Goal: Task Accomplishment & Management: Manage account settings

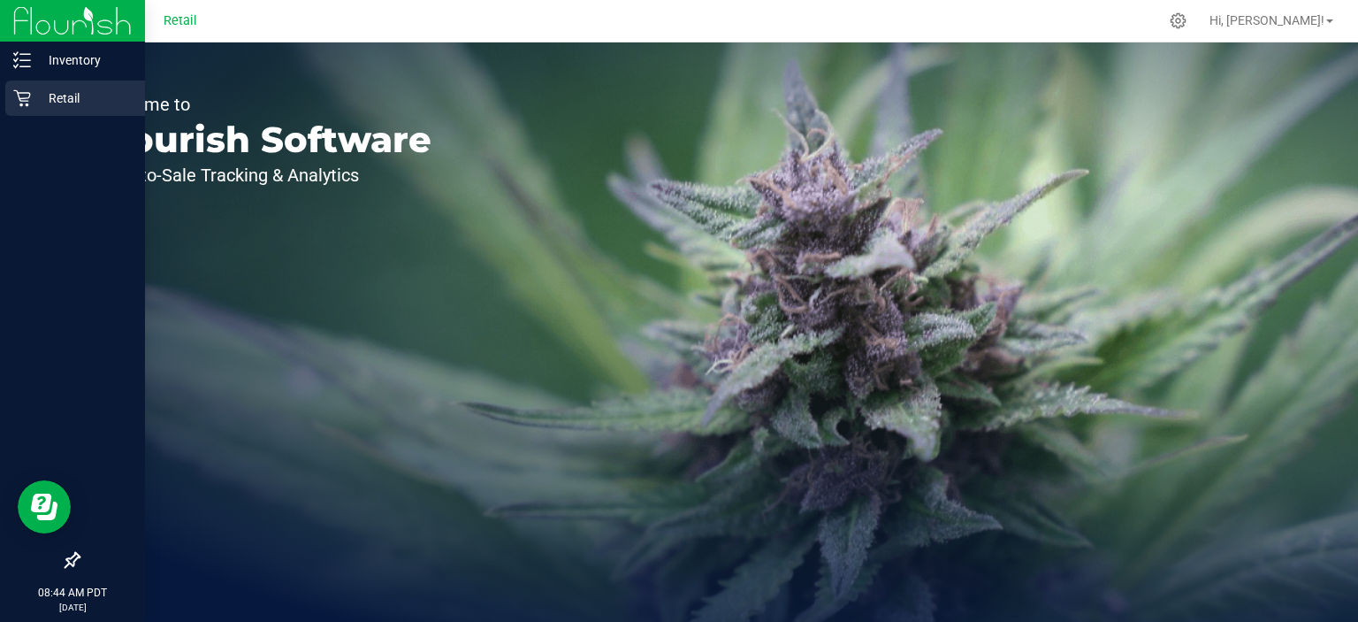
click at [27, 115] on div "Retail" at bounding box center [75, 97] width 140 height 35
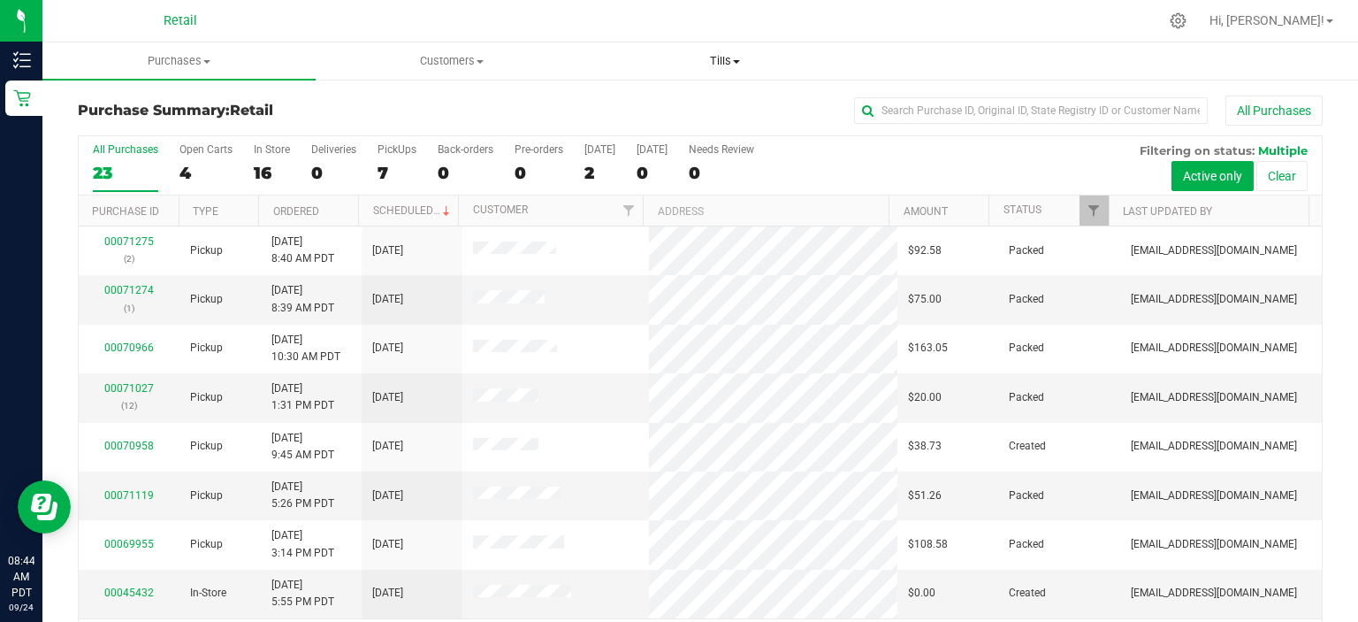
click at [737, 61] on span at bounding box center [736, 62] width 7 height 4
click at [677, 110] on span "Manage tills" at bounding box center [647, 106] width 119 height 15
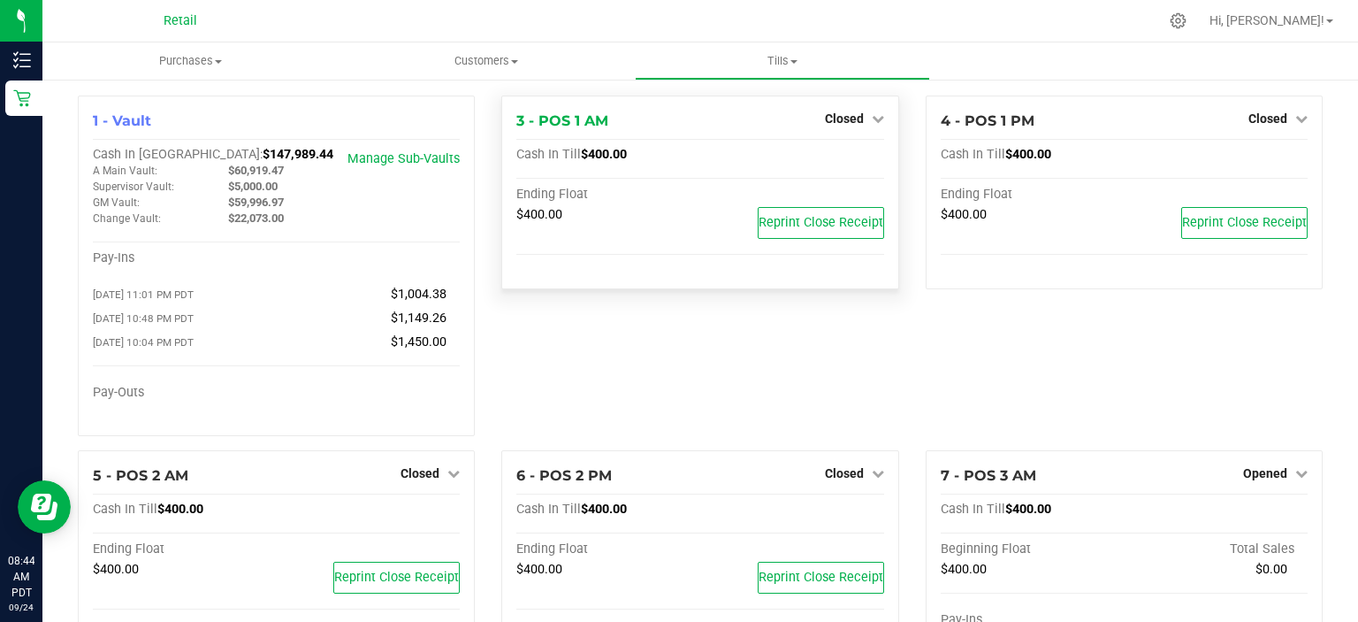
click at [843, 111] on div "Closed" at bounding box center [854, 118] width 59 height 21
click at [853, 117] on span "Closed" at bounding box center [844, 118] width 39 height 14
click at [856, 154] on link "Open Till" at bounding box center [844, 156] width 47 height 14
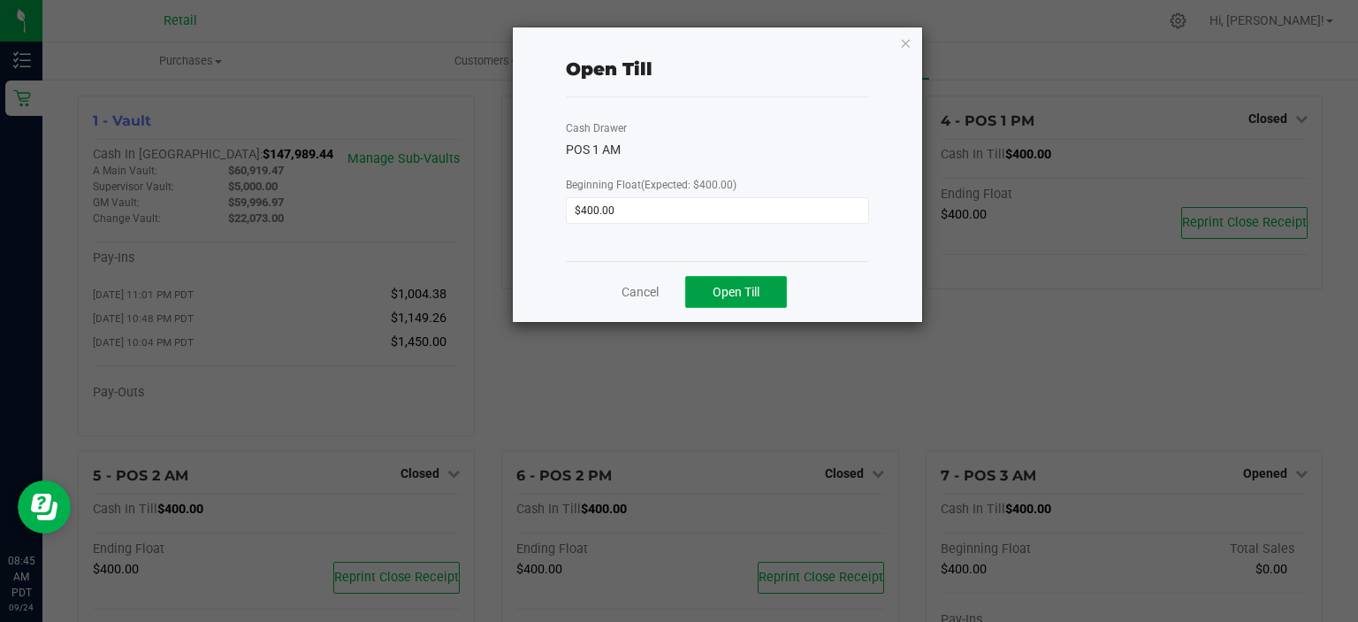
click at [741, 290] on span "Open Till" at bounding box center [736, 292] width 47 height 14
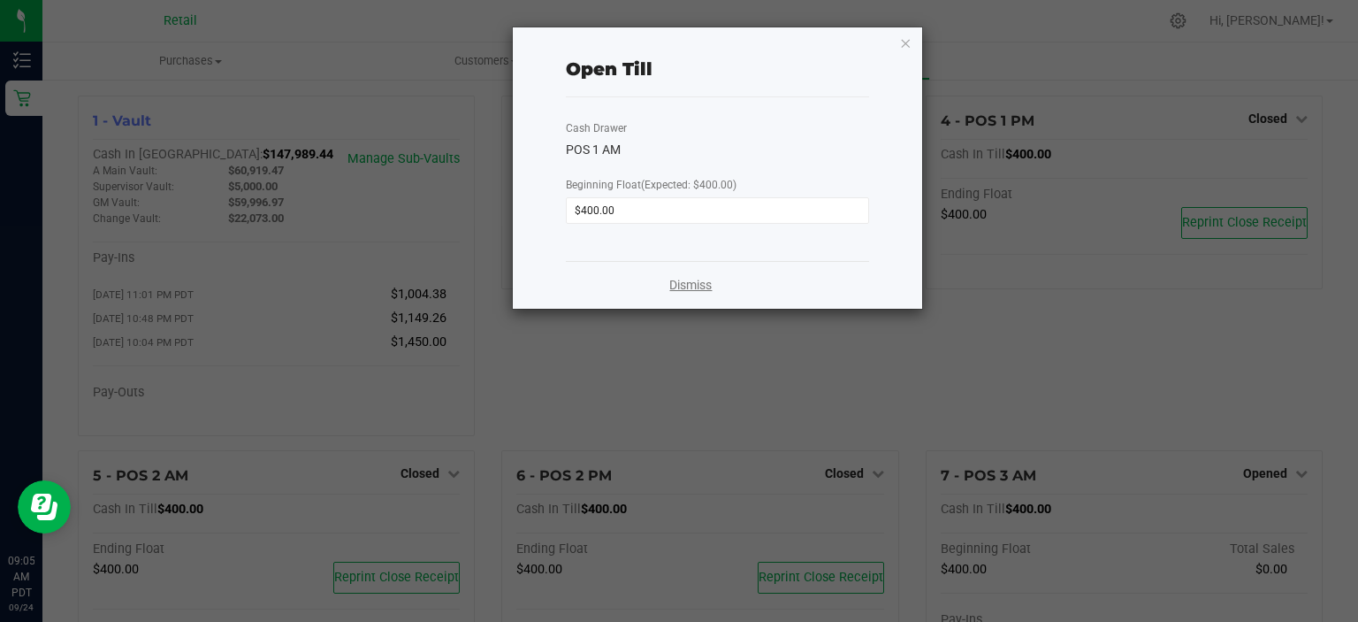
click at [703, 285] on link "Dismiss" at bounding box center [690, 285] width 42 height 19
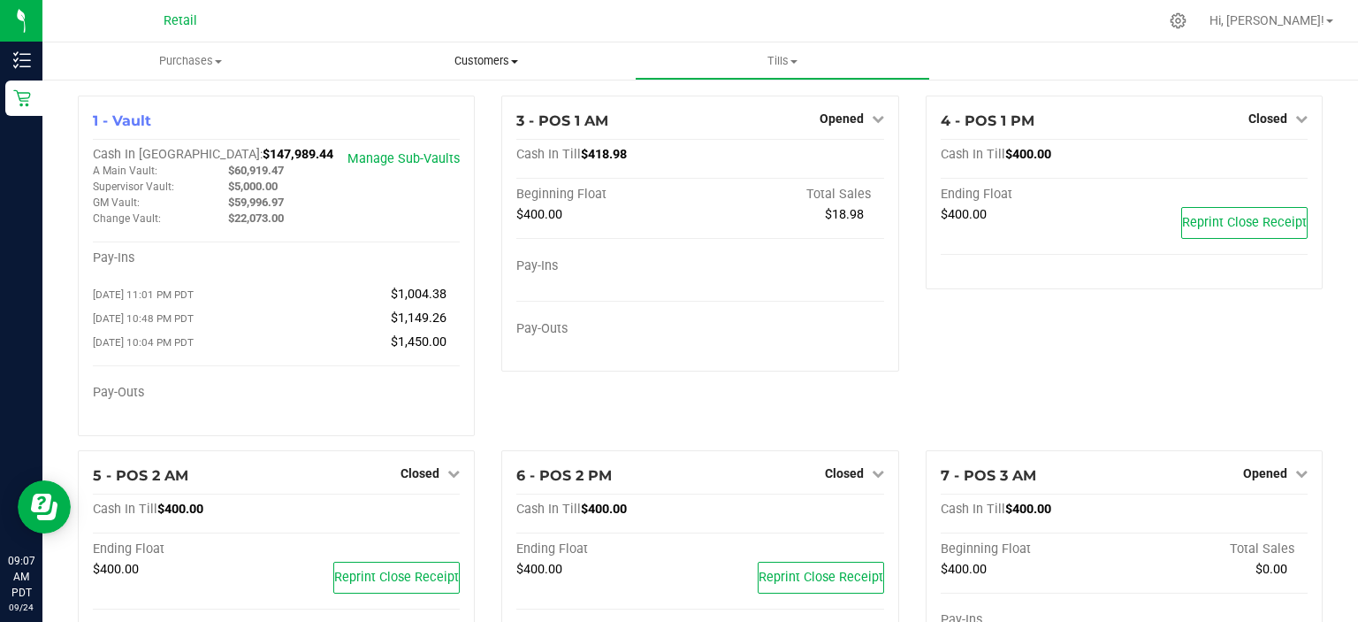
click at [508, 67] on span "Customers" at bounding box center [487, 61] width 294 height 16
click at [481, 105] on li "All customers" at bounding box center [487, 106] width 296 height 21
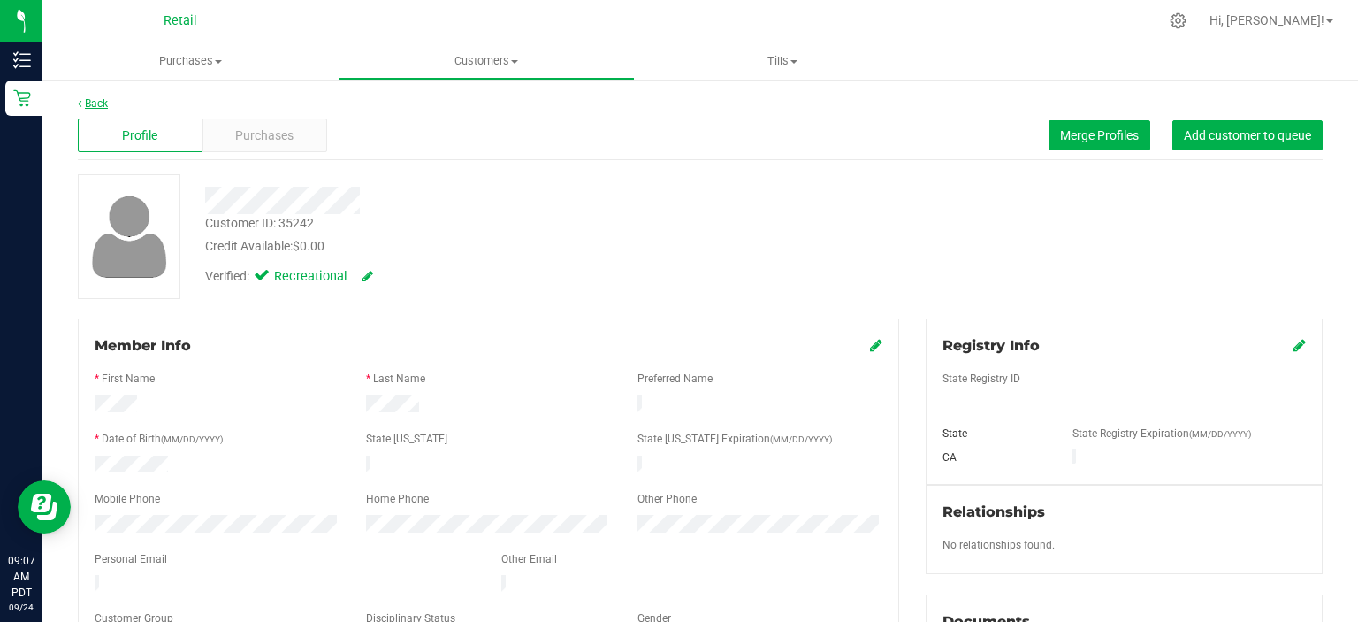
click at [83, 102] on link "Back" at bounding box center [93, 103] width 30 height 12
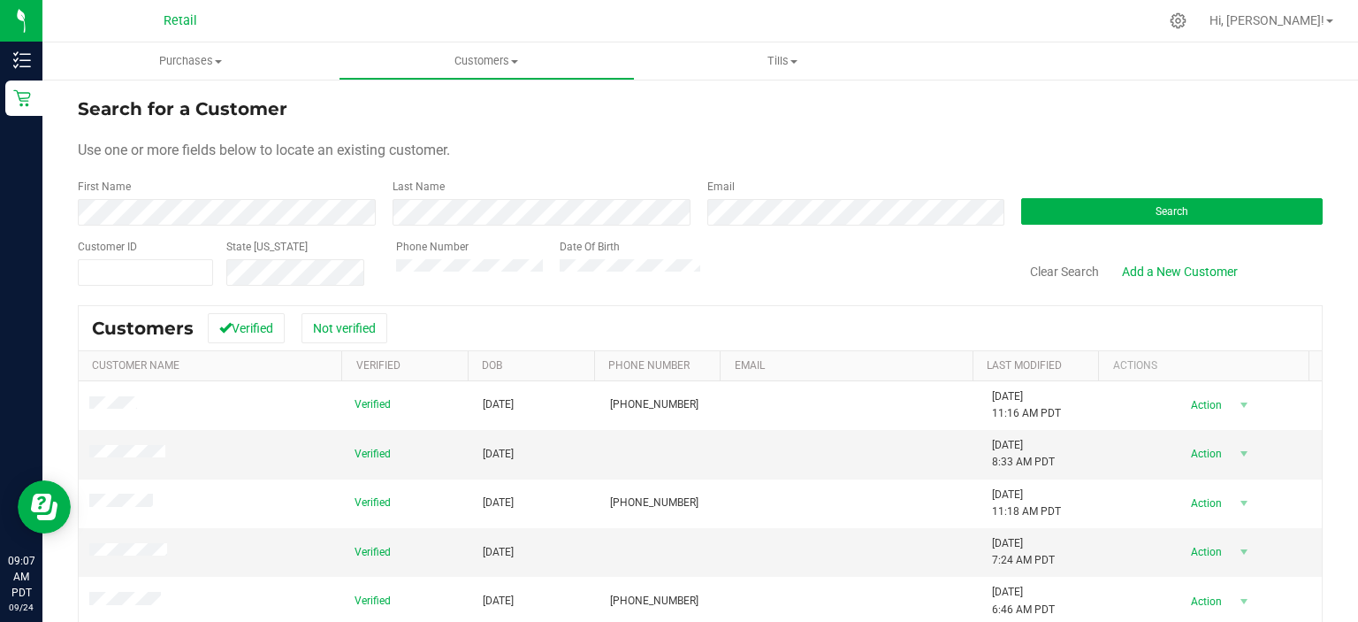
drag, startPoint x: 124, startPoint y: 182, endPoint x: 121, endPoint y: 197, distance: 15.3
click at [121, 197] on div "First Name" at bounding box center [229, 202] width 302 height 47
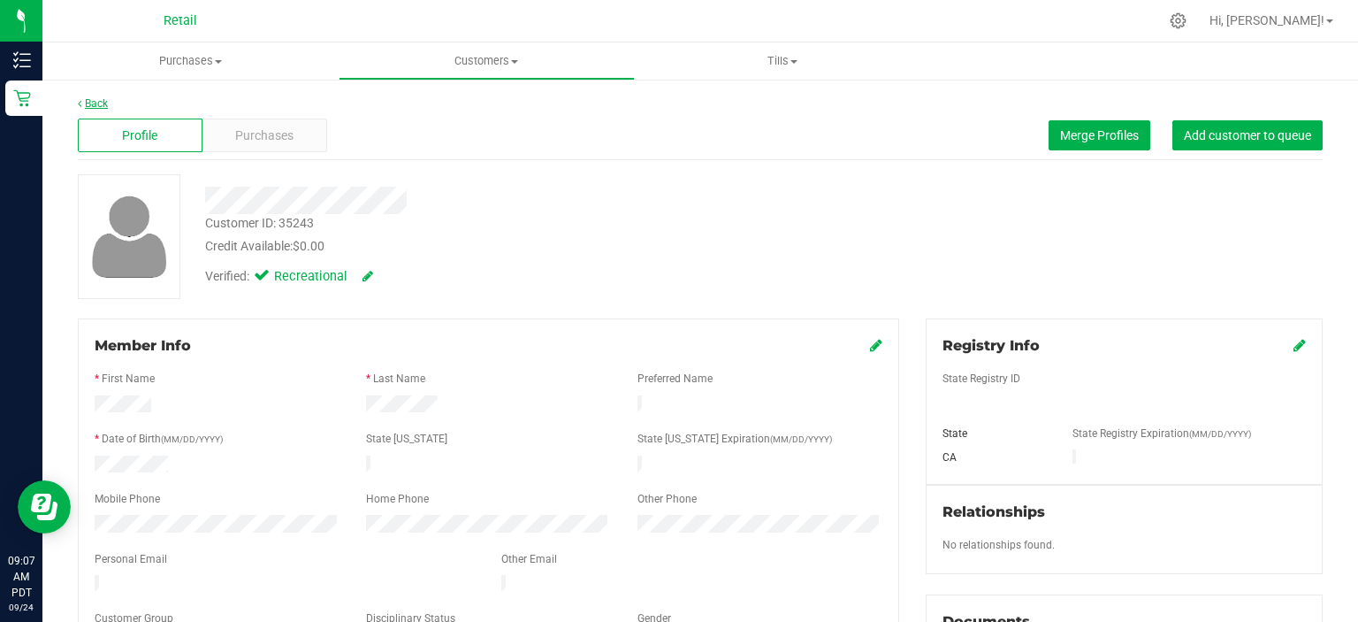
click at [87, 104] on link "Back" at bounding box center [93, 103] width 30 height 12
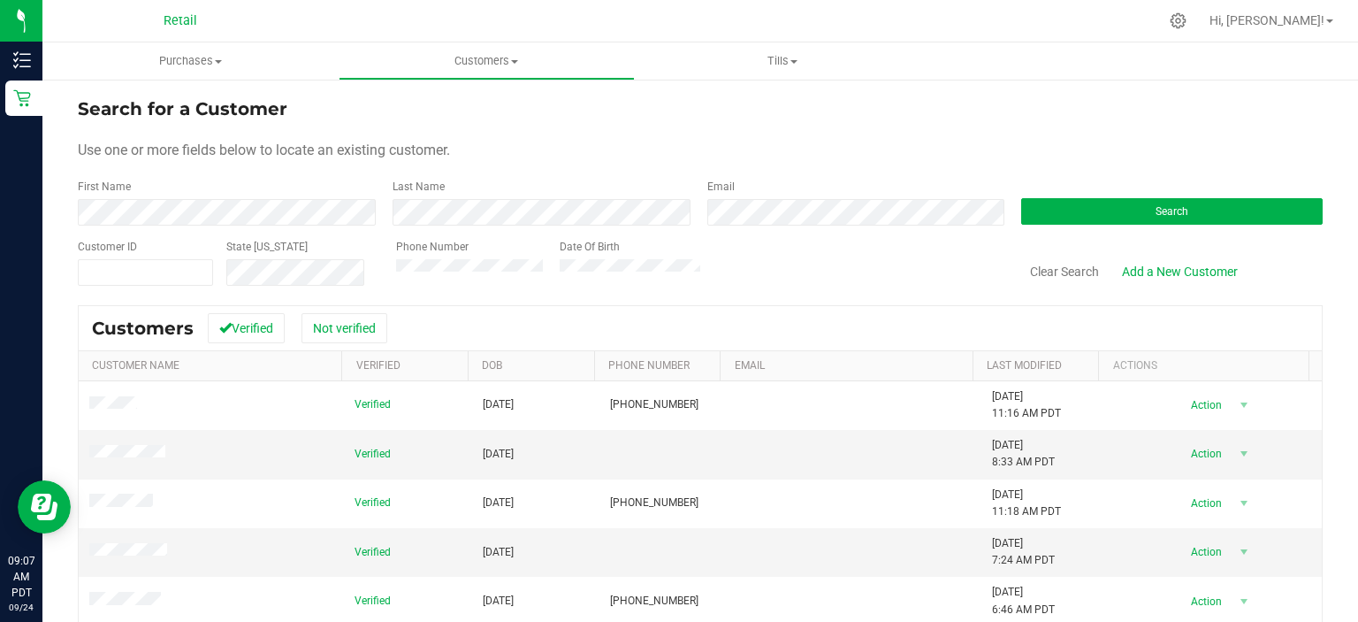
click at [149, 226] on form "Search for a Customer Use one or more fields below to locate an existing custom…" at bounding box center [700, 191] width 1245 height 191
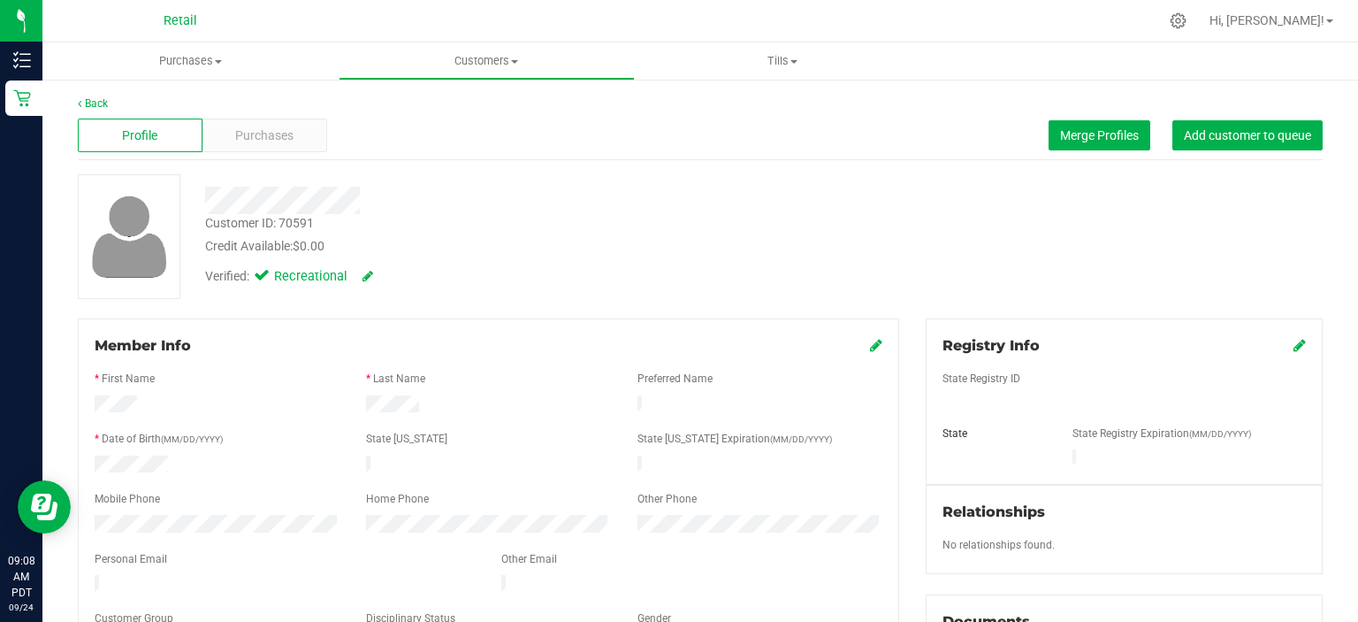
click at [75, 100] on div "Back Profile Purchases Merge Profiles Add customer to queue Customer ID: 70591 …" at bounding box center [700, 614] width 1316 height 1073
click at [88, 108] on link "Back" at bounding box center [93, 103] width 30 height 12
click at [1104, 137] on span "Merge Profiles" at bounding box center [1099, 135] width 79 height 14
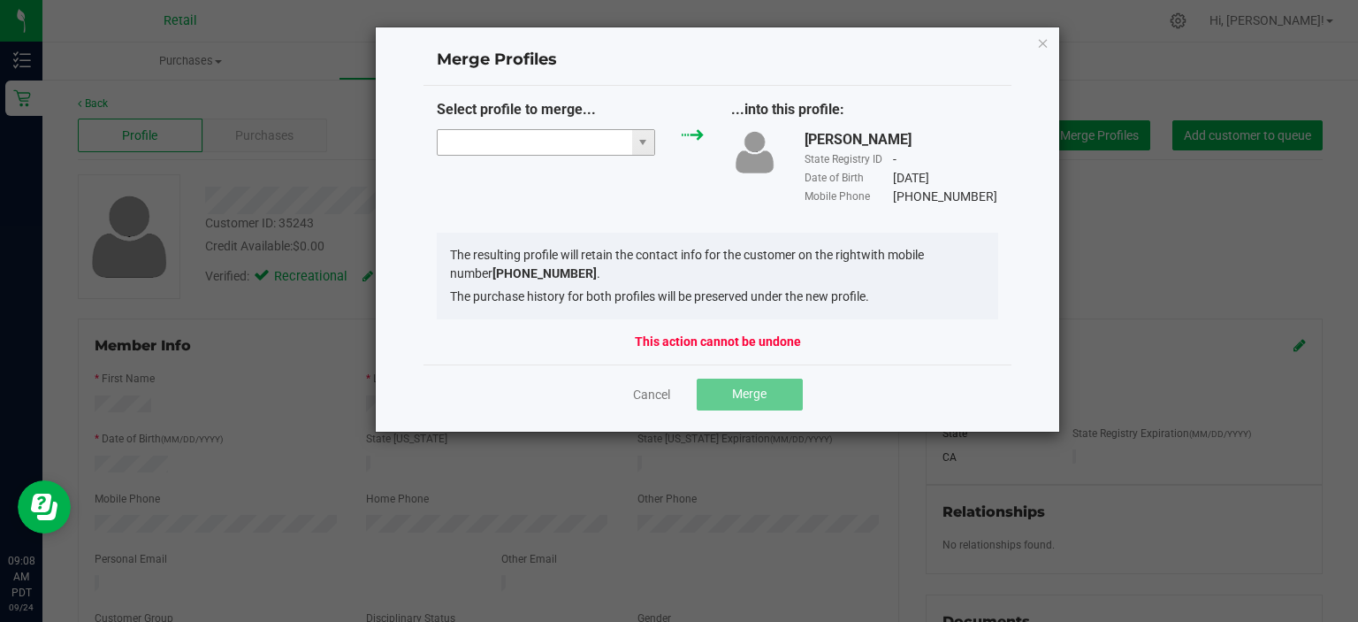
click at [496, 141] on input "NO DATA FOUND" at bounding box center [535, 142] width 195 height 25
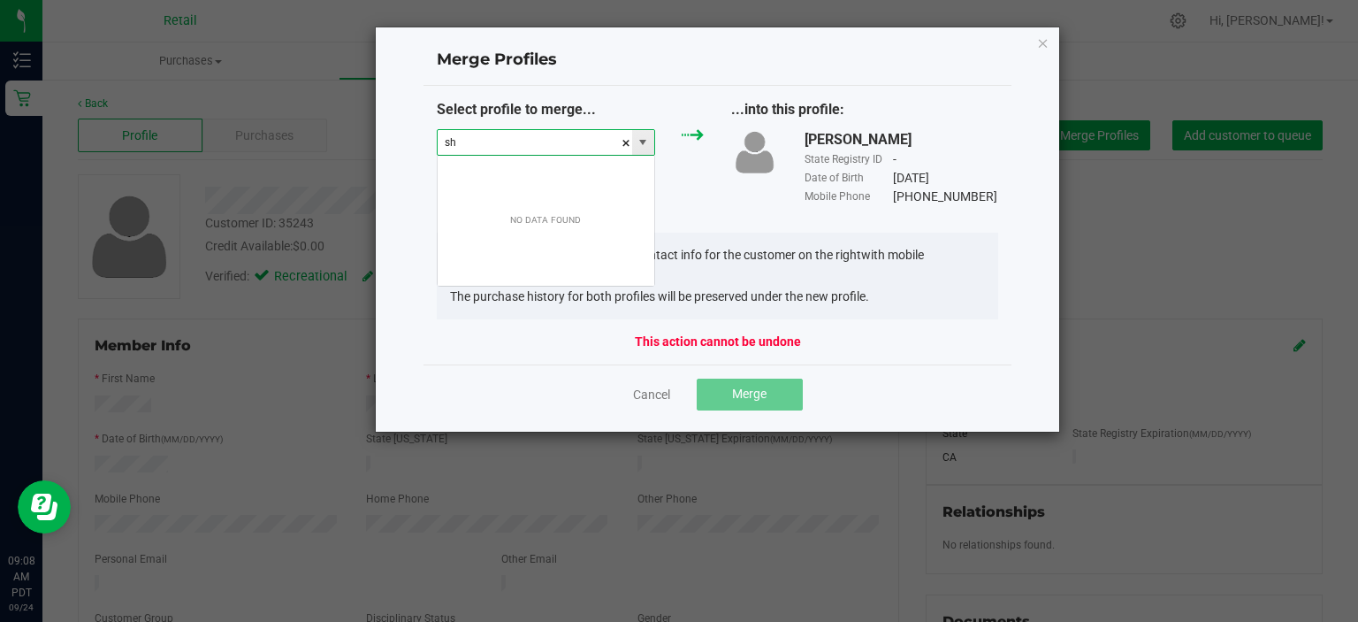
scroll to position [26, 219]
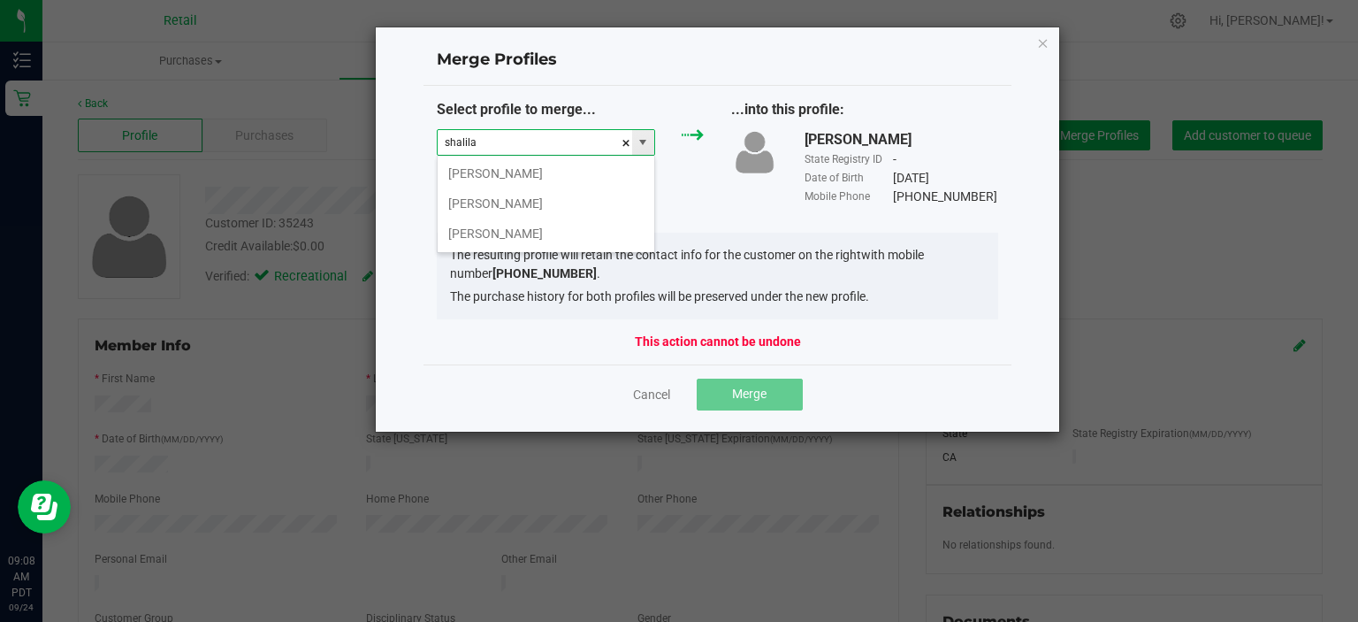
type input "shalila"
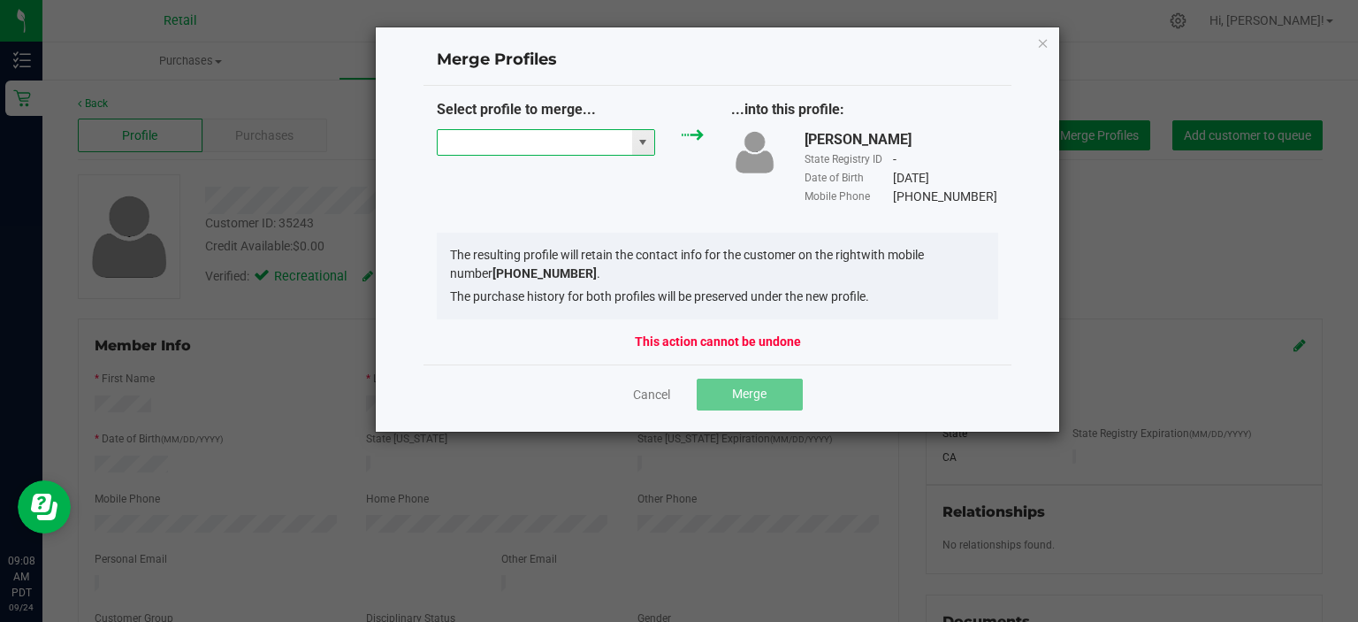
click at [496, 141] on input at bounding box center [535, 142] width 195 height 25
click at [508, 170] on li "[PERSON_NAME]" at bounding box center [546, 173] width 217 height 30
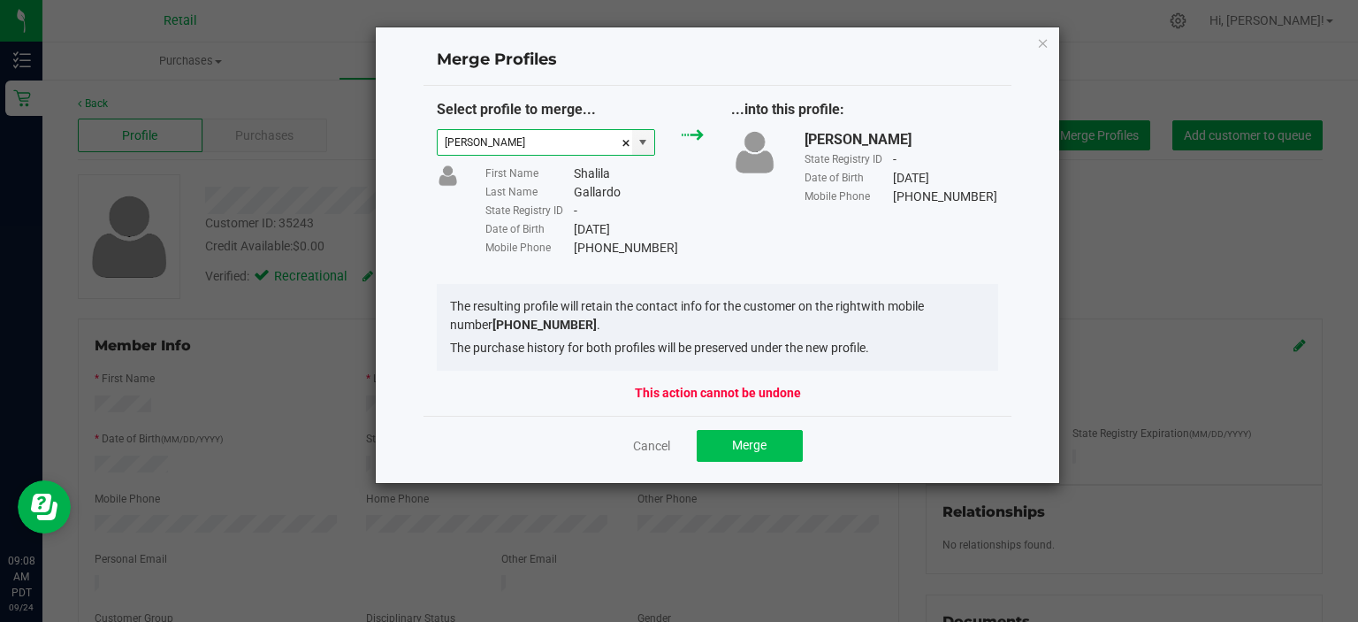
type input "[PERSON_NAME]"
click at [748, 448] on span "Merge" at bounding box center [749, 445] width 34 height 14
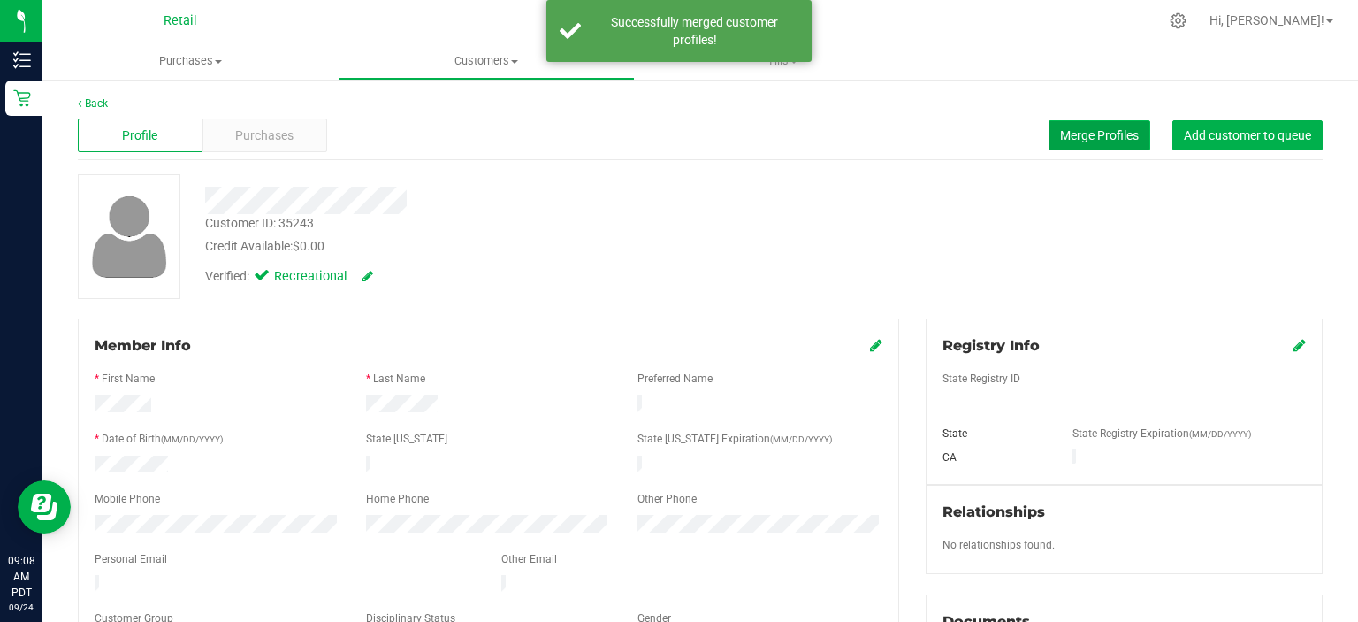
click at [1071, 133] on span "Merge Profiles" at bounding box center [1099, 135] width 79 height 14
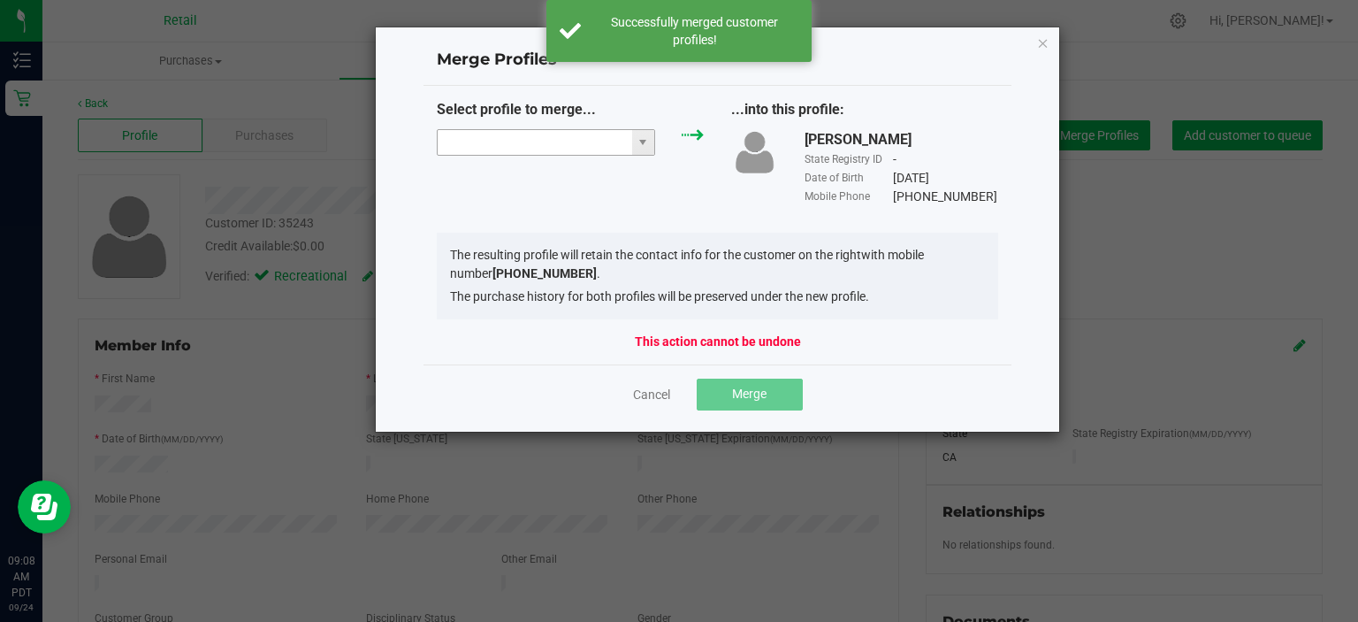
click at [558, 139] on input "NO DATA FOUND" at bounding box center [535, 142] width 195 height 25
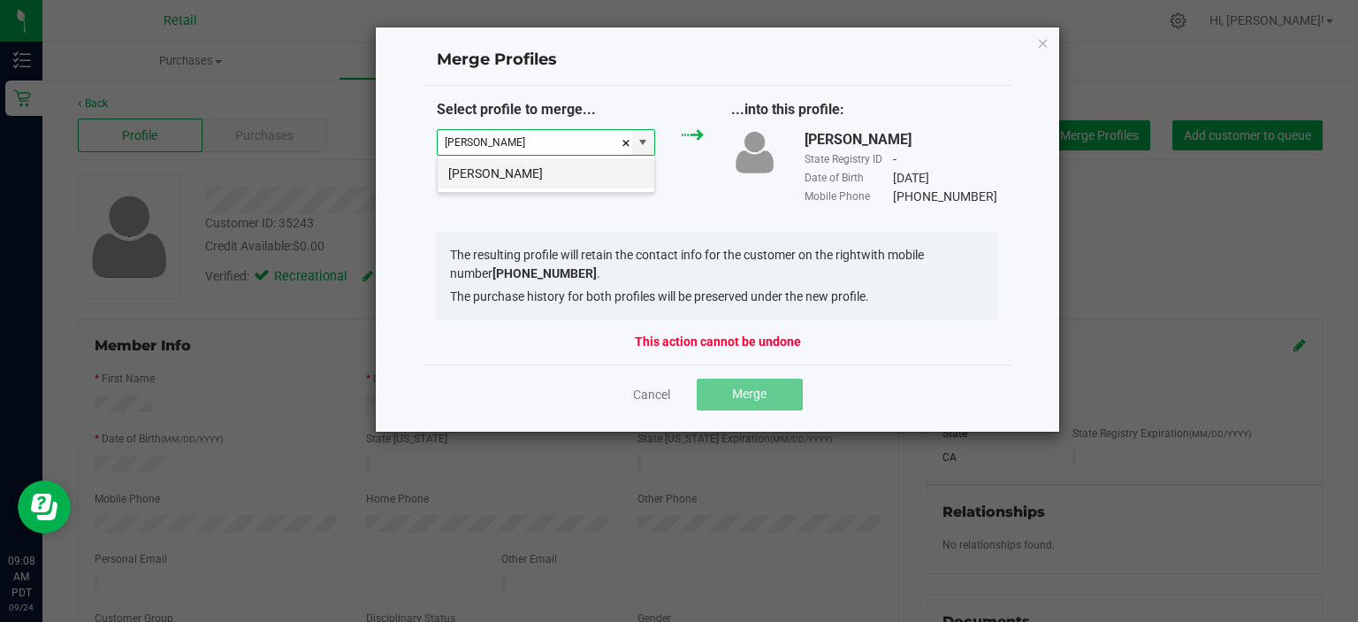
click at [547, 165] on li "[PERSON_NAME]" at bounding box center [546, 173] width 217 height 30
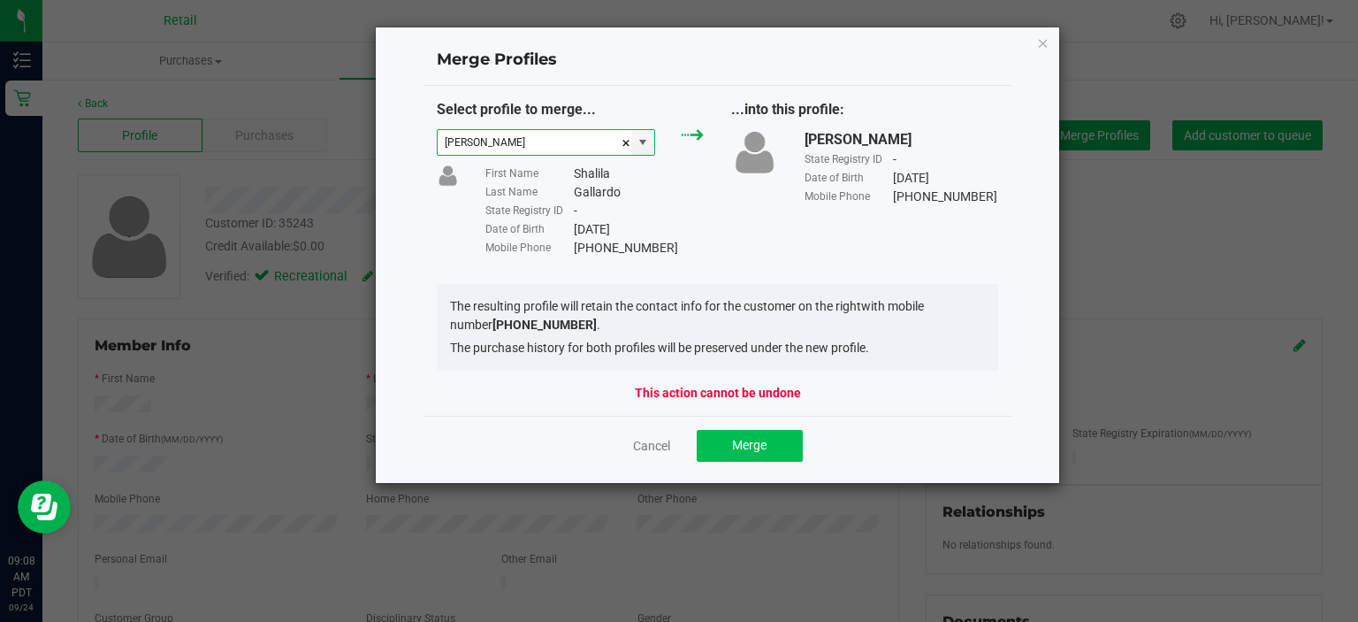
type input "[PERSON_NAME]"
click at [776, 434] on button "Merge" at bounding box center [750, 446] width 106 height 32
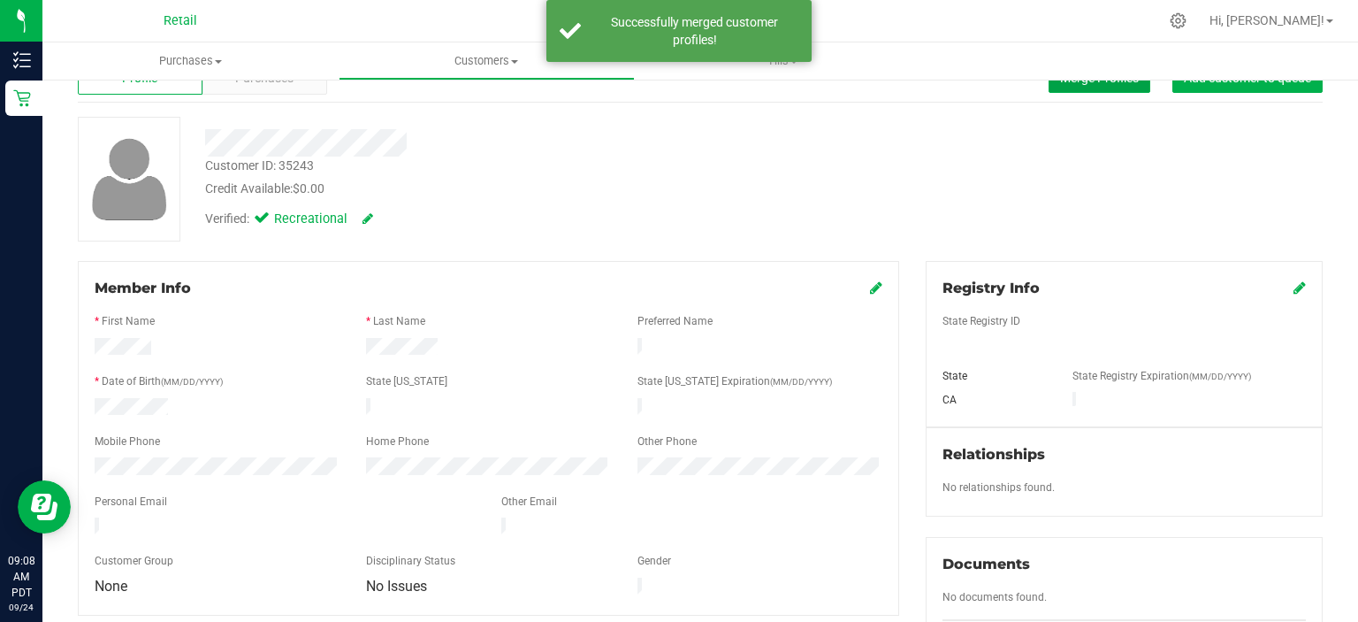
scroll to position [88, 0]
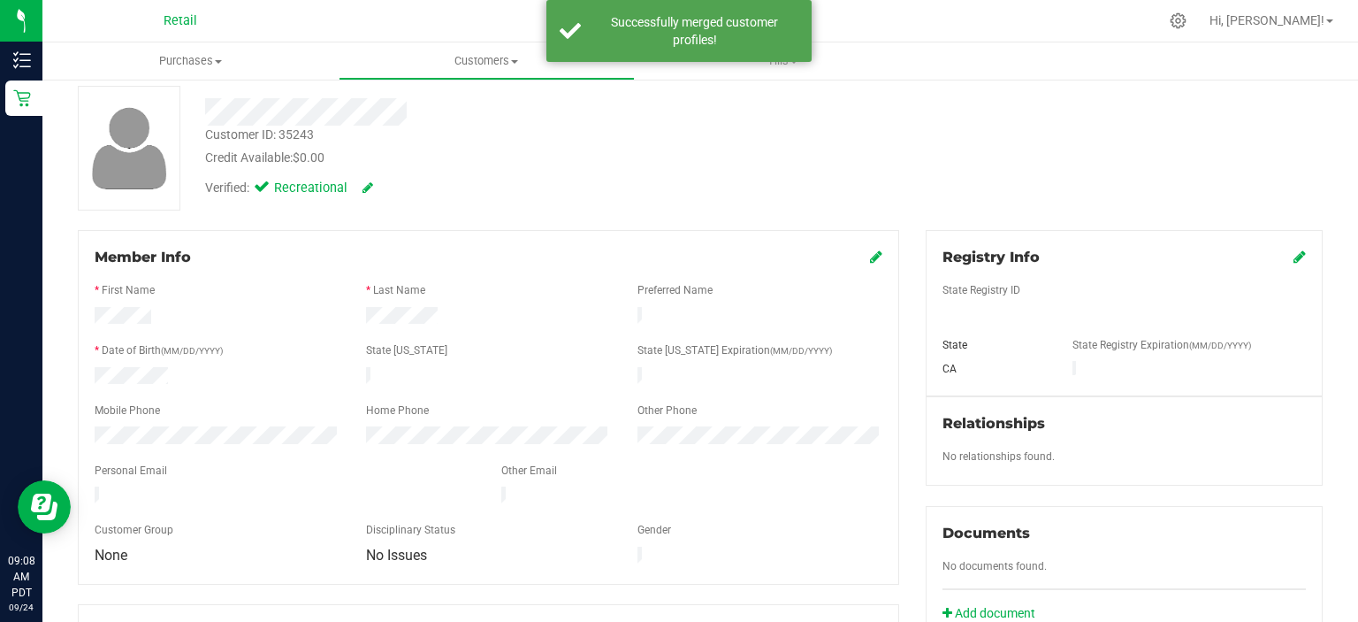
click at [870, 260] on icon at bounding box center [876, 256] width 12 height 14
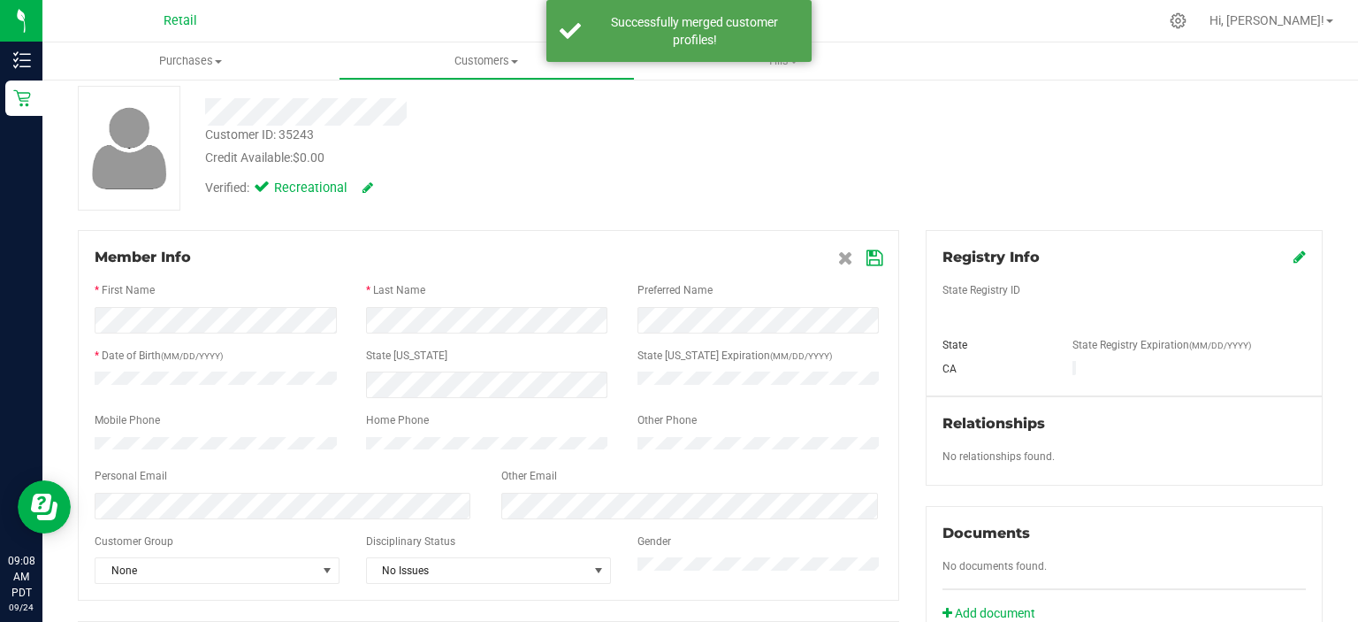
scroll to position [177, 0]
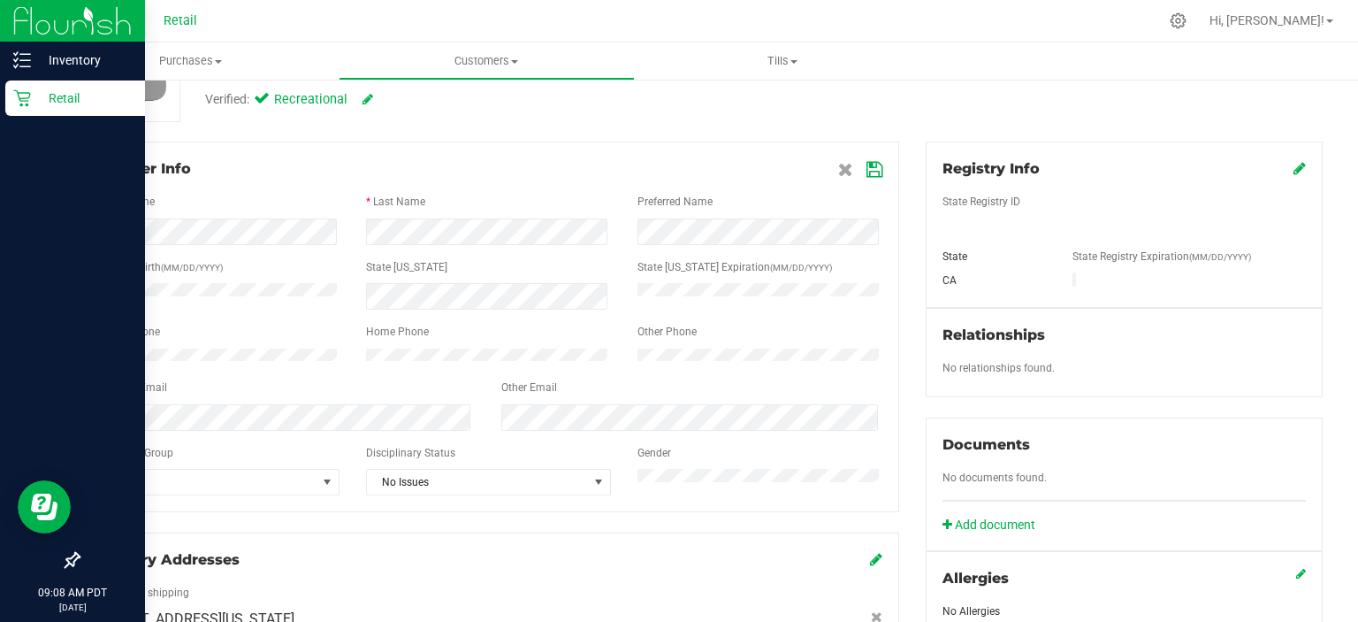
click at [0, 363] on div "Inventory Retail 09:08 AM PDT [DATE] 09/24 Retail Hi, [PERSON_NAME]! Purchases …" at bounding box center [679, 311] width 1358 height 622
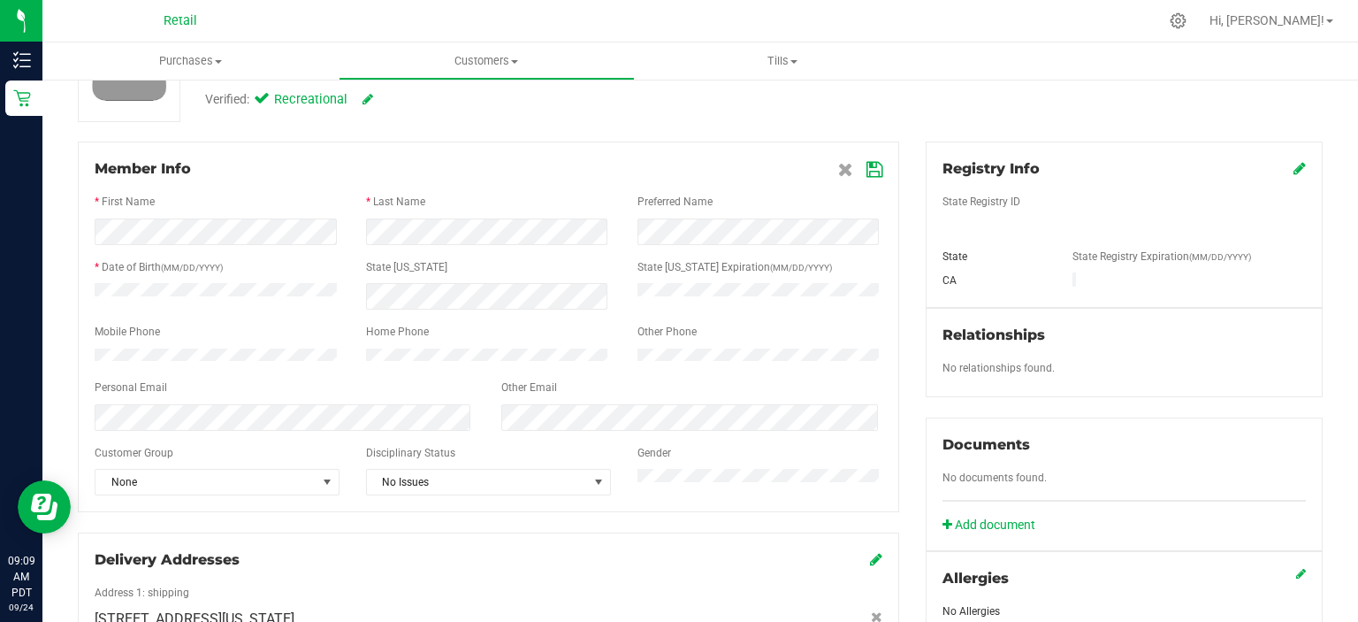
click at [874, 170] on div "Member Info * First Name * Last Name Preferred Name * Date of Birth (MM/DD/YYYY…" at bounding box center [489, 326] width 822 height 371
click at [867, 176] on icon at bounding box center [875, 170] width 16 height 14
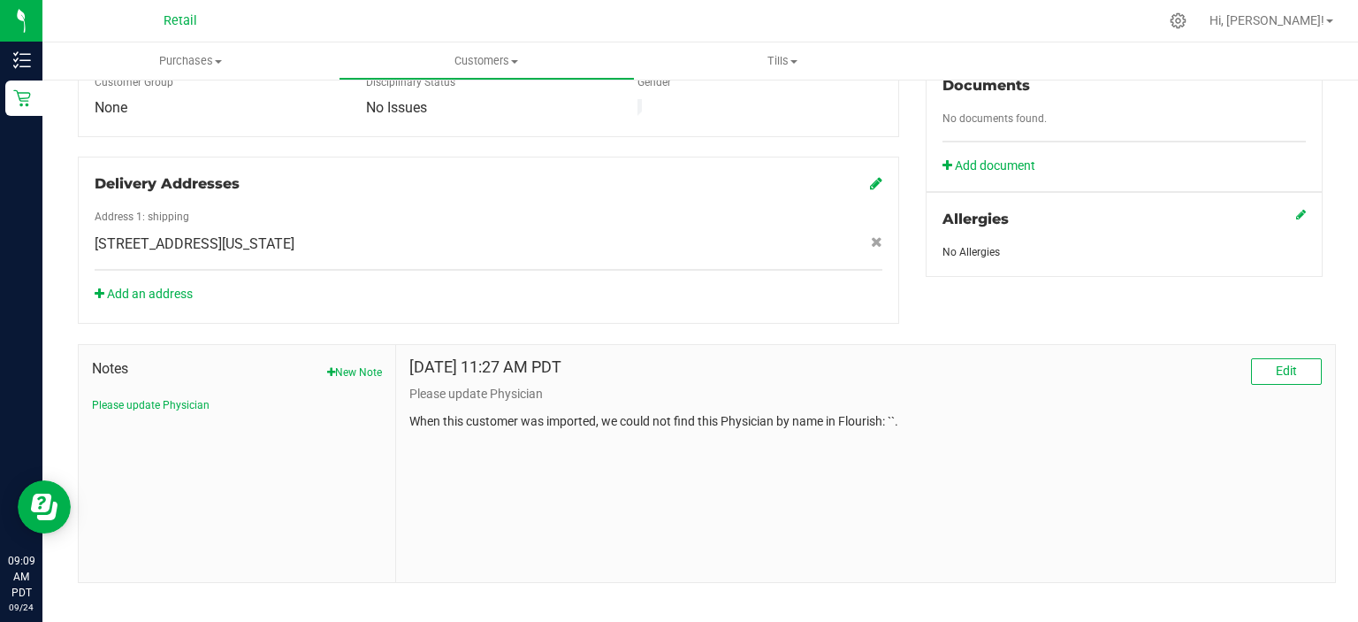
scroll to position [447, 0]
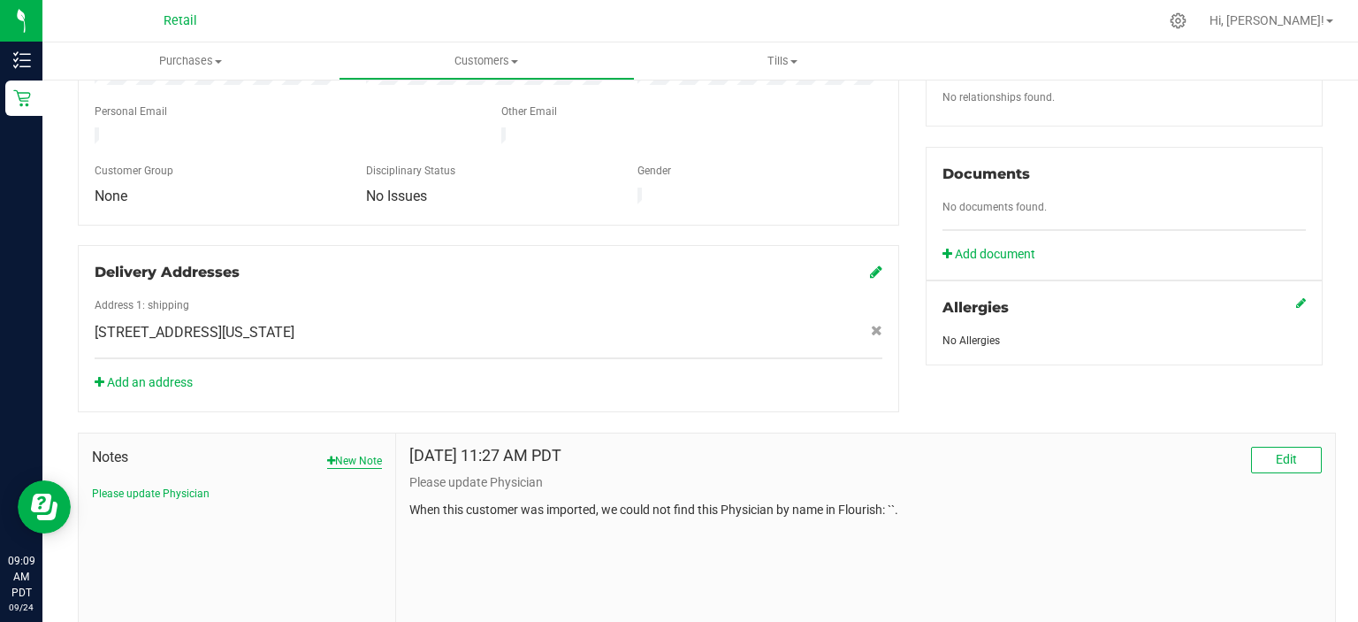
click at [368, 453] on button "New Note" at bounding box center [354, 461] width 55 height 16
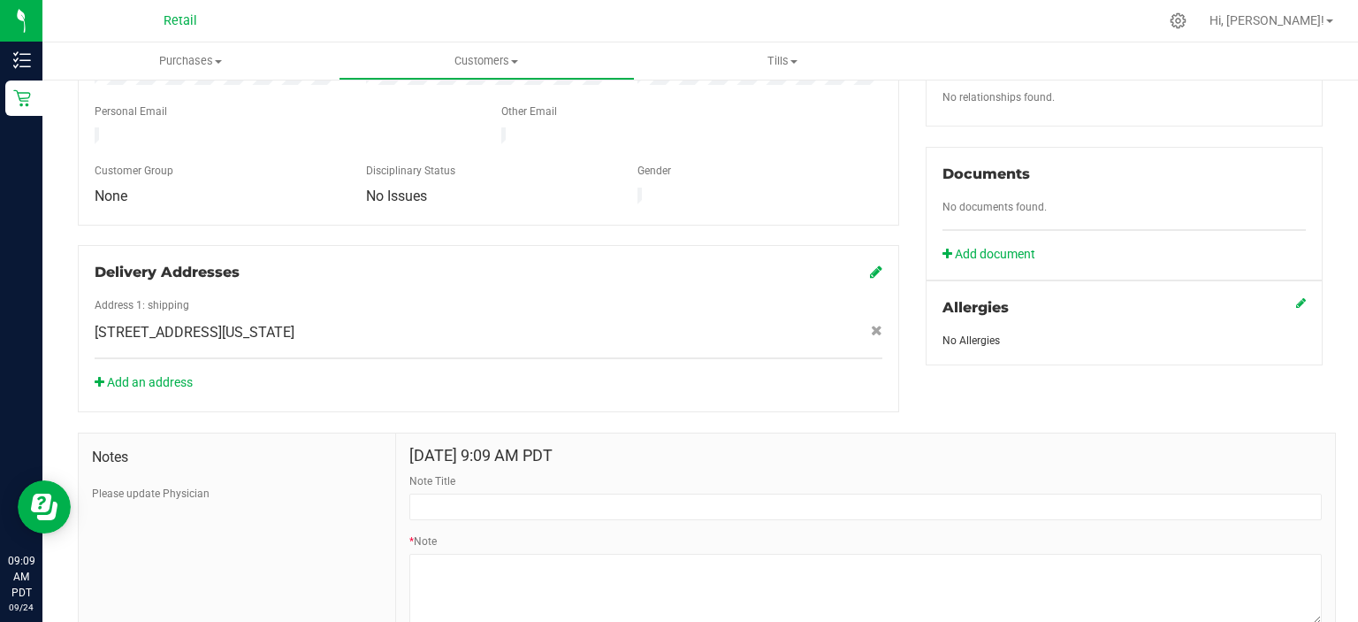
click at [447, 473] on div "Note Title" at bounding box center [865, 496] width 913 height 47
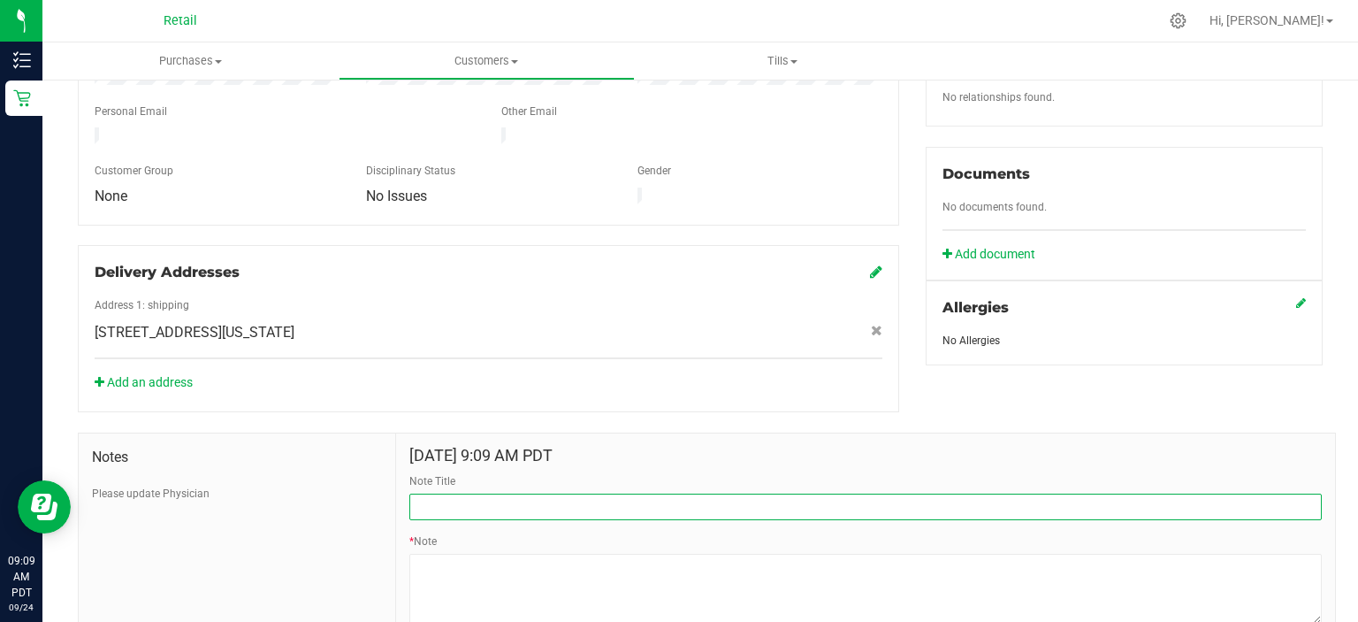
click at [445, 493] on input "Note Title" at bounding box center [865, 506] width 913 height 27
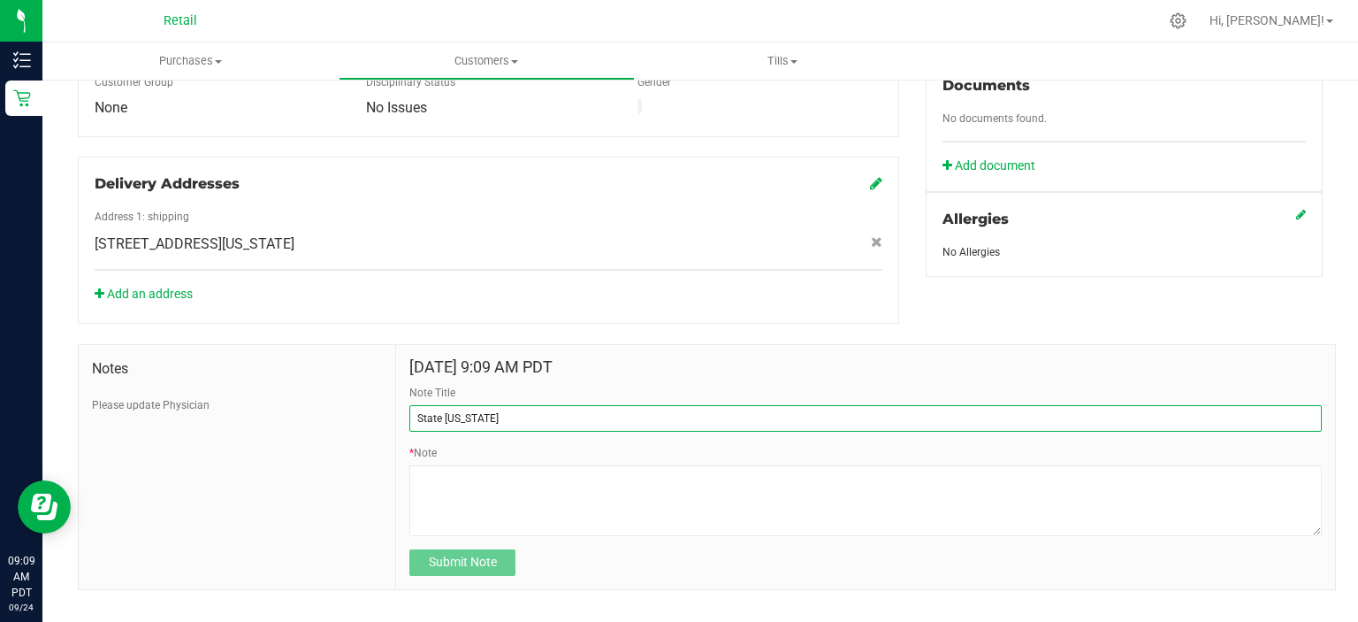
type input "State [US_STATE]"
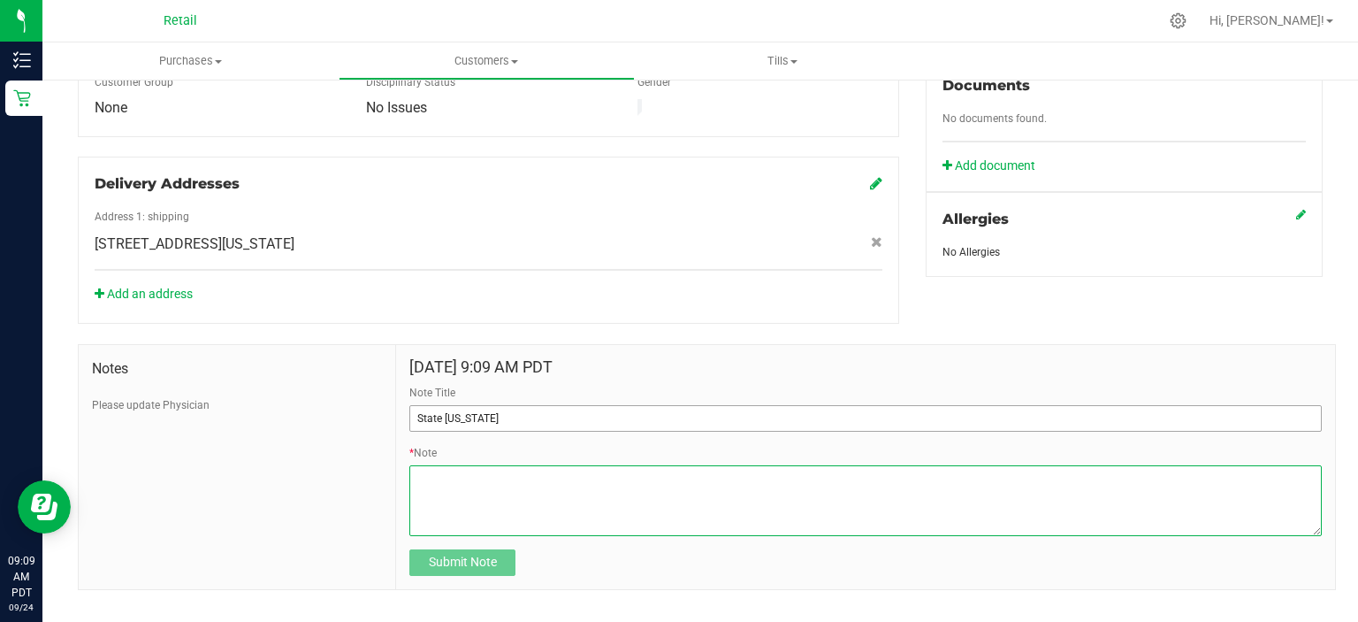
click at [445, 483] on textarea "* Note" at bounding box center [865, 500] width 913 height 71
type textarea "please get State [US_STATE] # from ID"
click at [465, 554] on span "Submit Note" at bounding box center [463, 561] width 68 height 14
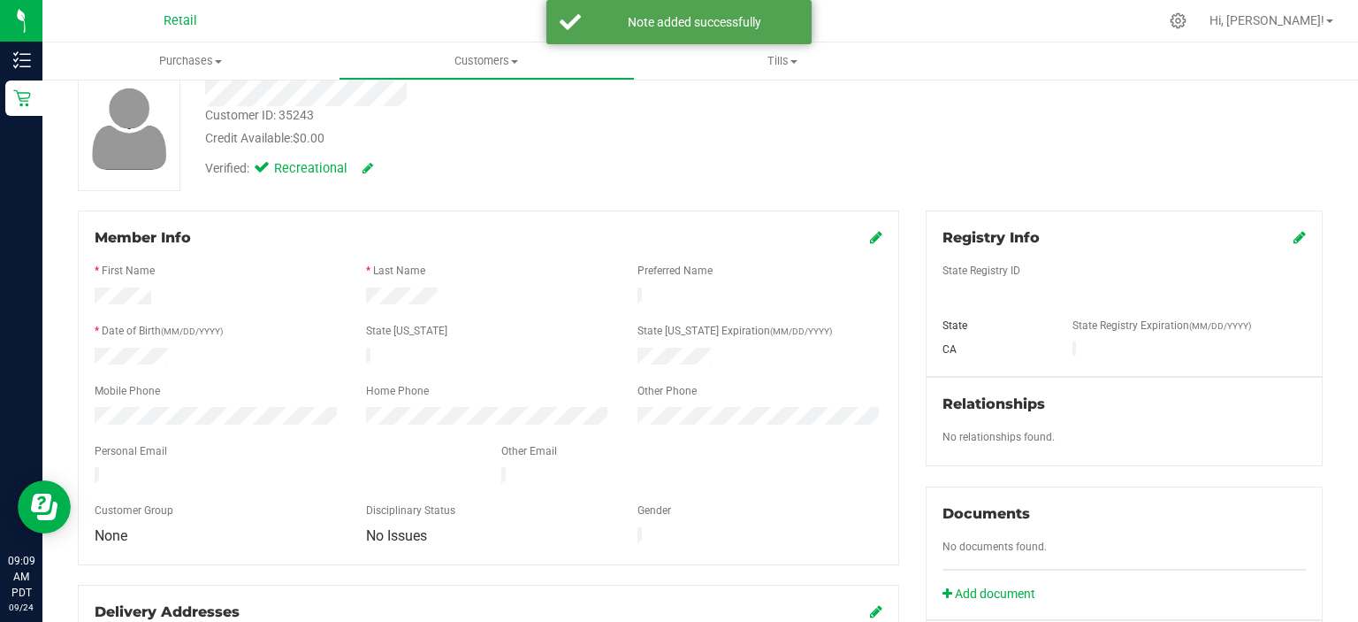
scroll to position [0, 0]
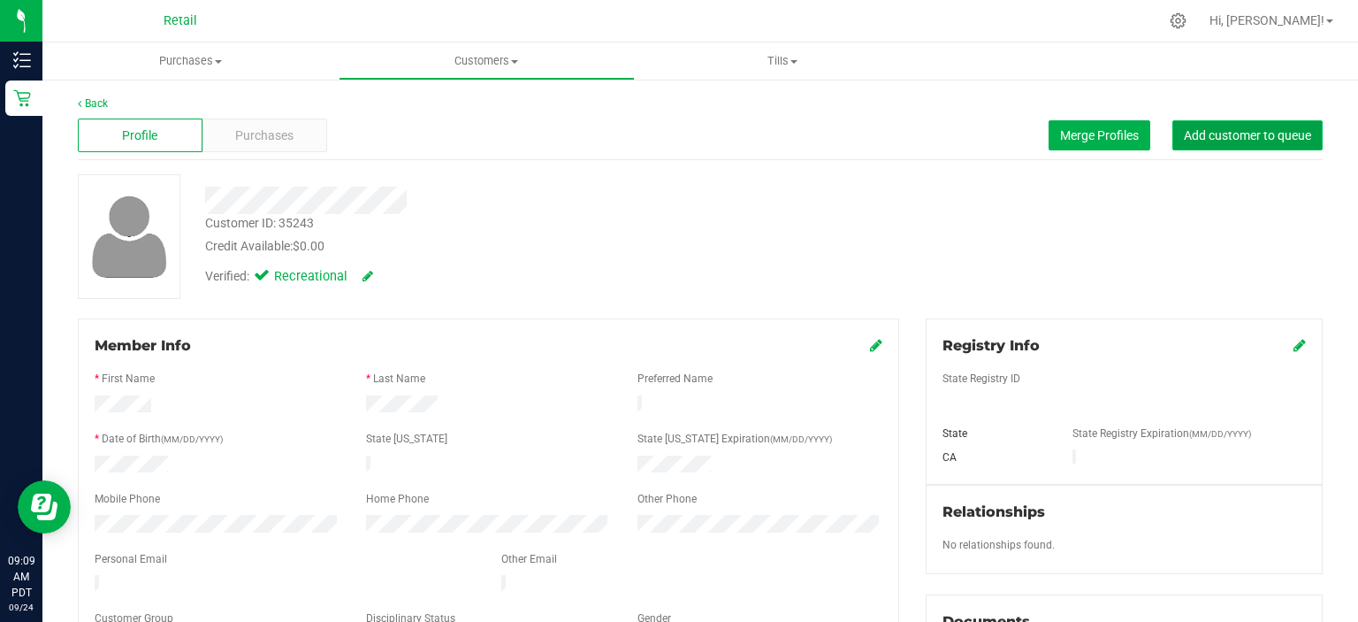
click at [1235, 138] on span "Add customer to queue" at bounding box center [1247, 135] width 127 height 14
click at [96, 103] on link "Back" at bounding box center [93, 103] width 30 height 12
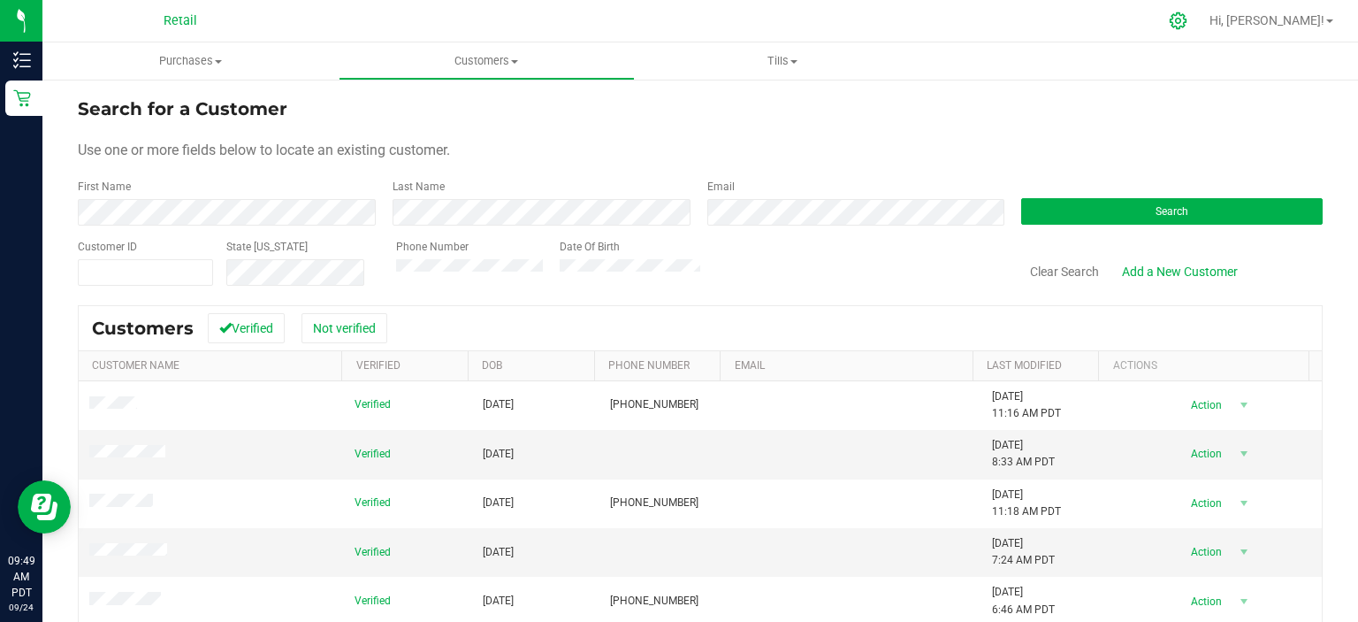
click at [1201, 31] on div at bounding box center [1179, 21] width 44 height 38
click at [1188, 20] on icon at bounding box center [1178, 20] width 19 height 19
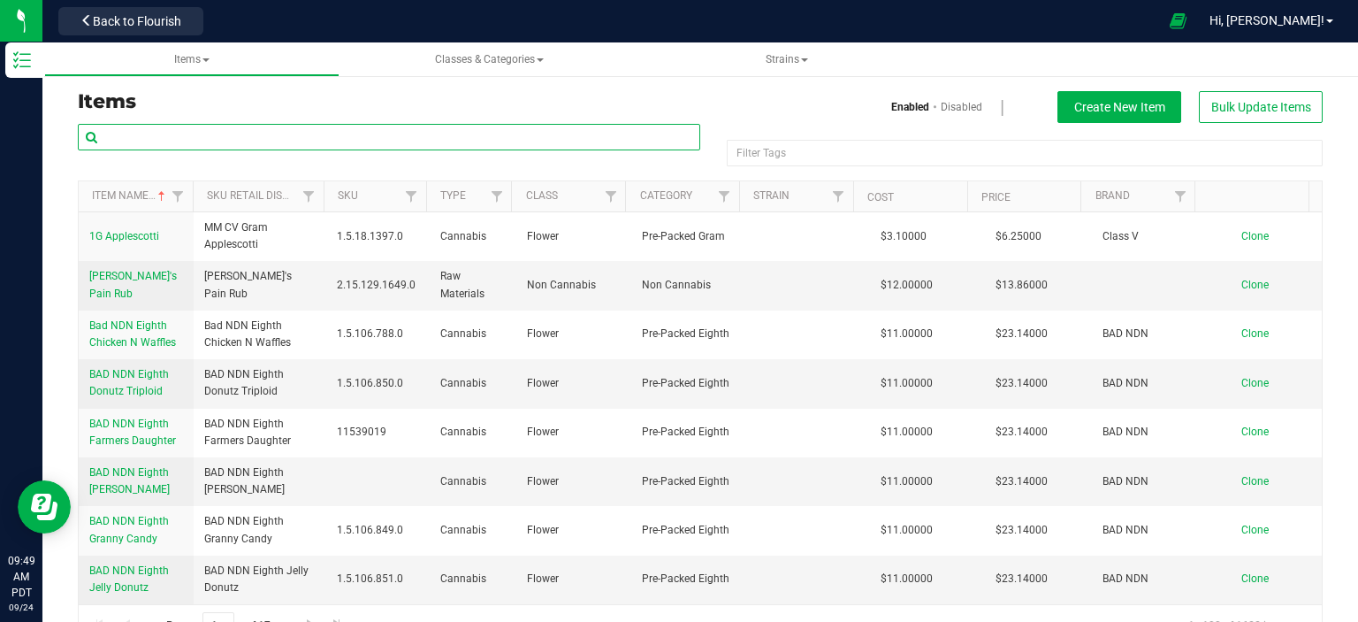
click at [241, 127] on input "text" at bounding box center [389, 137] width 623 height 27
type input "rosin tech"
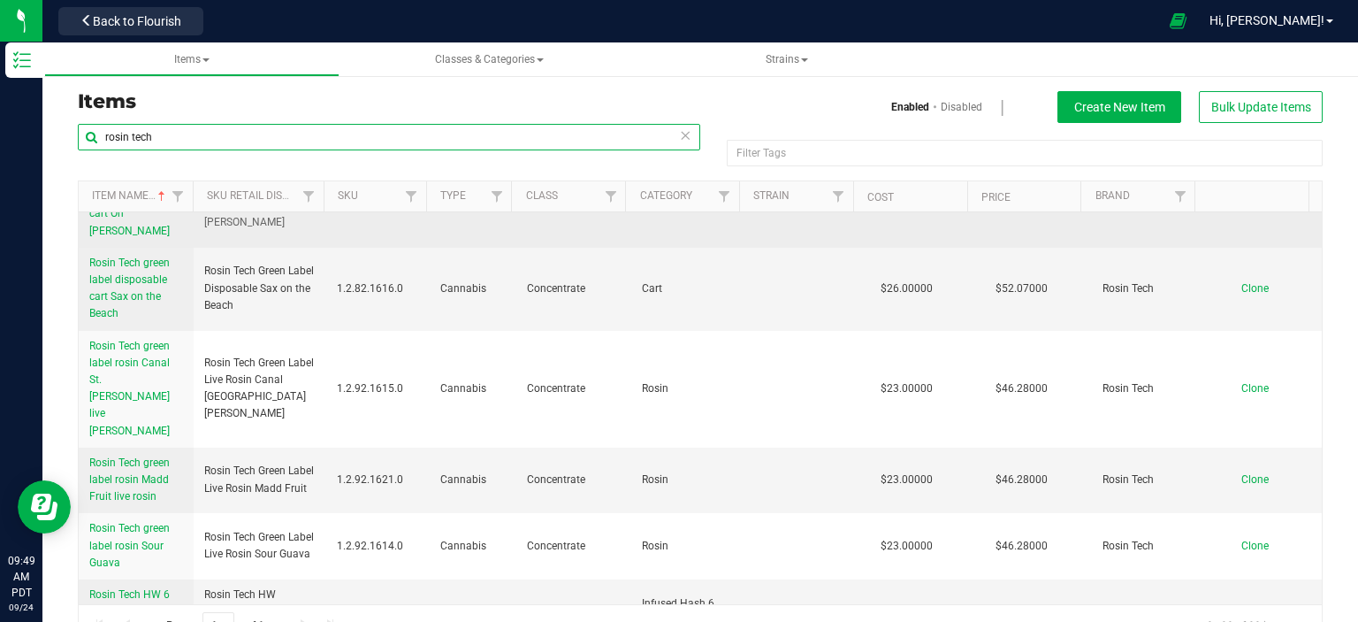
scroll to position [88, 0]
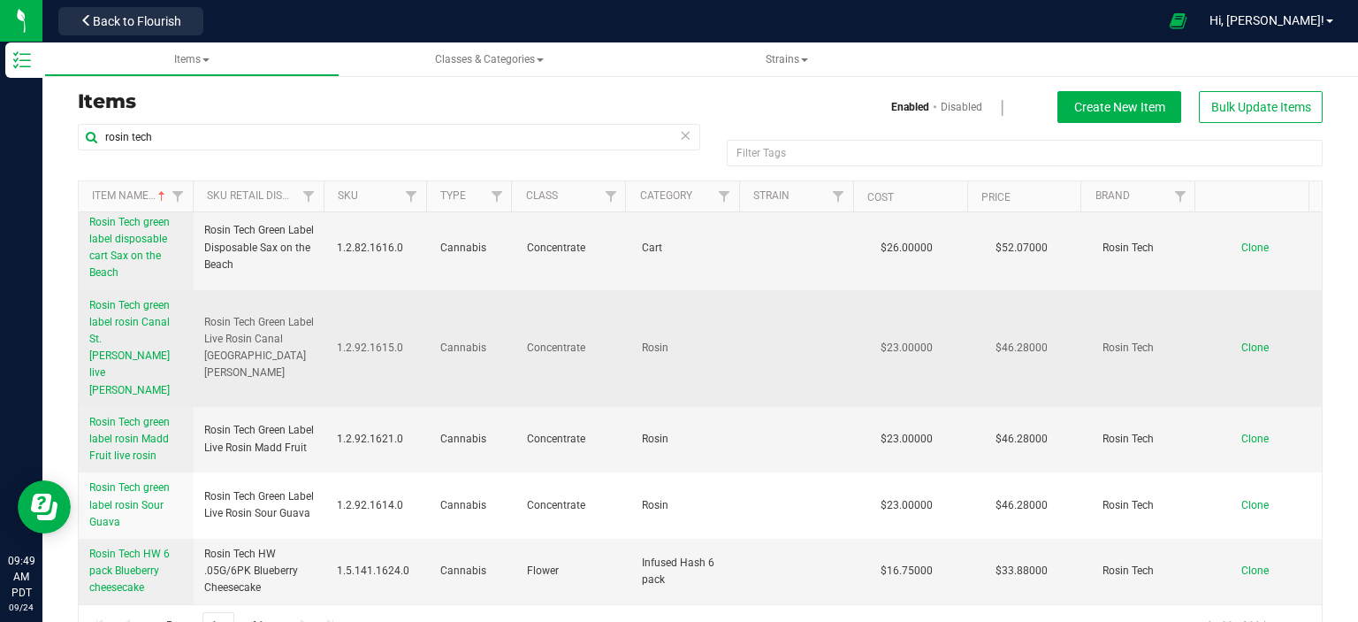
click at [110, 299] on span "Rosin Tech green label rosin Canal St. [PERSON_NAME] live [PERSON_NAME]" at bounding box center [129, 347] width 80 height 97
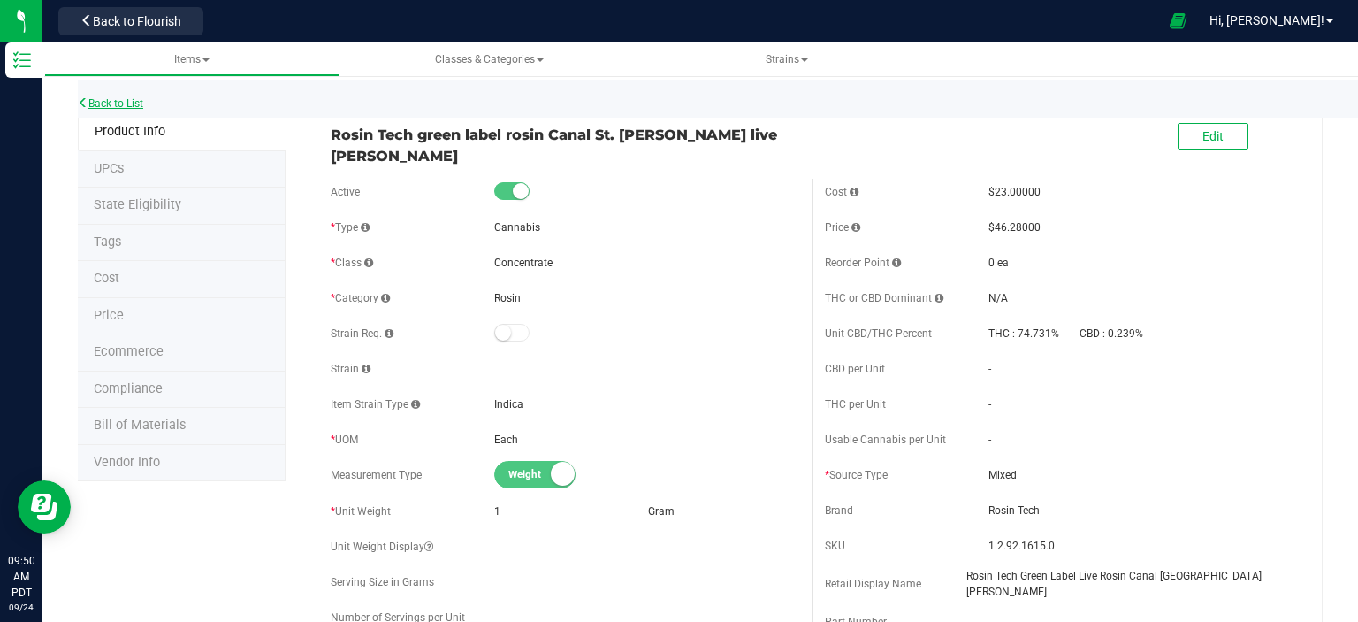
click at [119, 106] on link "Back to List" at bounding box center [110, 103] width 65 height 12
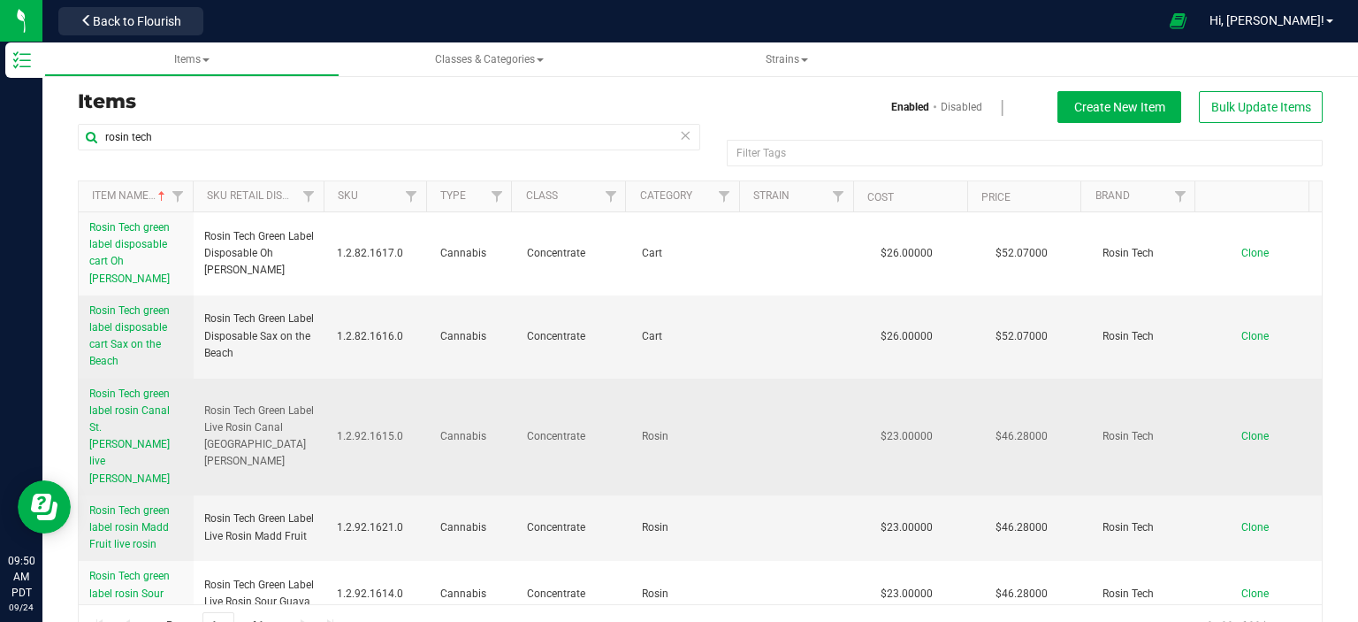
scroll to position [88, 0]
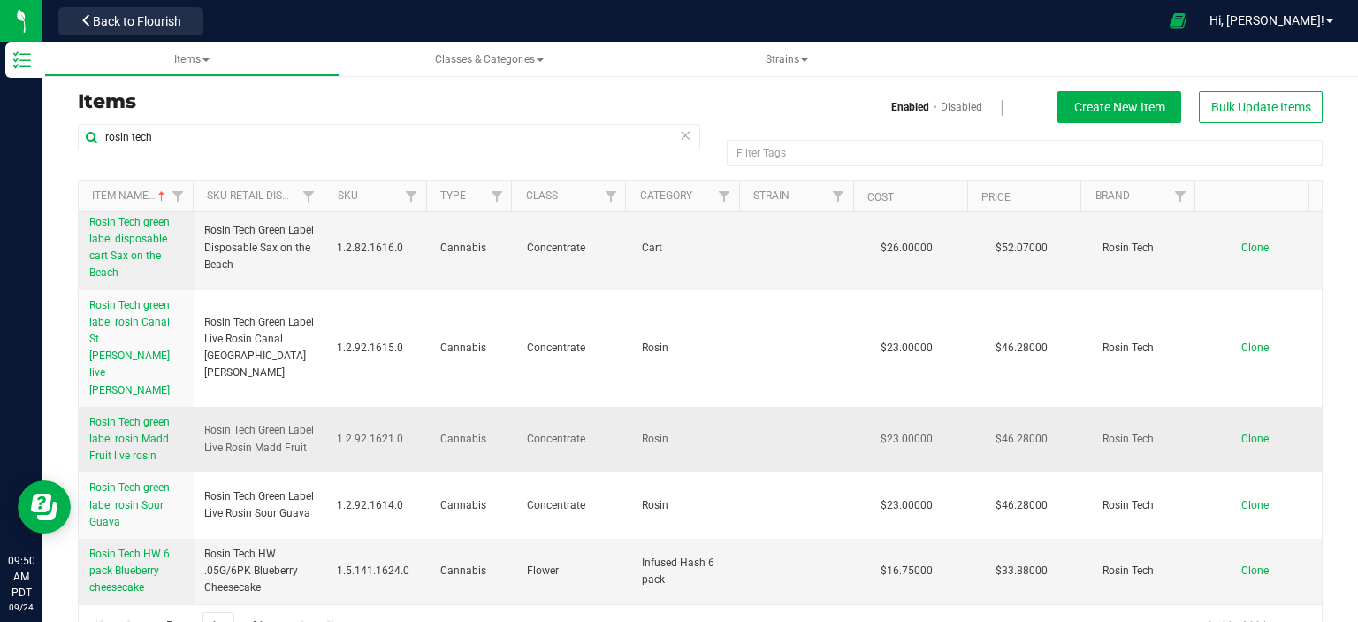
click at [119, 416] on span "Rosin Tech green label rosin Madd Fruit live rosin" at bounding box center [129, 439] width 80 height 46
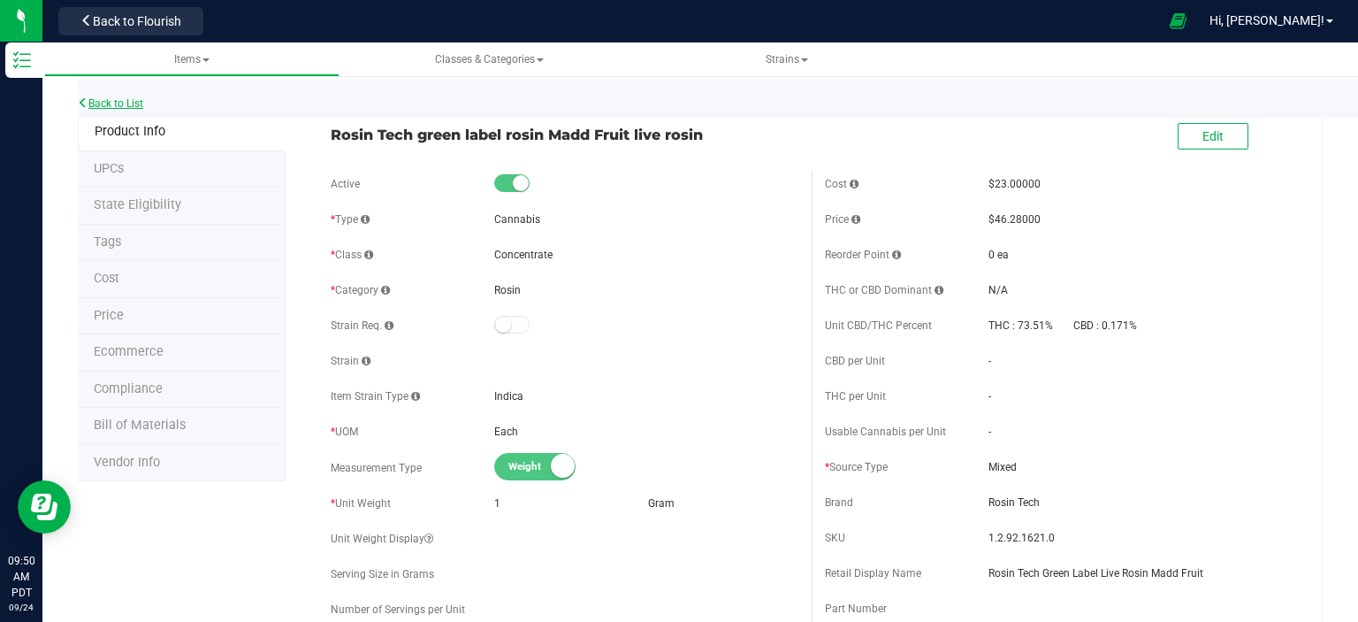
click at [143, 99] on link "Back to List" at bounding box center [110, 103] width 65 height 12
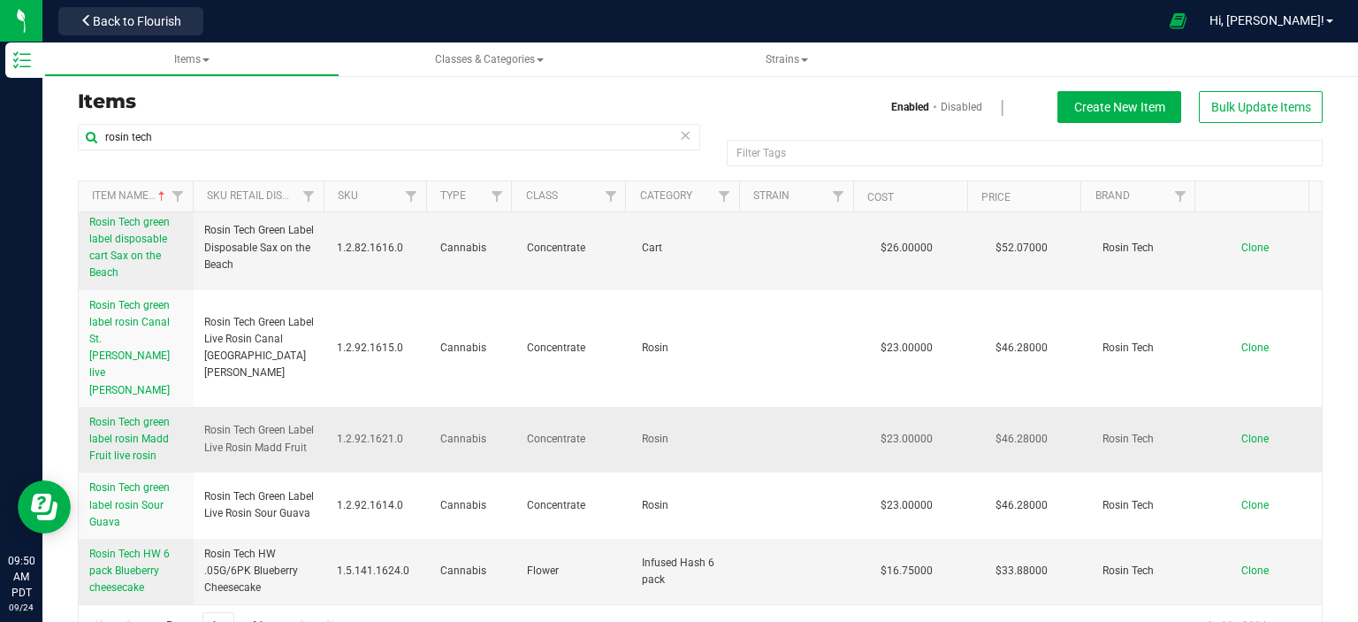
scroll to position [177, 0]
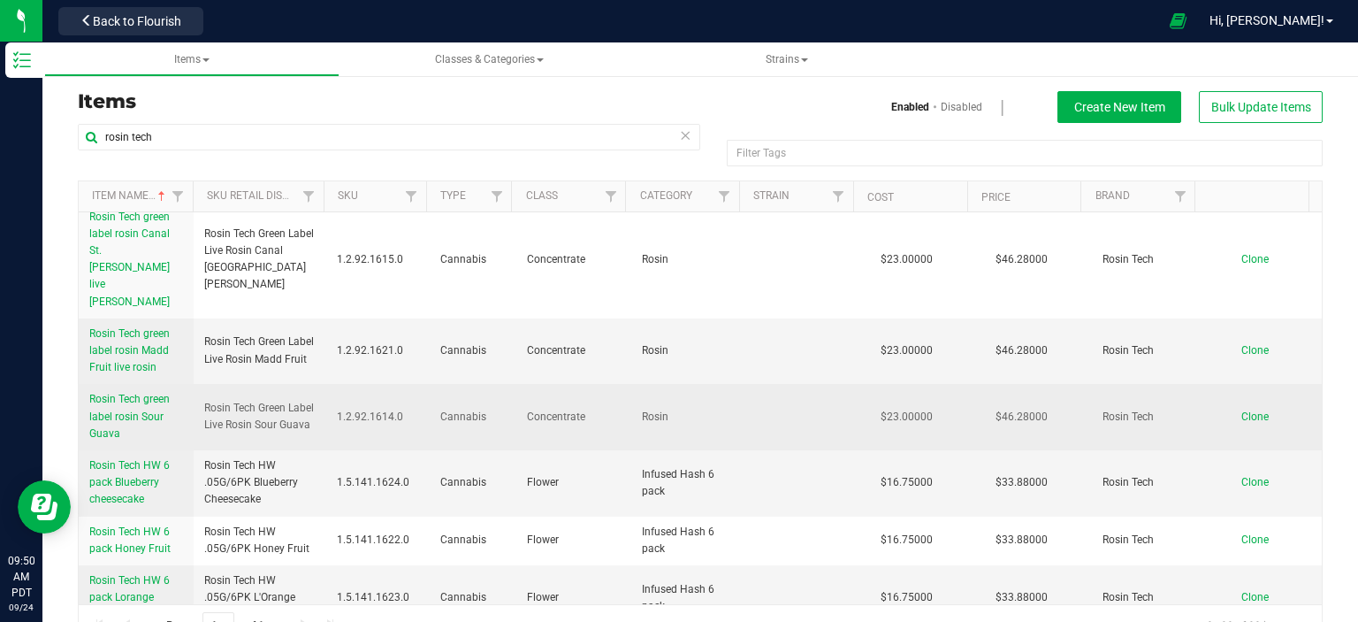
click at [131, 393] on span "Rosin Tech green label rosin Sour Guava" at bounding box center [129, 416] width 80 height 46
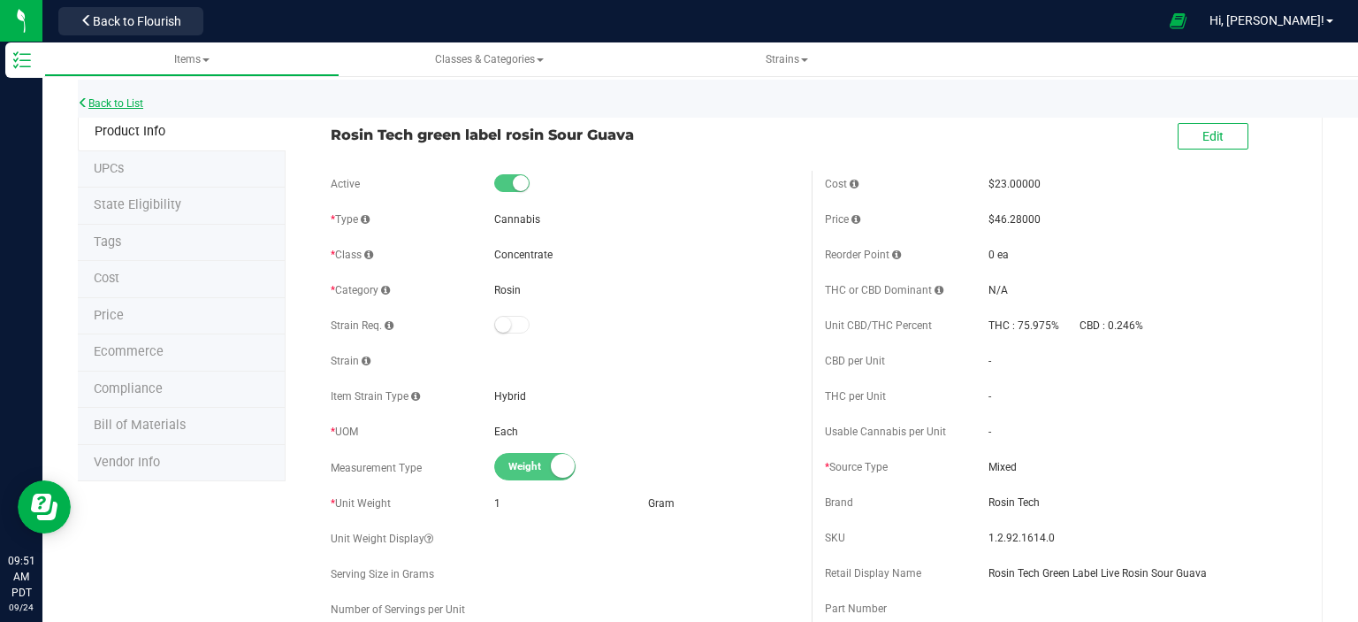
click at [137, 103] on link "Back to List" at bounding box center [110, 103] width 65 height 12
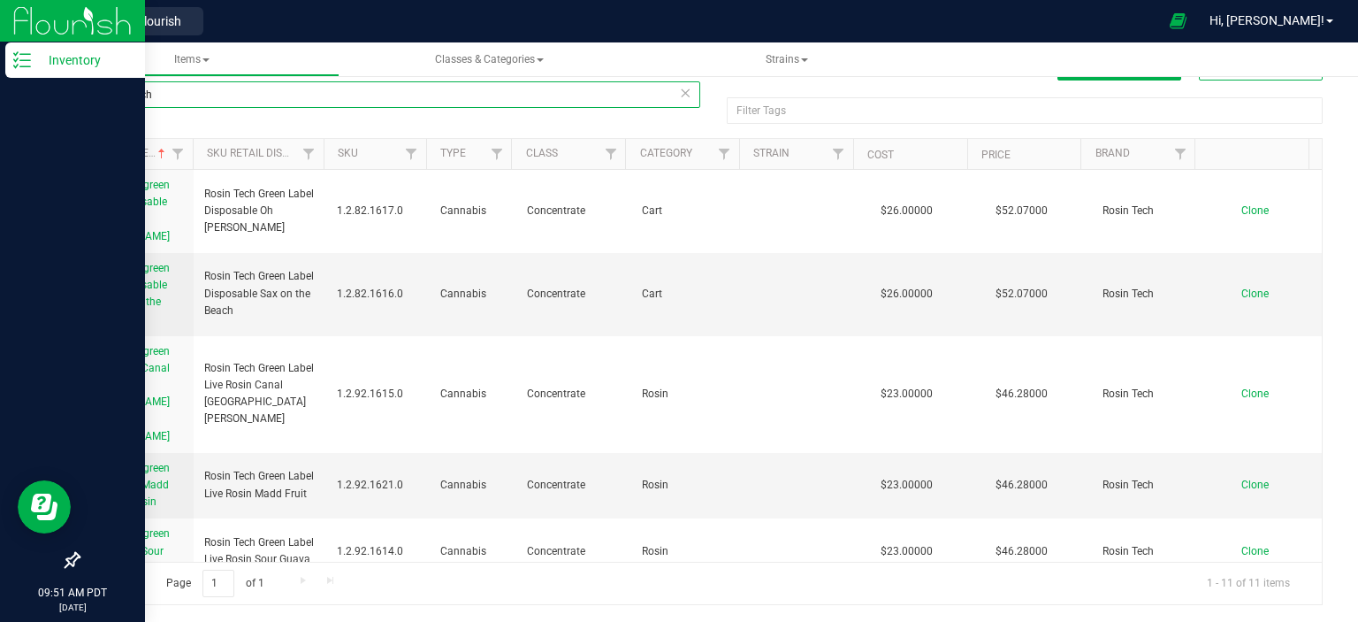
drag, startPoint x: 192, startPoint y: 91, endPoint x: 4, endPoint y: 95, distance: 188.4
click at [4, 95] on div "Inventory 09:51 AM PDT [DATE] 09/24 Retail Back to Flourish Hi, [PERSON_NAME]! …" at bounding box center [679, 311] width 1358 height 622
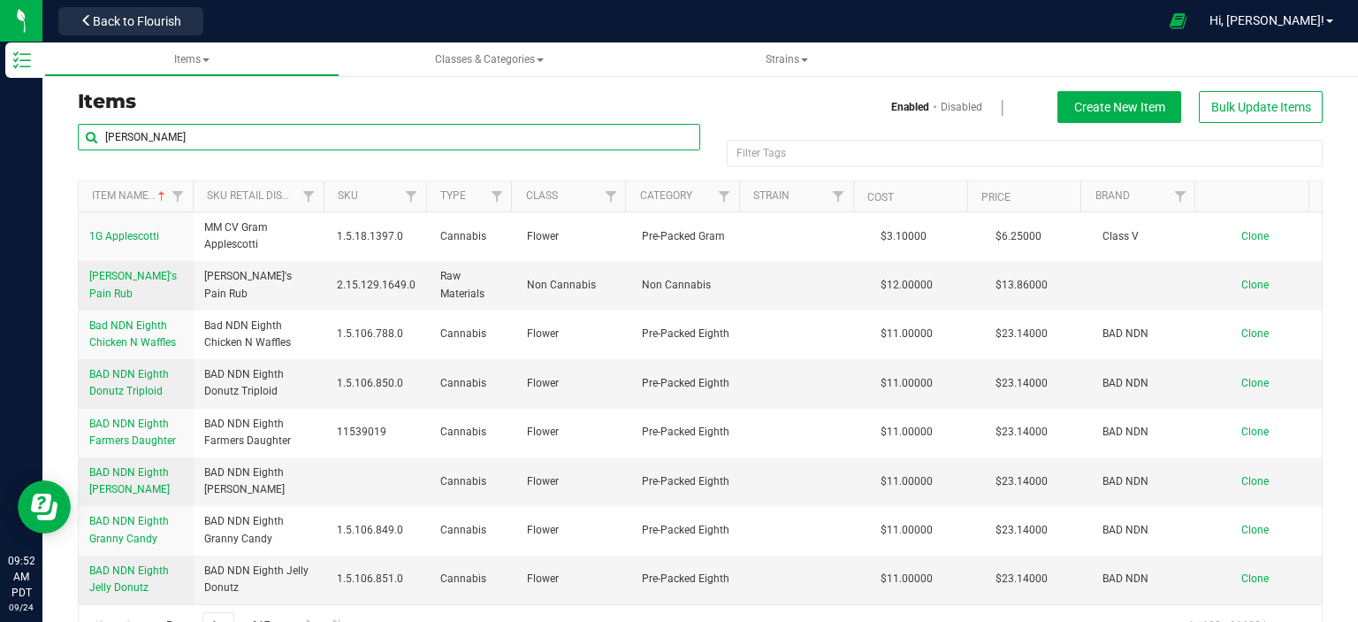
type input "[PERSON_NAME]"
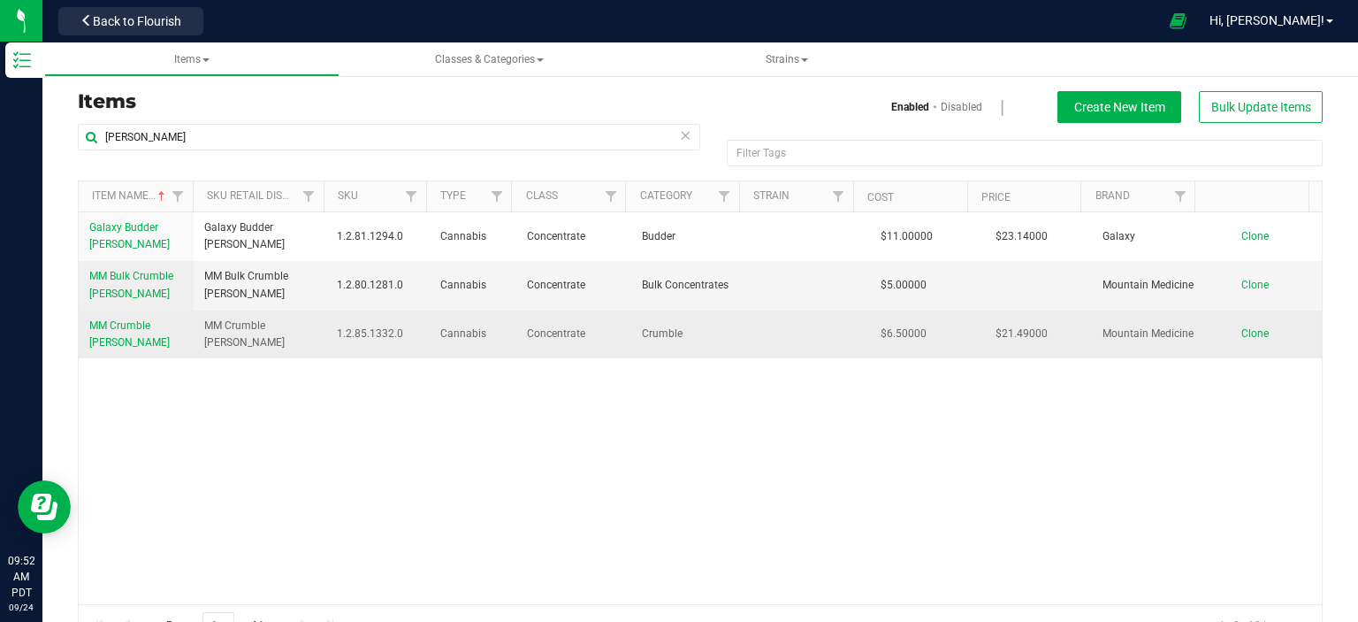
click at [115, 333] on link "MM Crumble [PERSON_NAME]" at bounding box center [136, 334] width 94 height 34
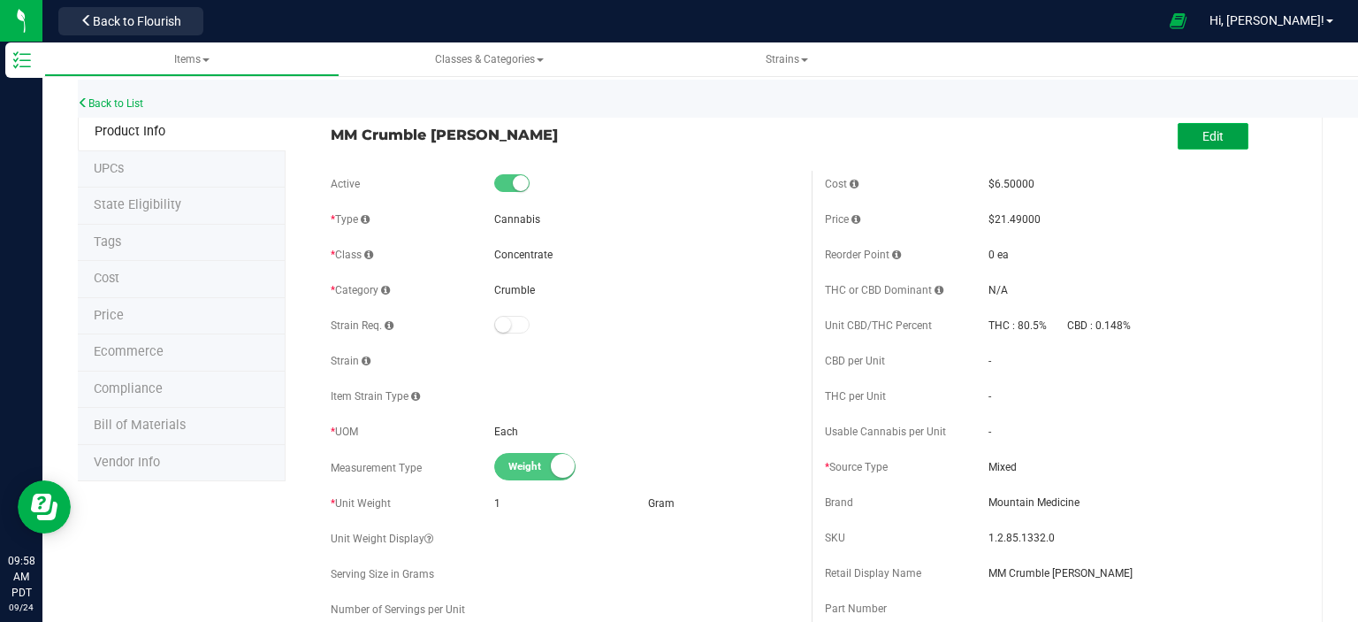
click at [1218, 140] on button "Edit" at bounding box center [1213, 136] width 71 height 27
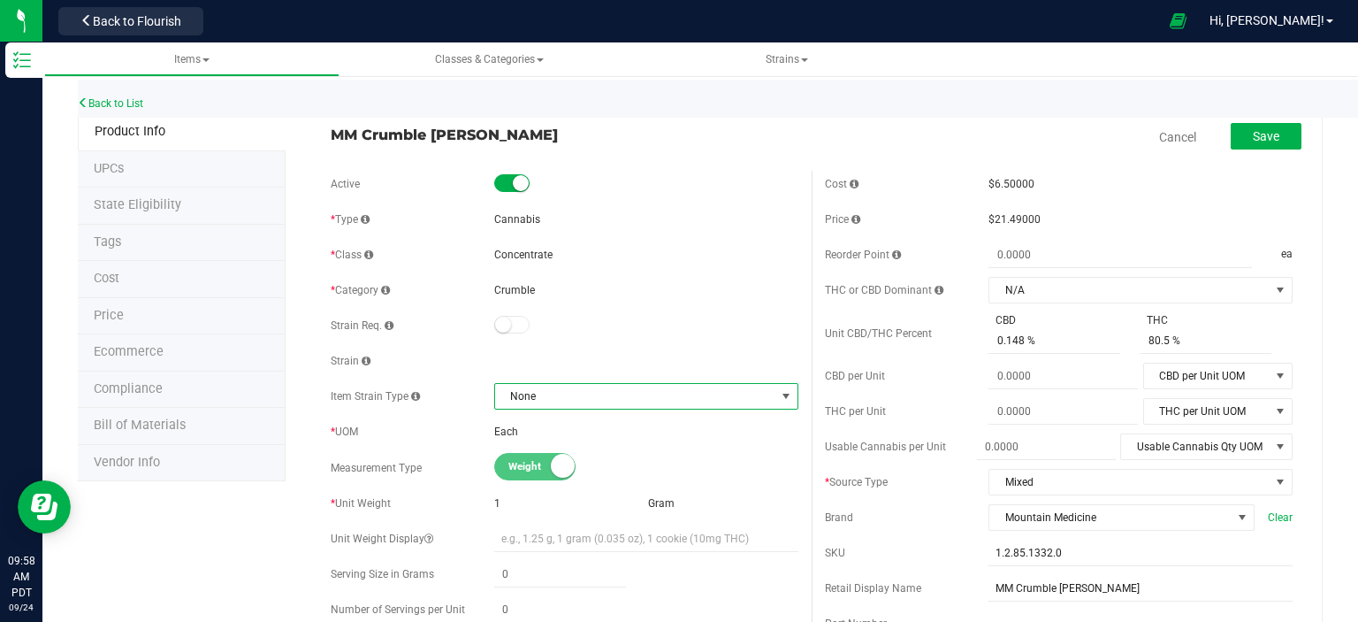
click at [652, 395] on span "None" at bounding box center [635, 396] width 280 height 25
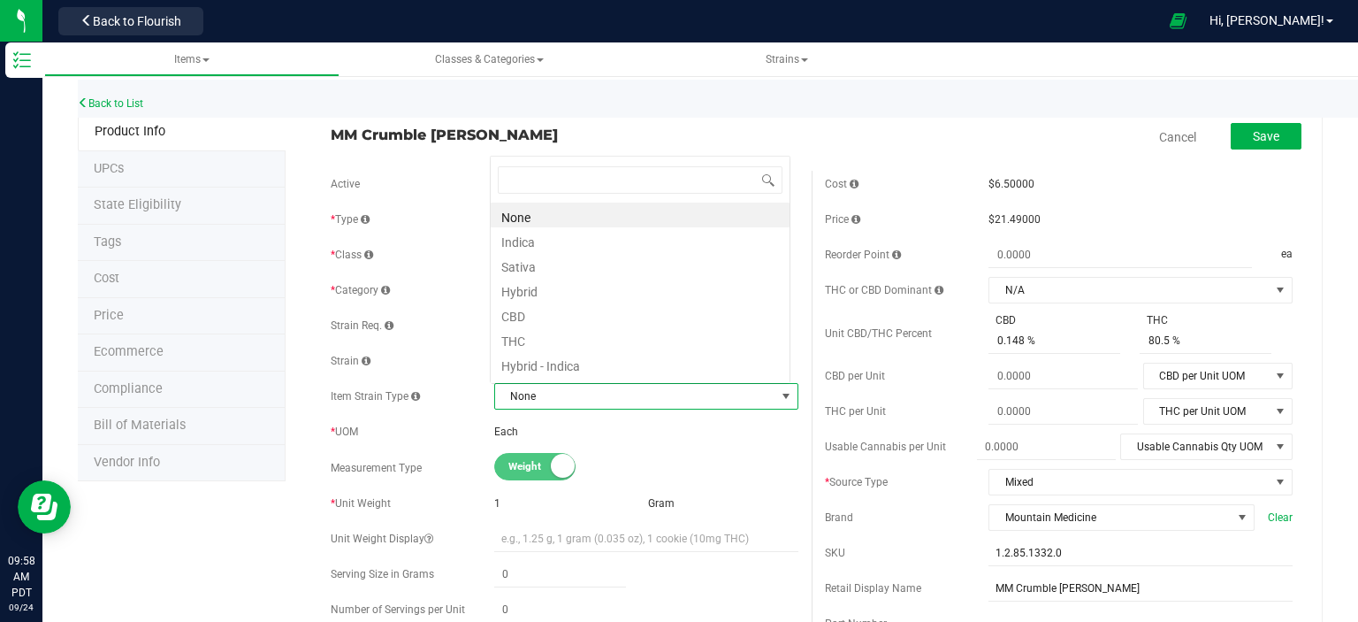
scroll to position [26, 296]
click at [552, 242] on li "Indica" at bounding box center [640, 239] width 299 height 25
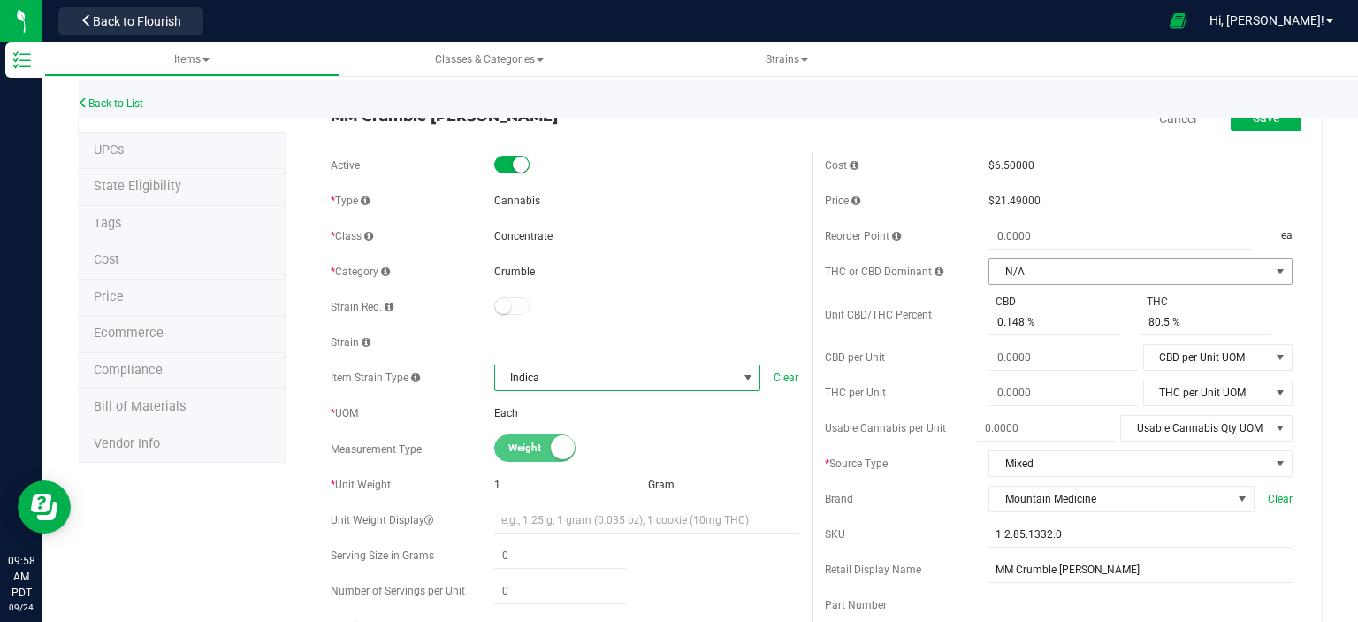
scroll to position [0, 0]
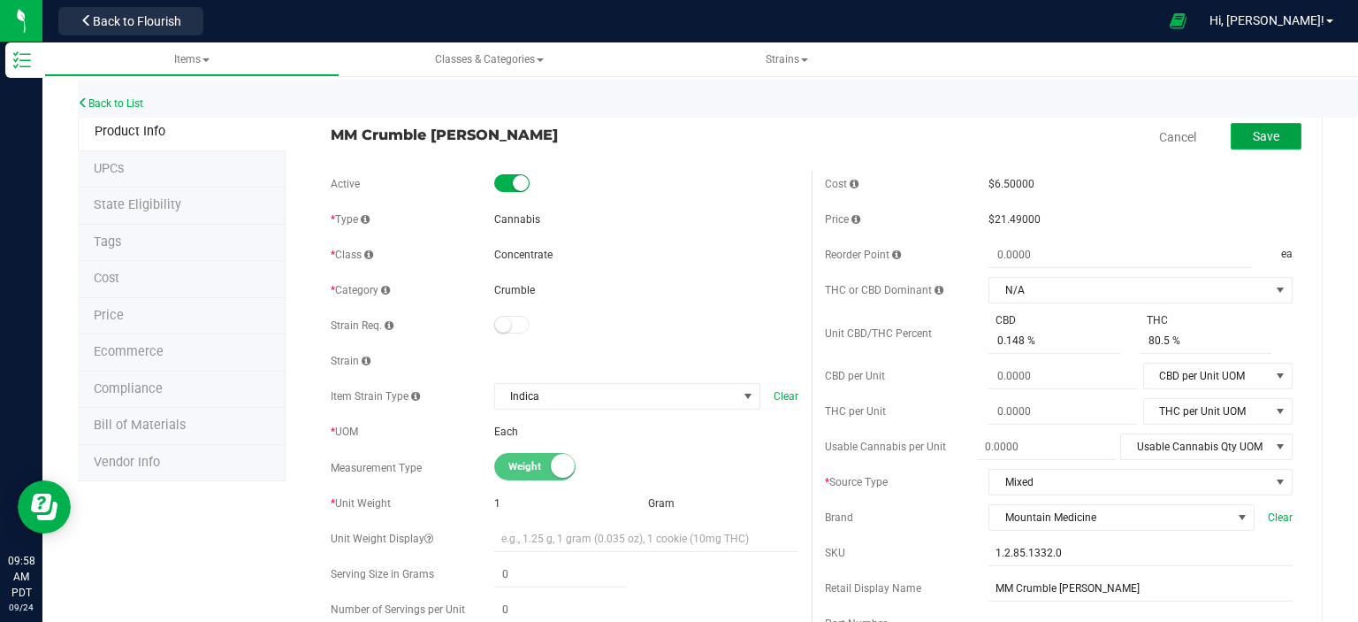
click at [1259, 127] on button "Save" at bounding box center [1266, 136] width 71 height 27
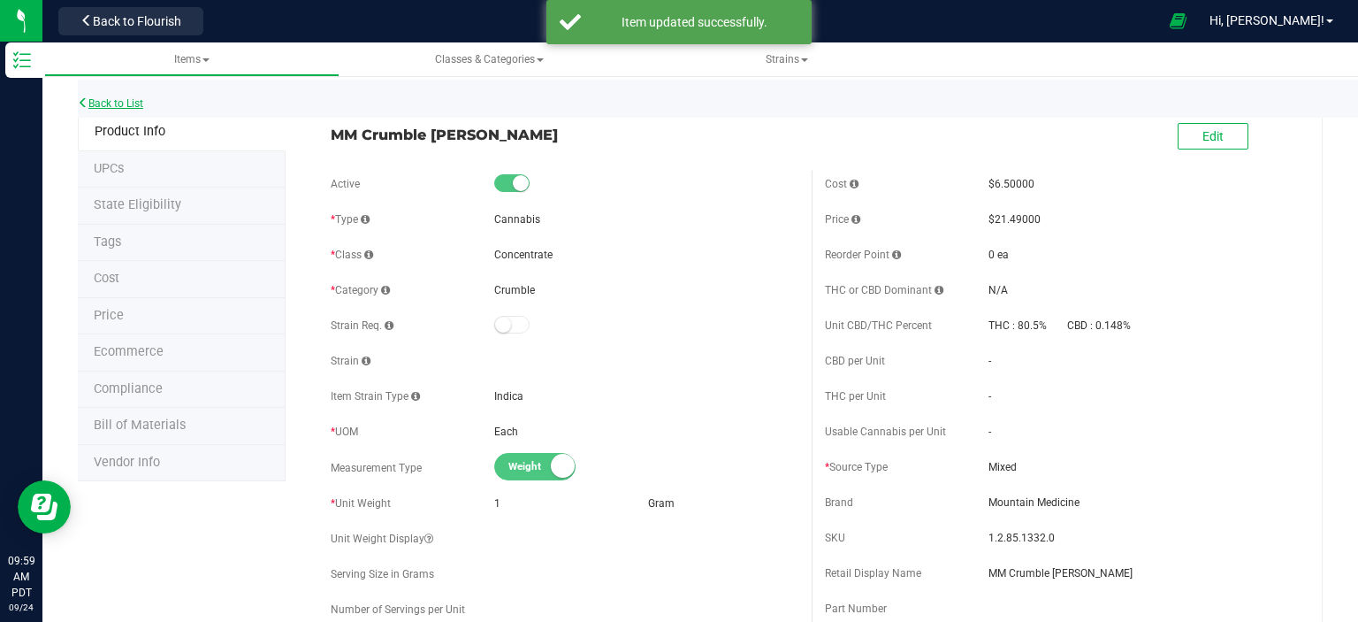
click at [131, 105] on link "Back to List" at bounding box center [110, 103] width 65 height 12
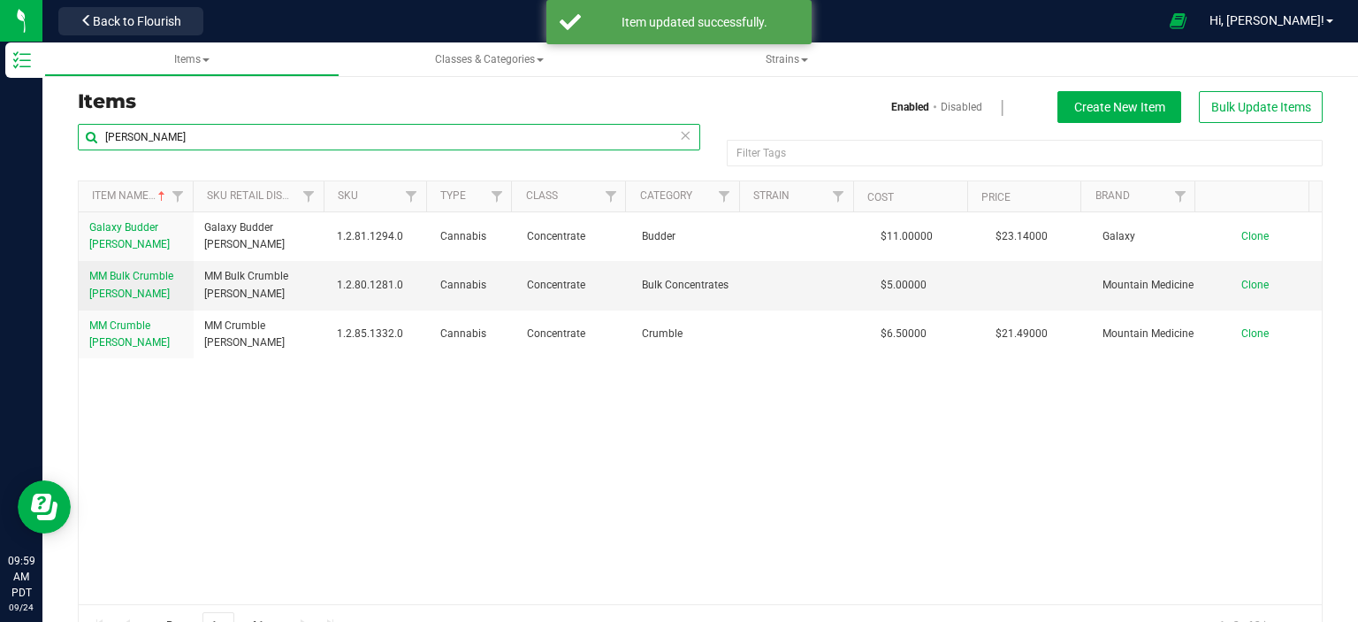
click at [172, 137] on input "[PERSON_NAME]" at bounding box center [389, 137] width 623 height 27
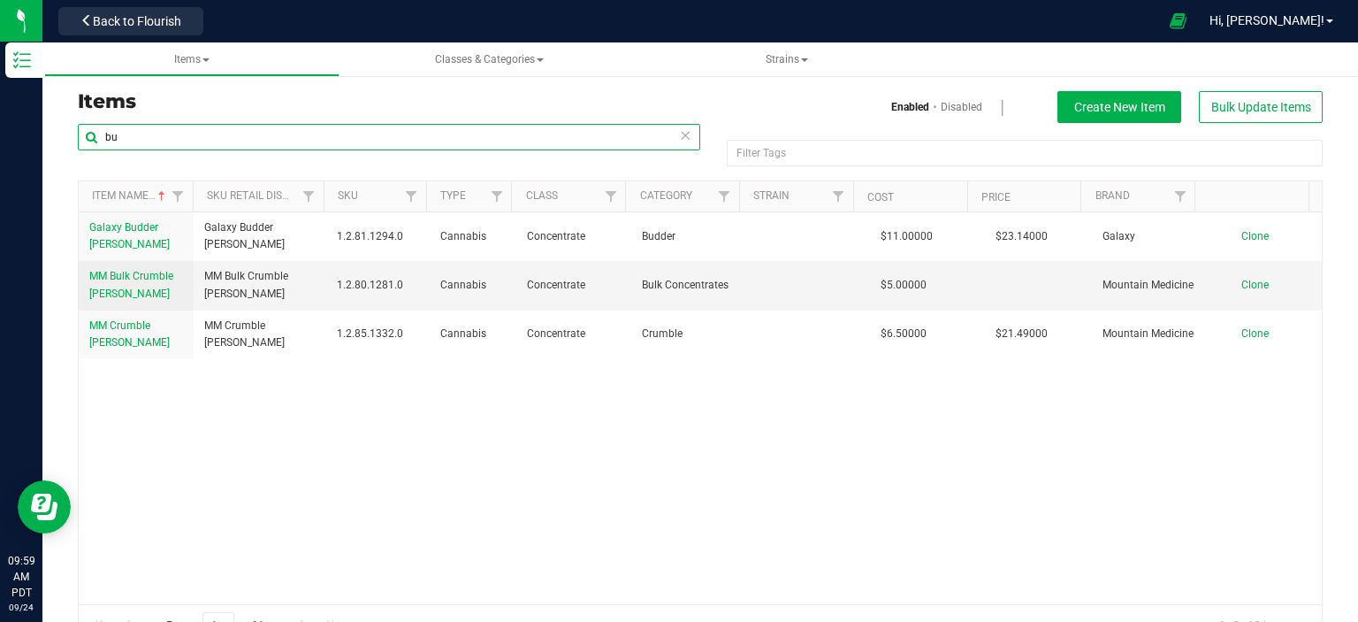
type input "b"
type input "[MEDICAL_DATA] haze"
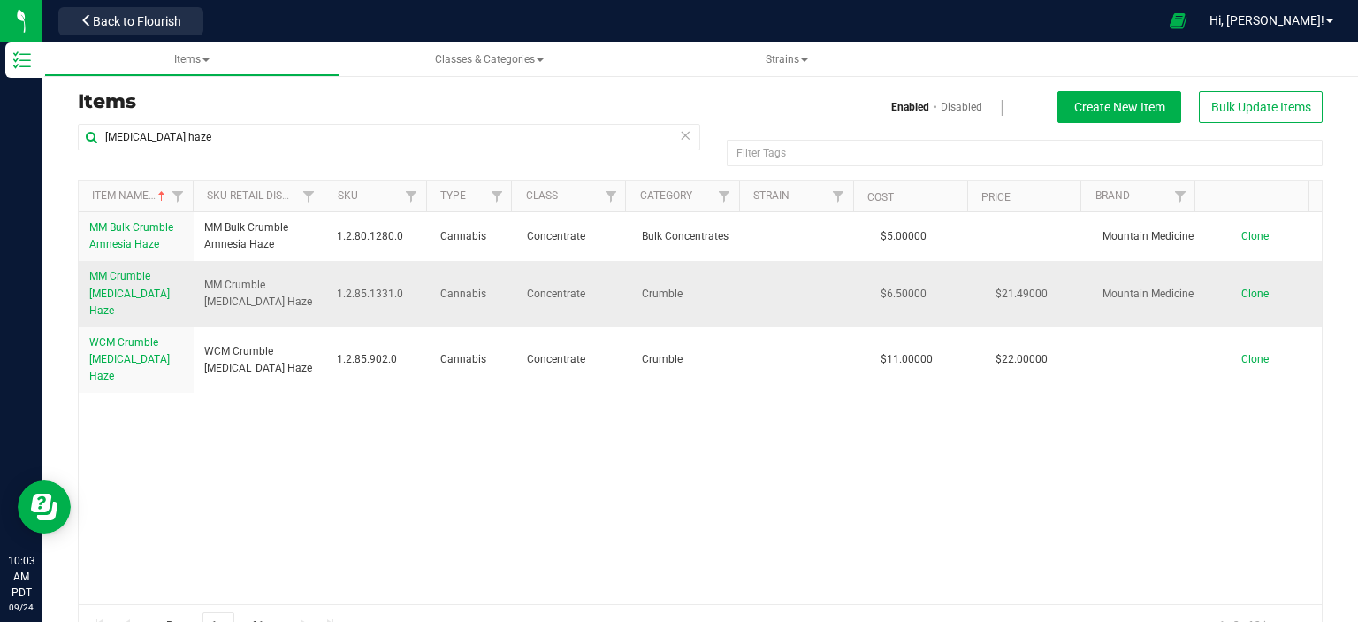
click at [103, 278] on span "MM Crumble [MEDICAL_DATA] Haze" at bounding box center [129, 293] width 80 height 46
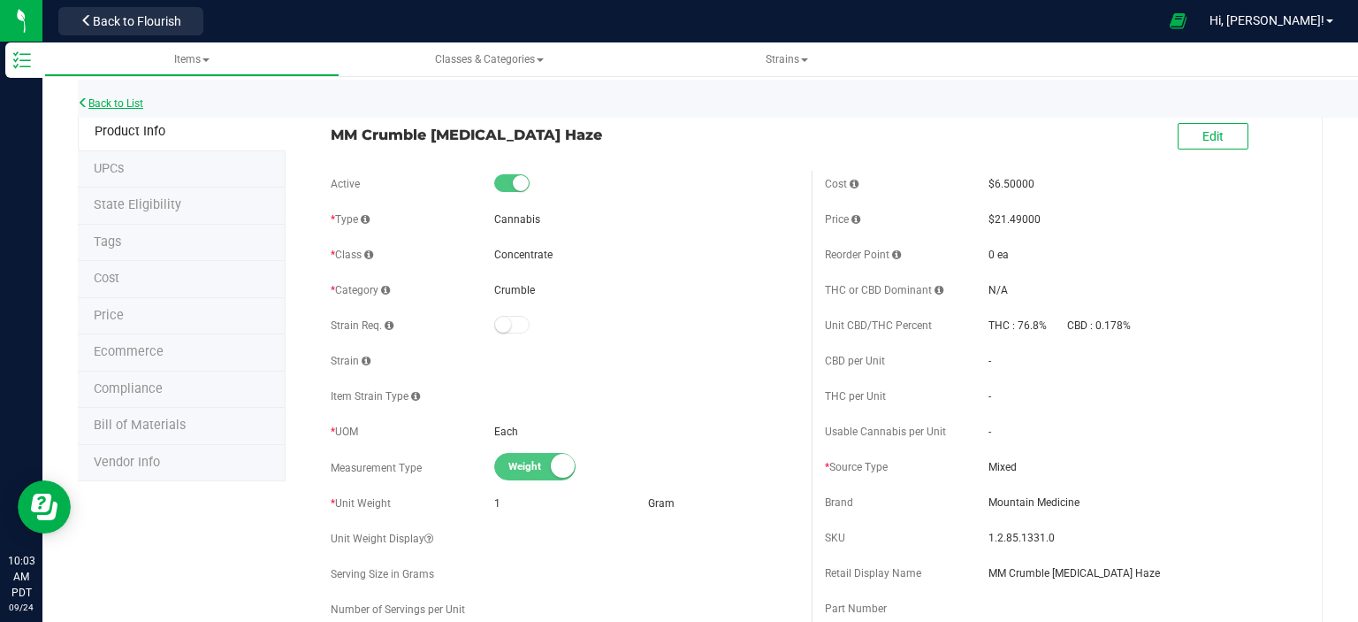
click at [138, 105] on link "Back to List" at bounding box center [110, 103] width 65 height 12
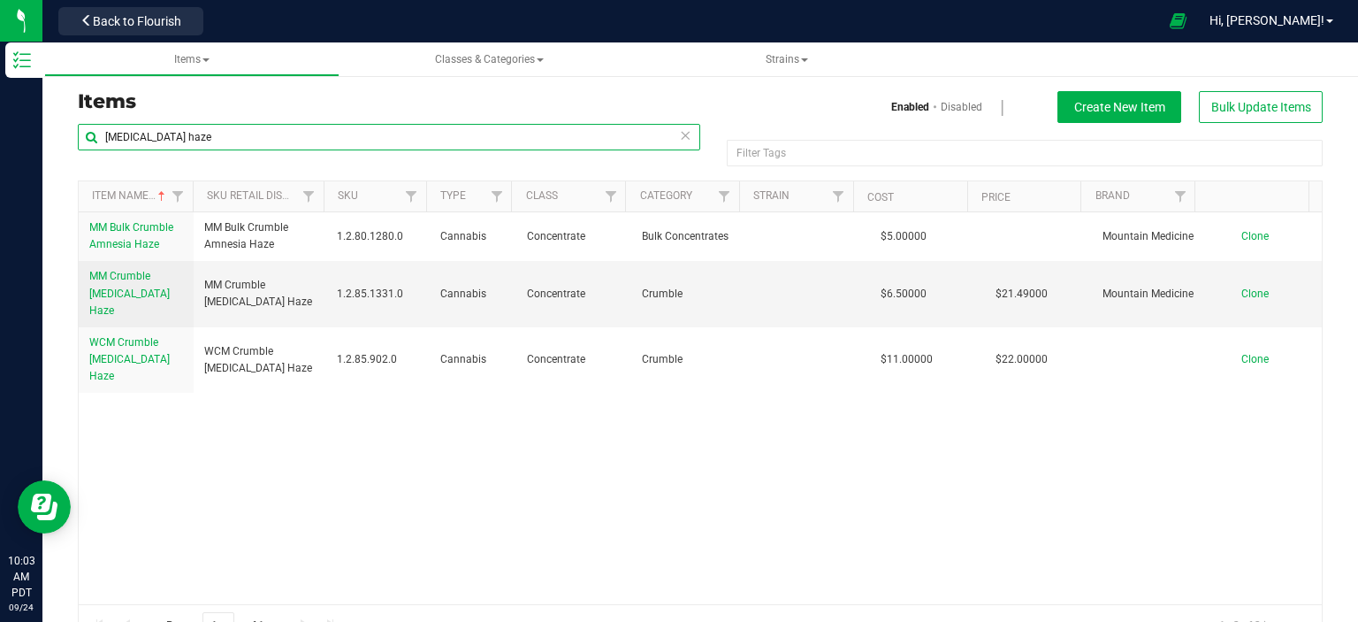
drag, startPoint x: 233, startPoint y: 137, endPoint x: 95, endPoint y: 149, distance: 139.3
click at [95, 149] on input "[MEDICAL_DATA] haze" at bounding box center [389, 137] width 623 height 27
type input "b"
type input "diamonds"
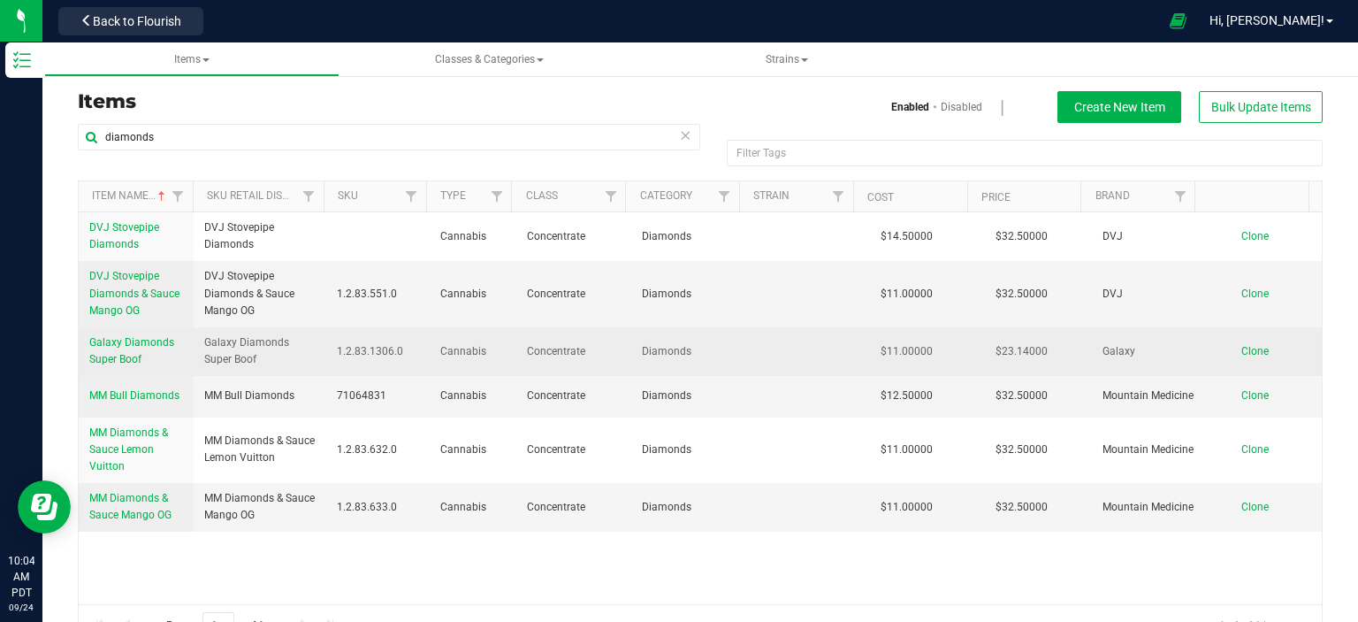
click at [132, 343] on span "Galaxy Diamonds Super Boof" at bounding box center [131, 350] width 85 height 29
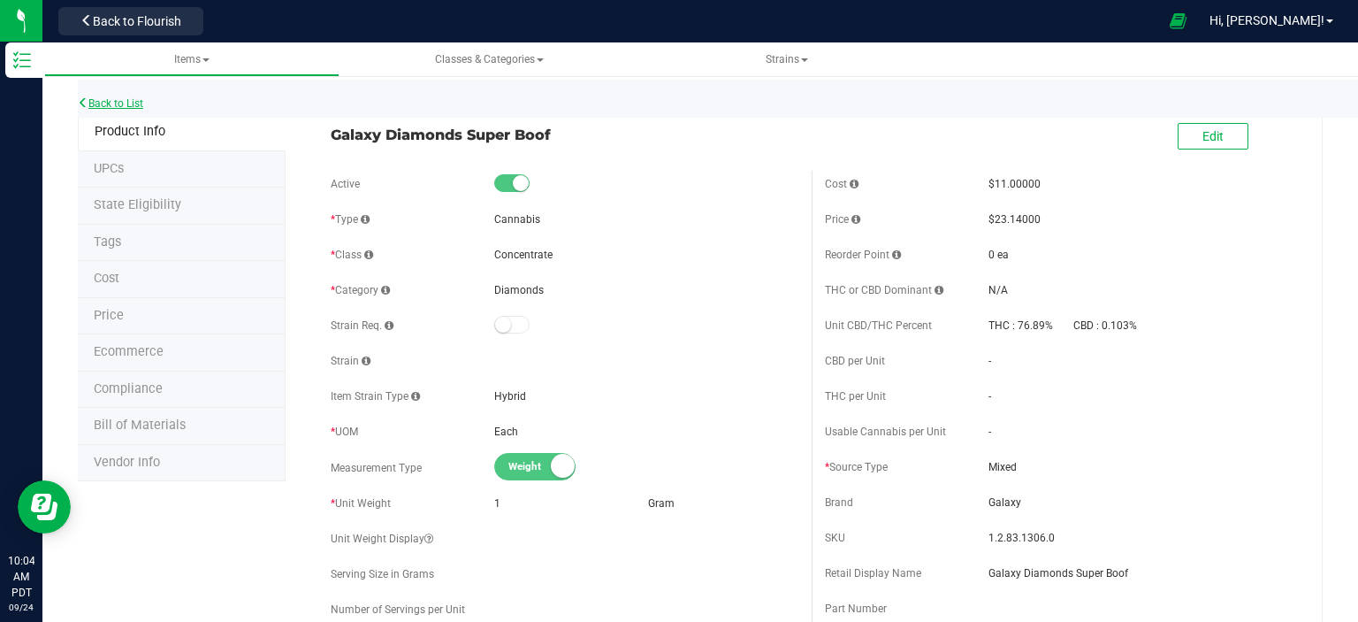
click at [143, 98] on link "Back to List" at bounding box center [110, 103] width 65 height 12
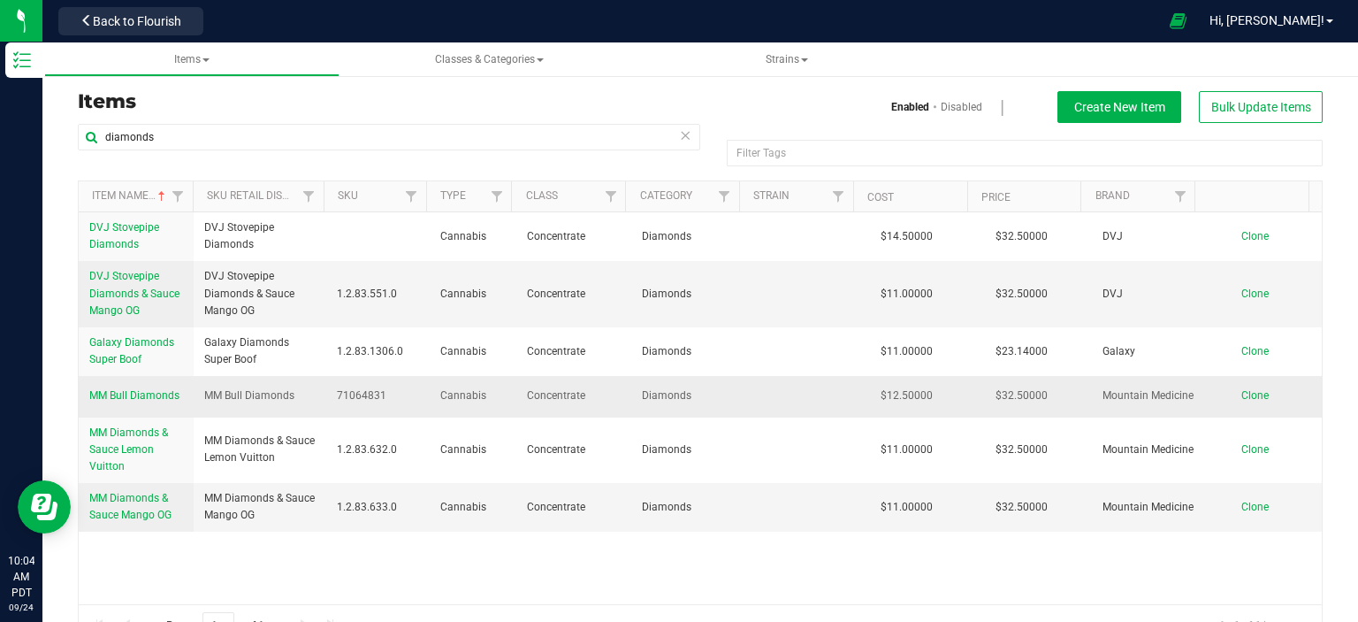
click at [152, 395] on span "MM Bull Diamonds" at bounding box center [134, 395] width 90 height 12
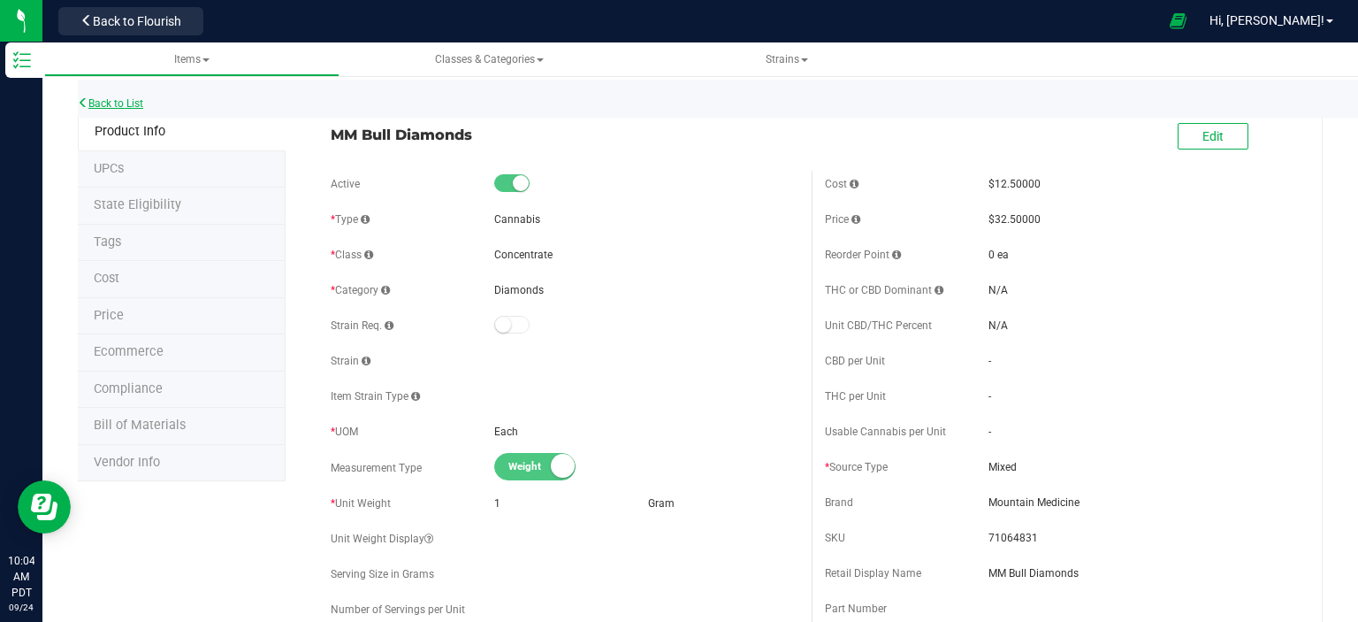
click at [143, 97] on link "Back to List" at bounding box center [110, 103] width 65 height 12
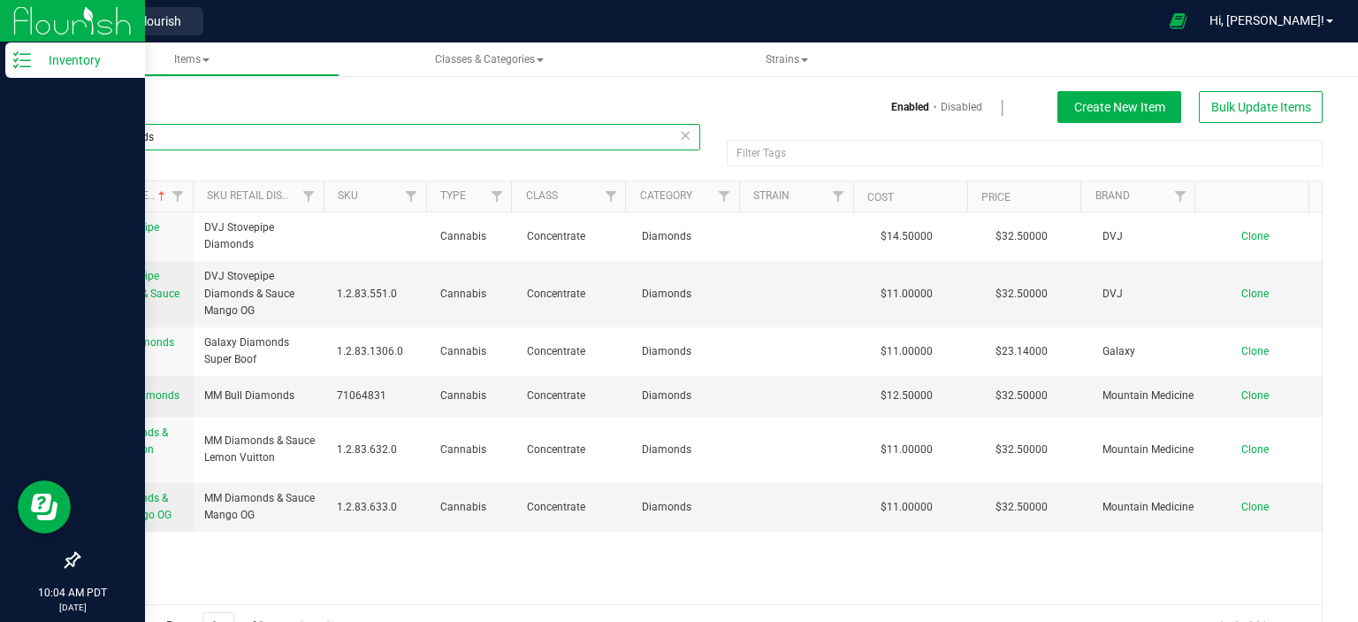
drag, startPoint x: 226, startPoint y: 146, endPoint x: 0, endPoint y: 180, distance: 228.9
click at [0, 180] on div "Inventory 10:04 AM PDT [DATE] 09/24 Retail Back to Flourish Hi, [PERSON_NAME]! …" at bounding box center [679, 311] width 1358 height 622
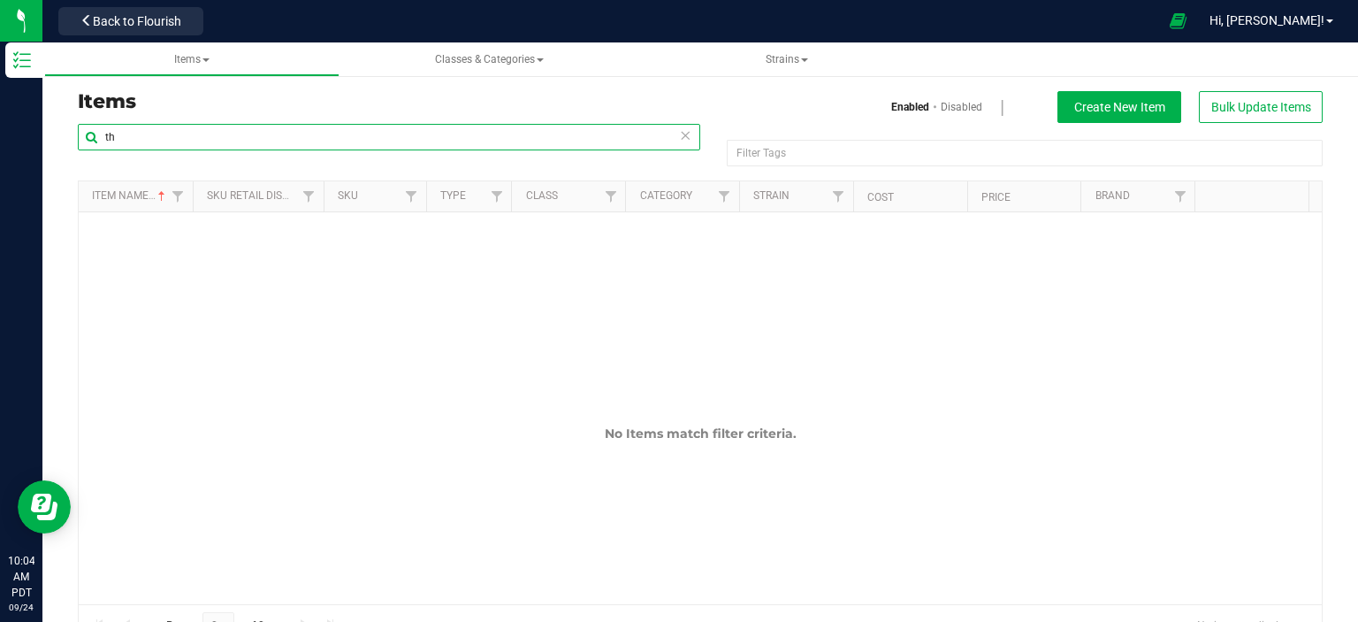
type input "t"
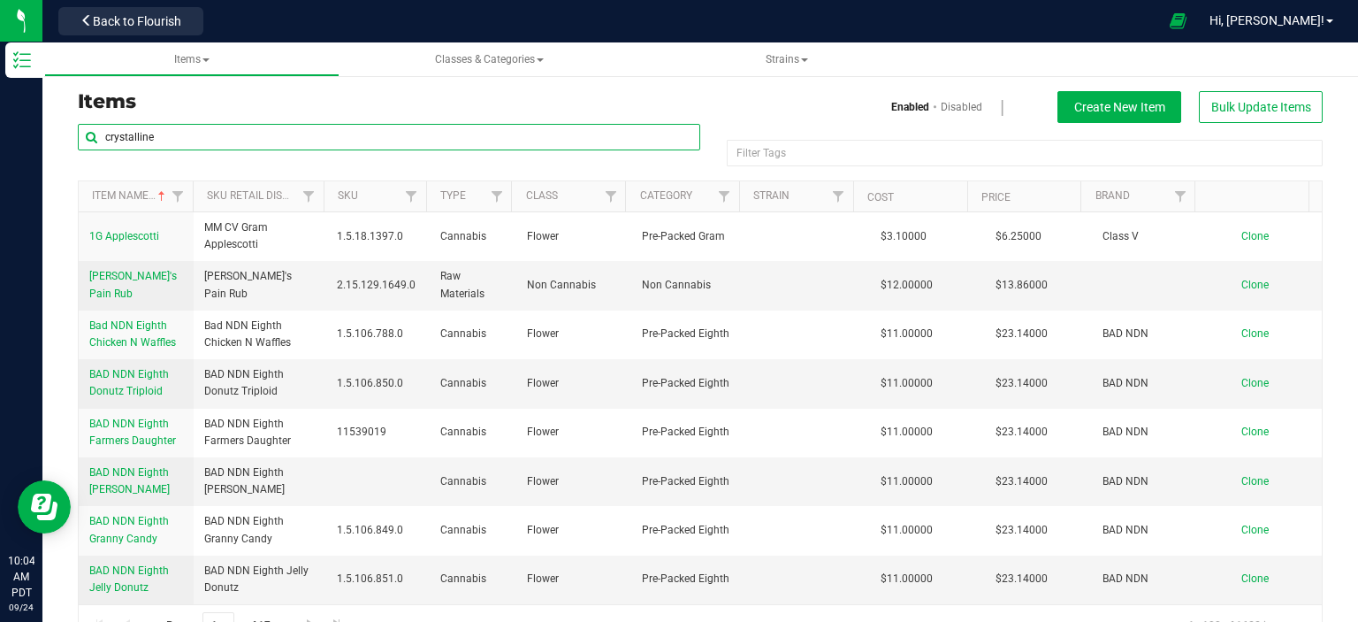
type input "crystalline"
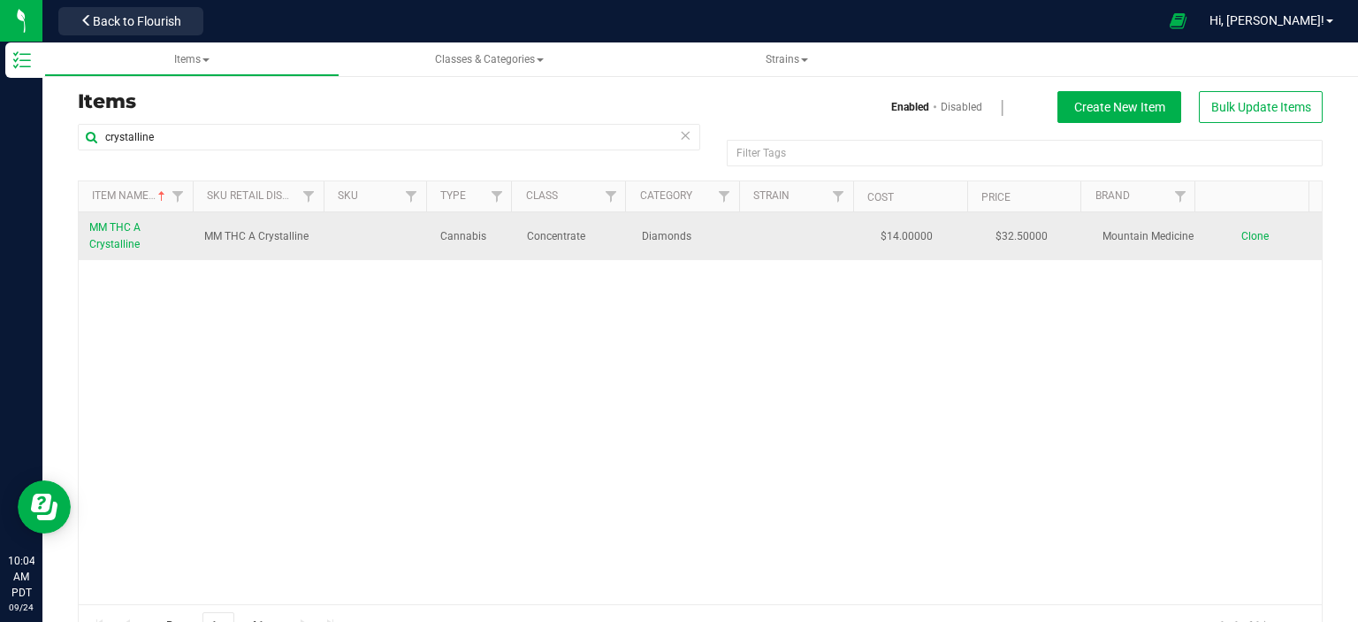
click at [115, 243] on span "MM THC A Crystalline" at bounding box center [114, 235] width 51 height 29
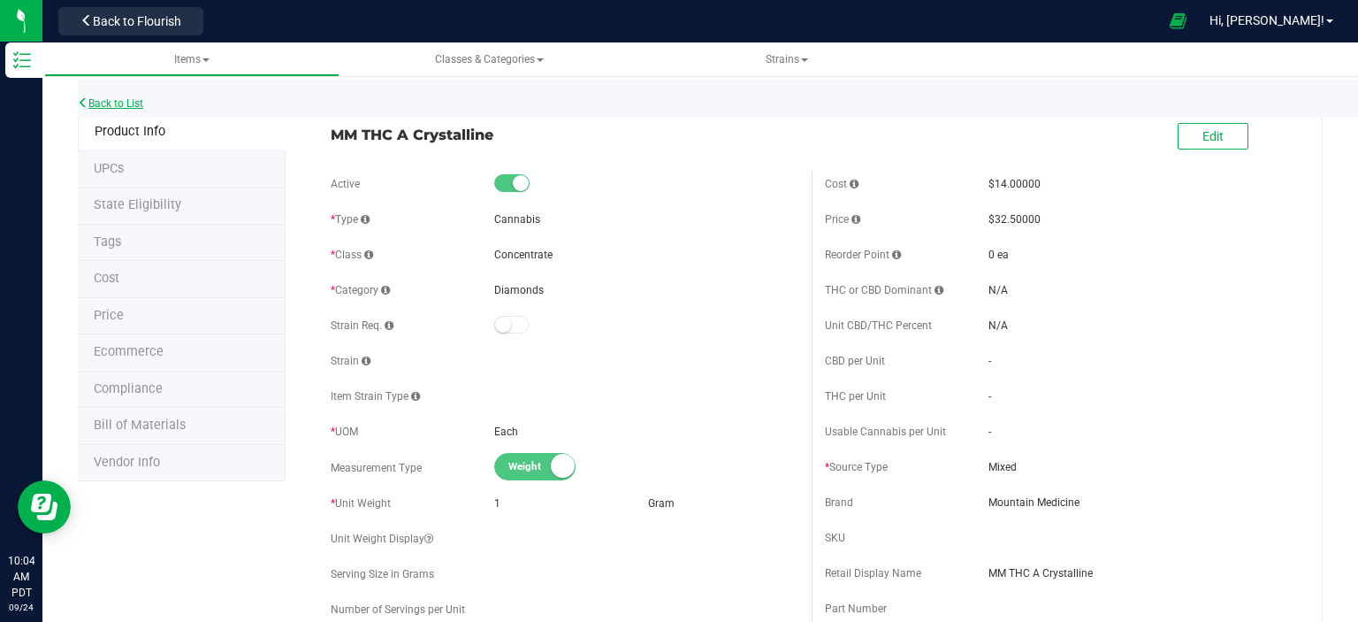
click at [95, 107] on link "Back to List" at bounding box center [110, 103] width 65 height 12
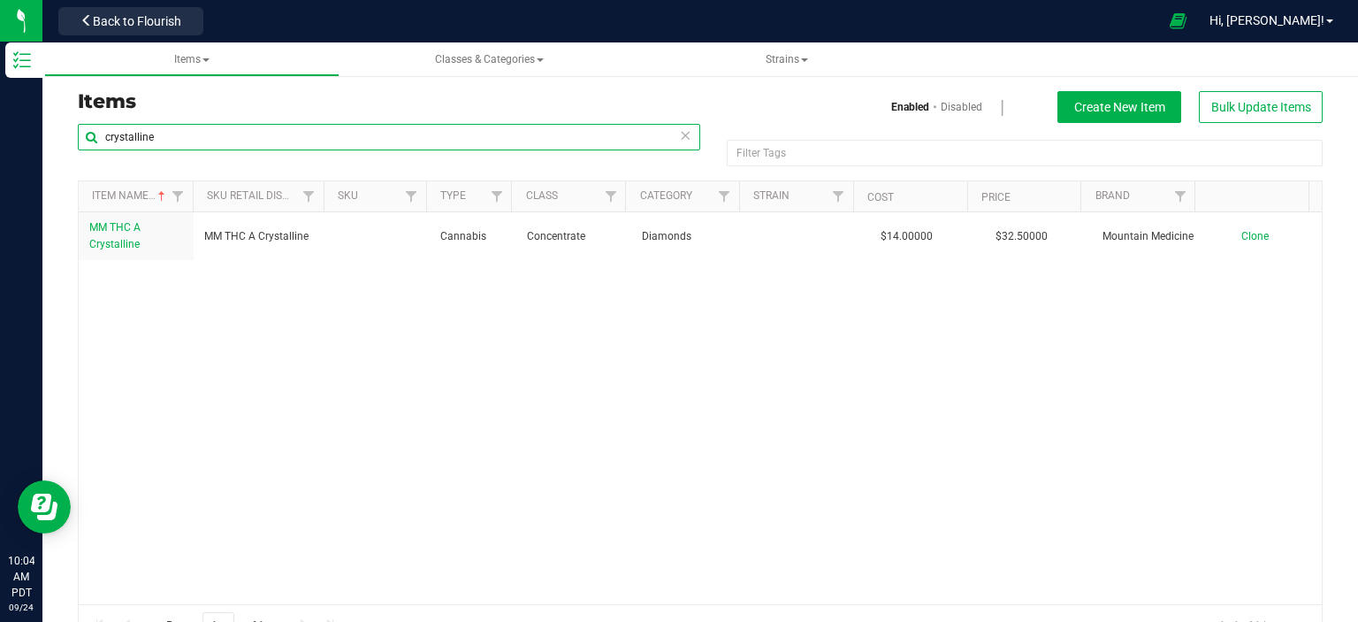
drag, startPoint x: 184, startPoint y: 134, endPoint x: 46, endPoint y: 105, distance: 140.8
click at [73, 138] on div "crystalline Filter Tags Filter Tags Item Name Sku Retail Display Name SKU Type …" at bounding box center [701, 385] width 1272 height 524
type input "hash"
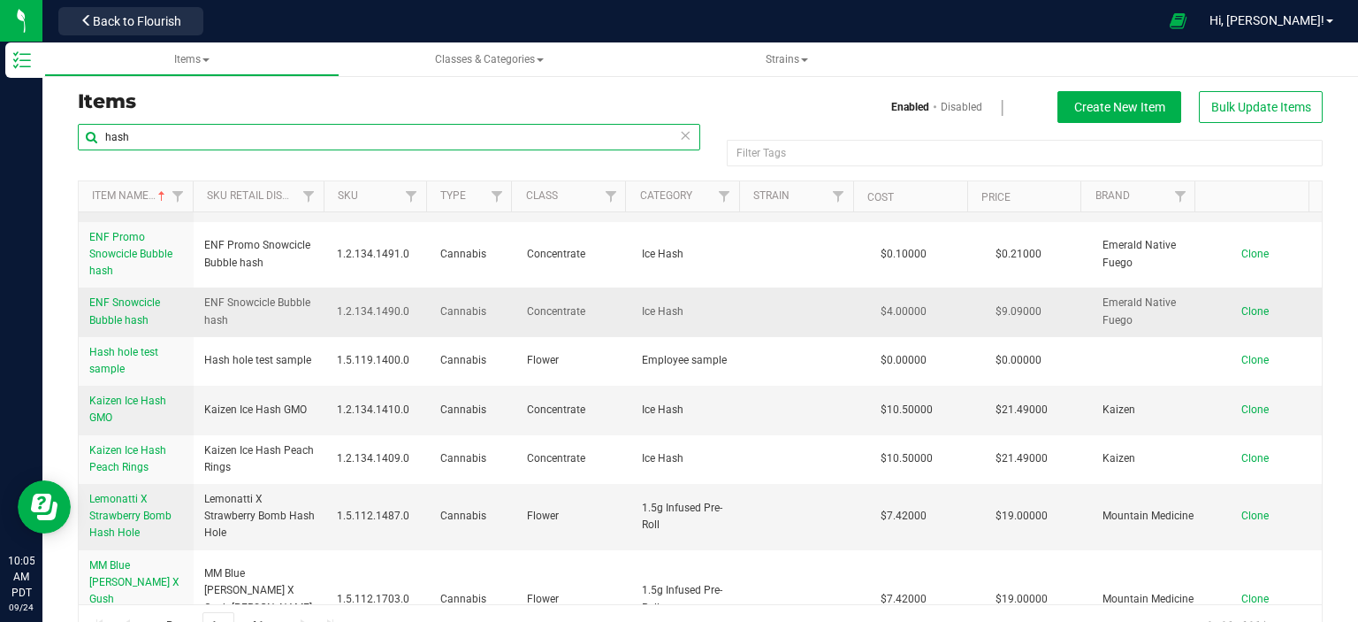
scroll to position [177, 0]
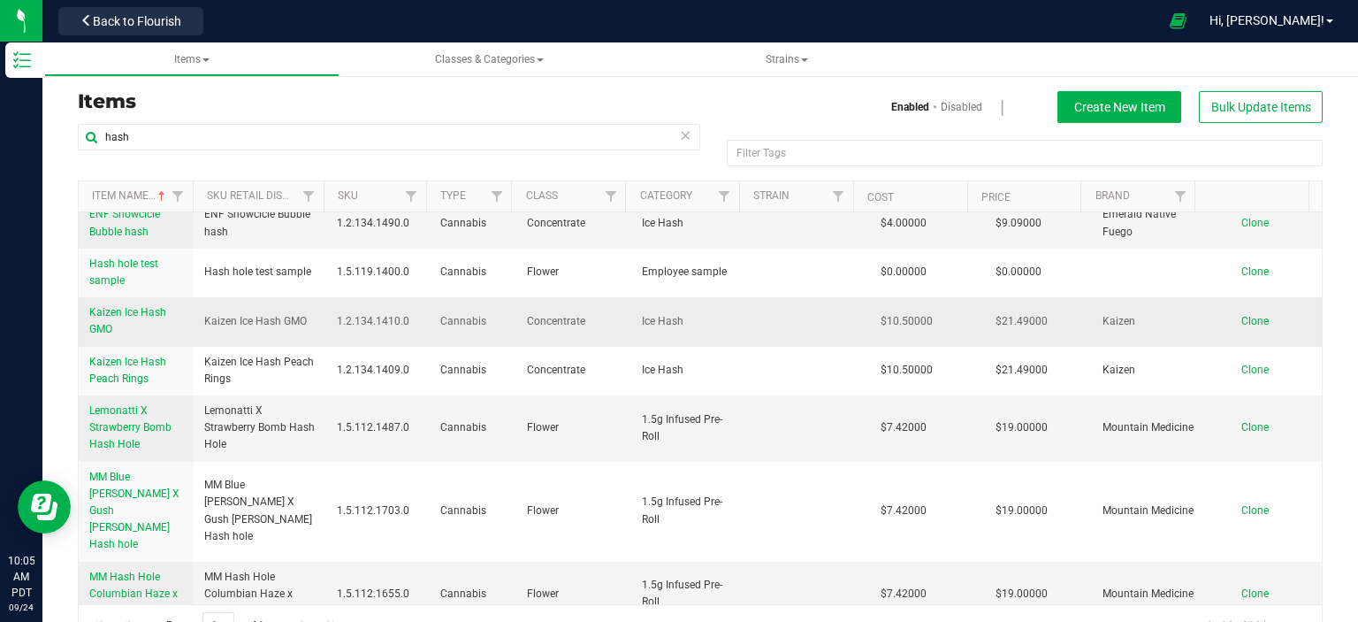
click at [131, 306] on span "Kaizen Ice Hash GMO" at bounding box center [127, 320] width 77 height 29
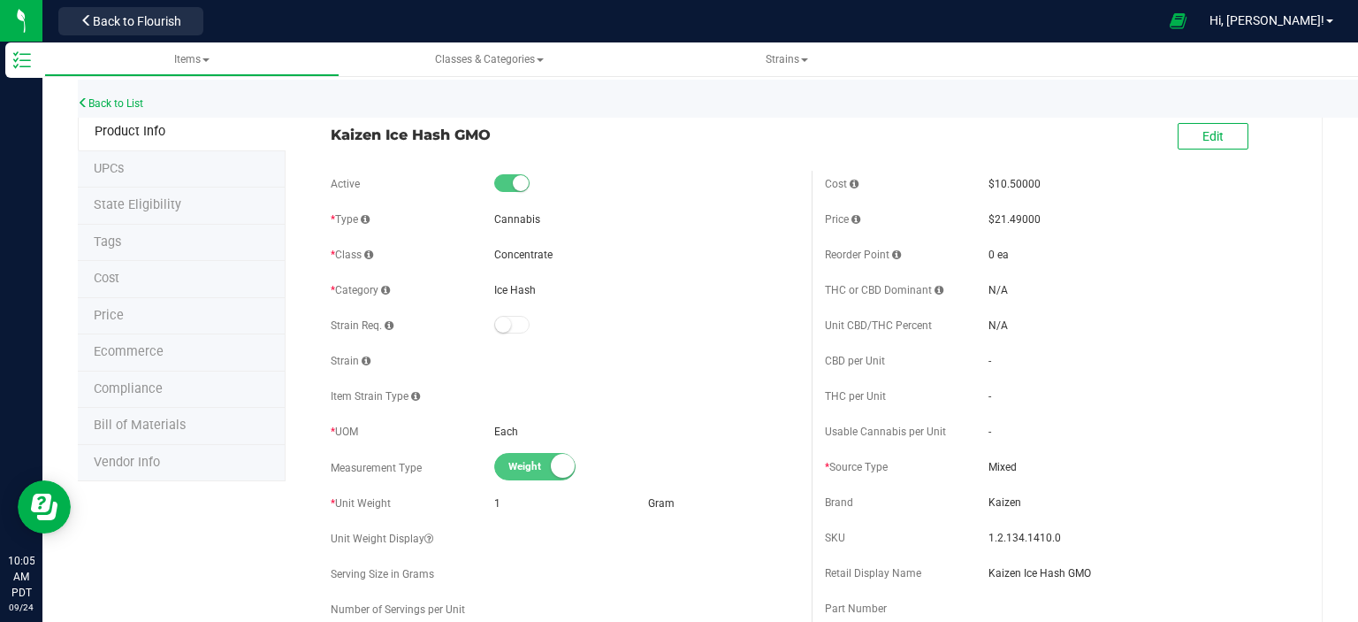
click at [134, 112] on div "Back to List" at bounding box center [757, 99] width 1358 height 38
click at [134, 110] on div "Back to List" at bounding box center [757, 99] width 1358 height 38
click at [138, 103] on link "Back to List" at bounding box center [110, 103] width 65 height 12
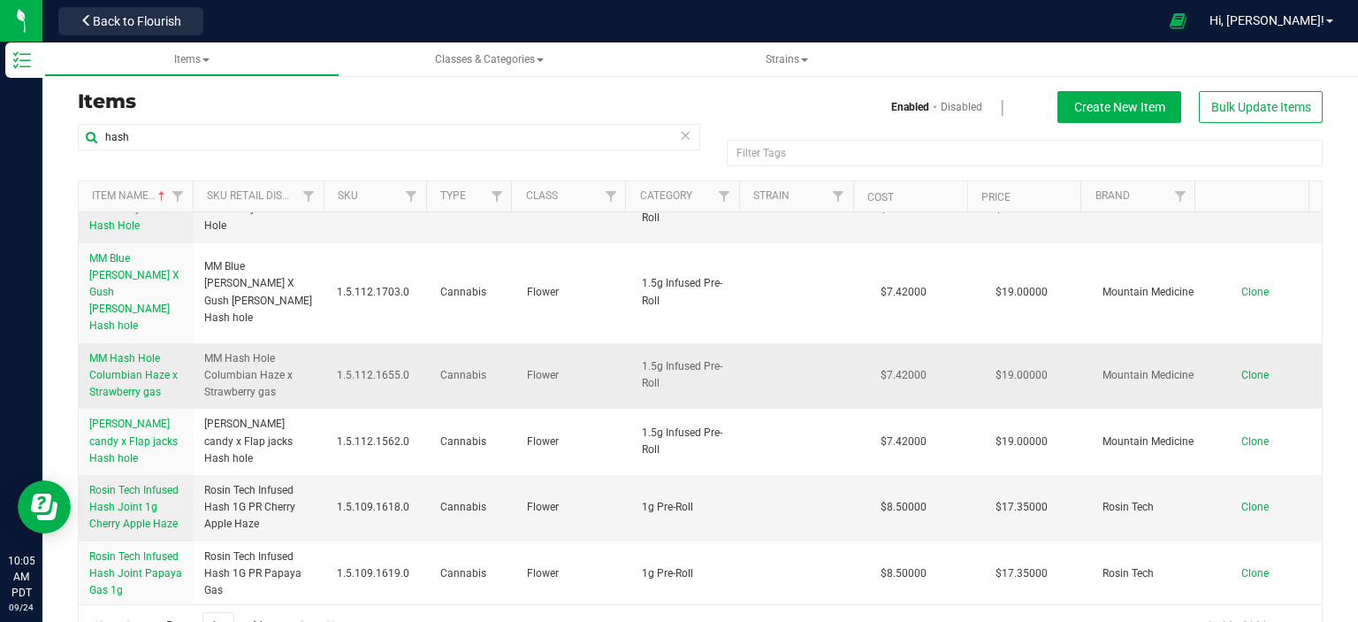
scroll to position [354, 0]
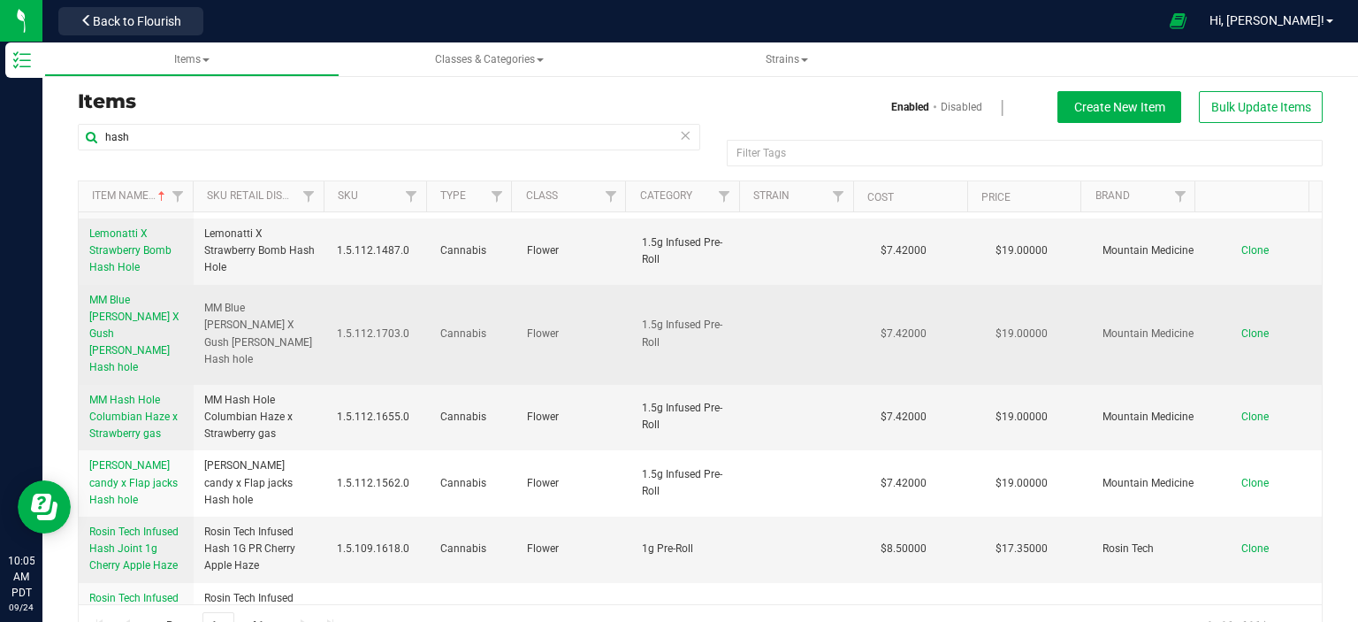
click at [134, 310] on span "MM Blue [PERSON_NAME] X Gush [PERSON_NAME] Hash hole" at bounding box center [134, 334] width 90 height 80
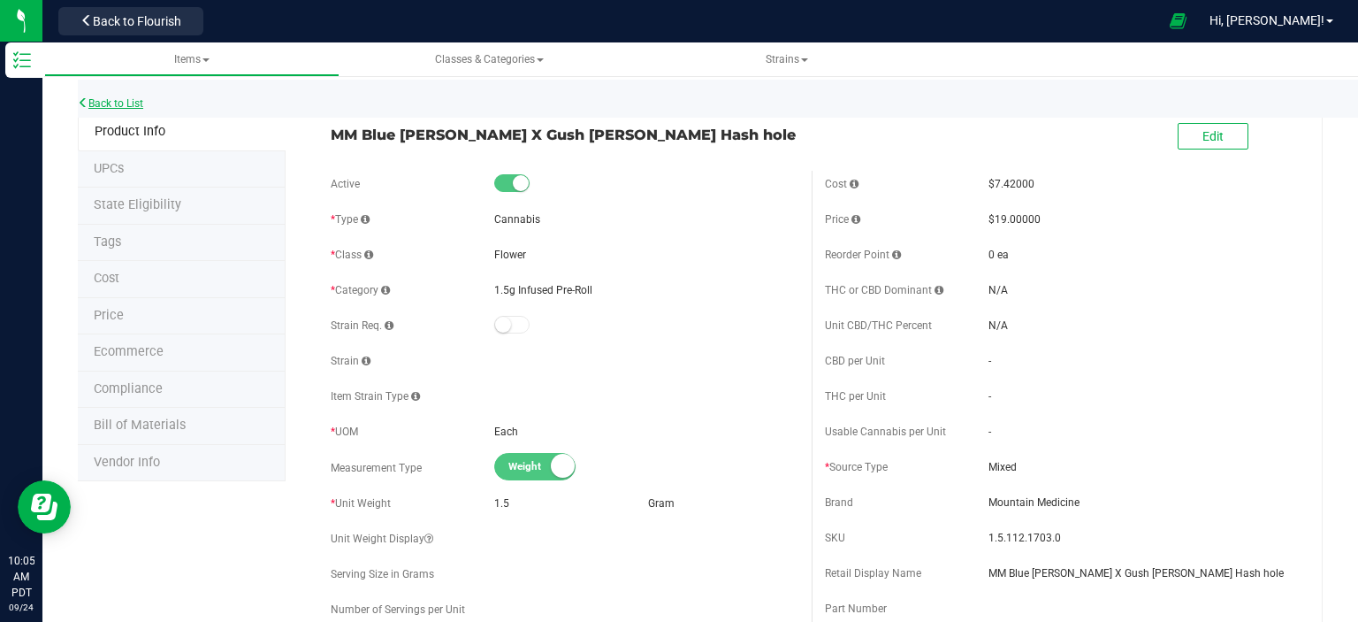
click at [110, 98] on link "Back to List" at bounding box center [110, 103] width 65 height 12
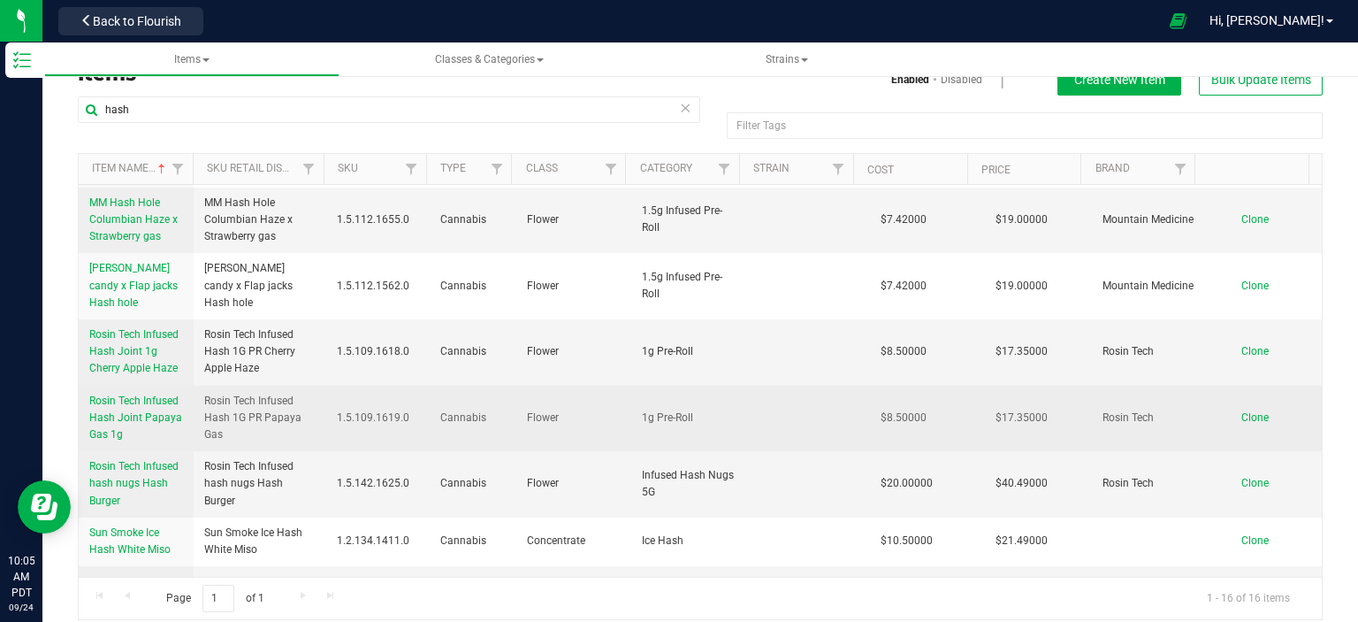
scroll to position [42, 0]
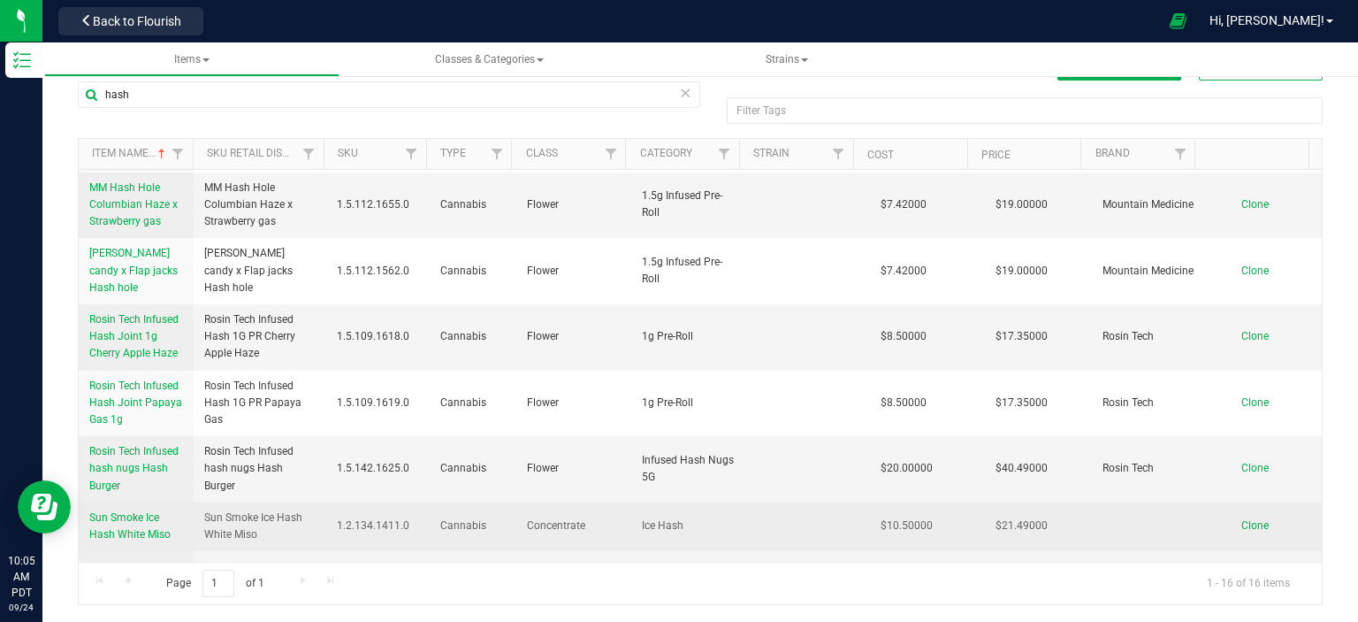
click at [141, 511] on span "Sun Smoke Ice Hash White Miso" at bounding box center [129, 525] width 81 height 29
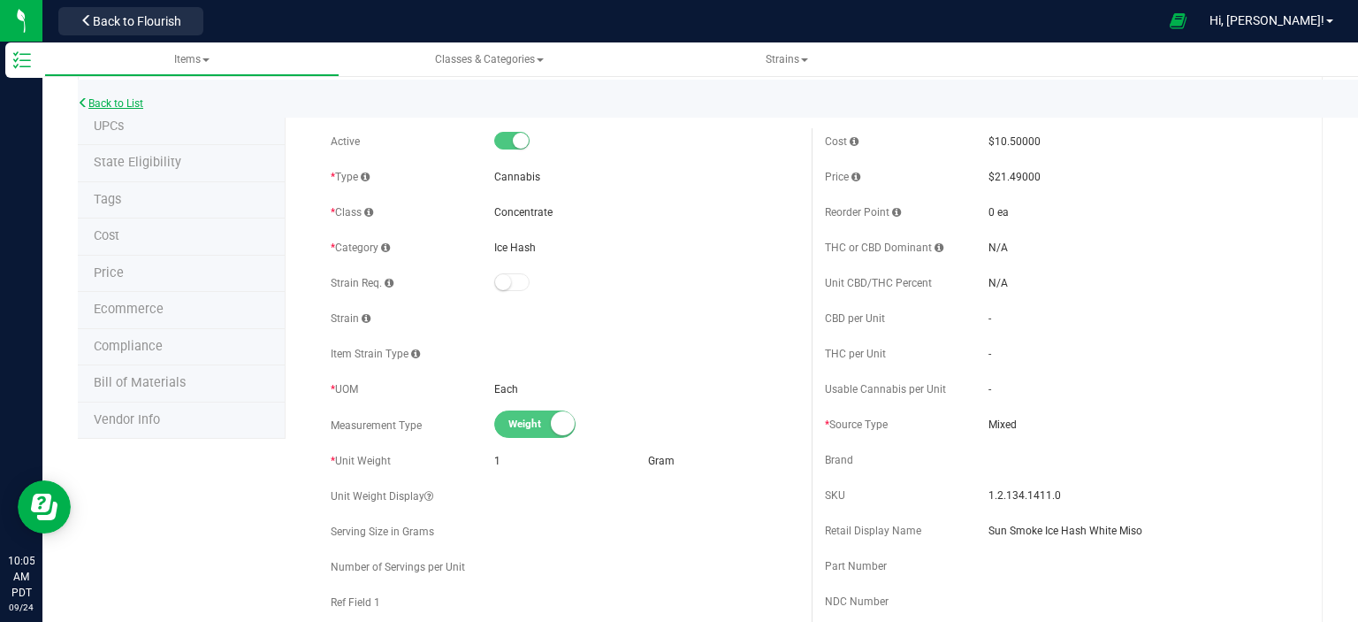
click at [122, 105] on link "Back to List" at bounding box center [110, 103] width 65 height 12
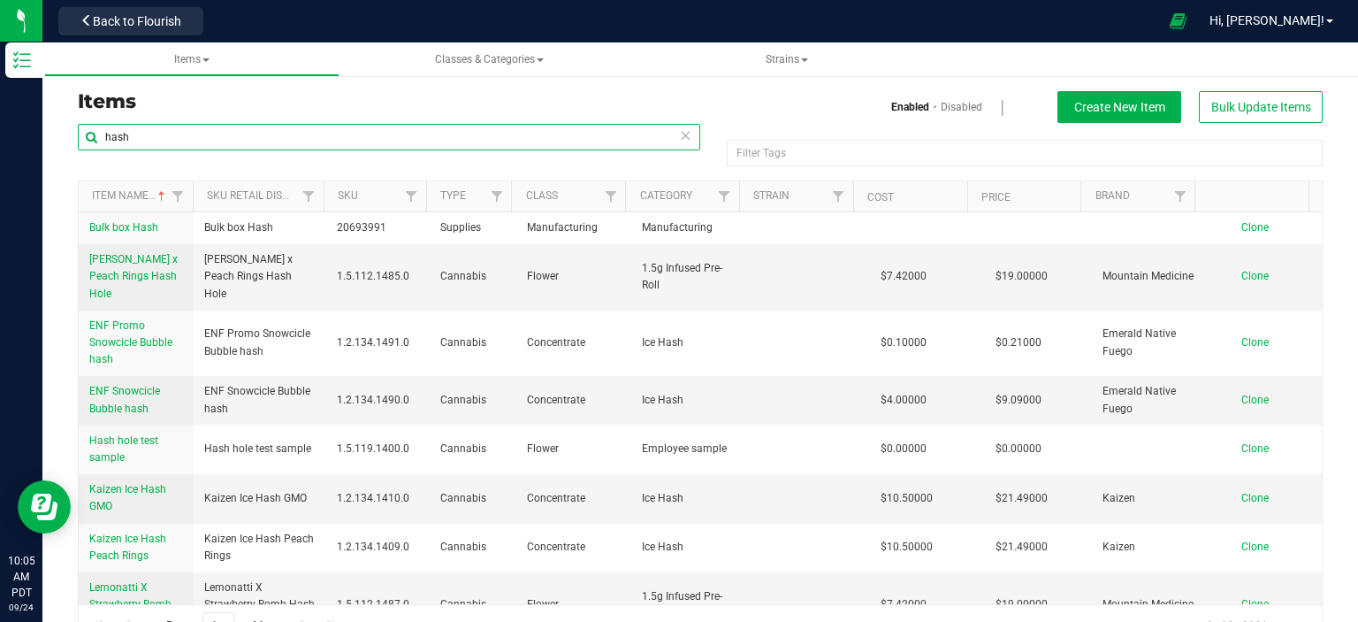
drag, startPoint x: 172, startPoint y: 138, endPoint x: 85, endPoint y: 144, distance: 86.9
click at [85, 144] on input "hash" at bounding box center [389, 137] width 623 height 27
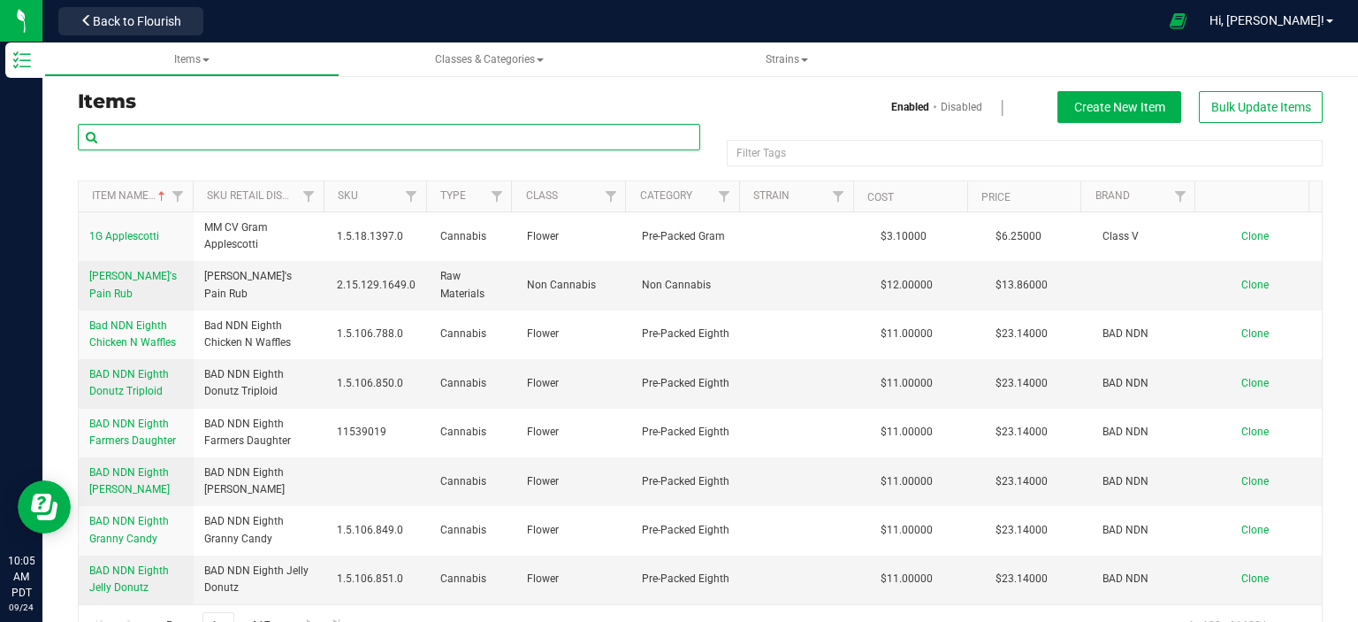
click at [247, 147] on input "text" at bounding box center [389, 137] width 623 height 27
type input "mars og"
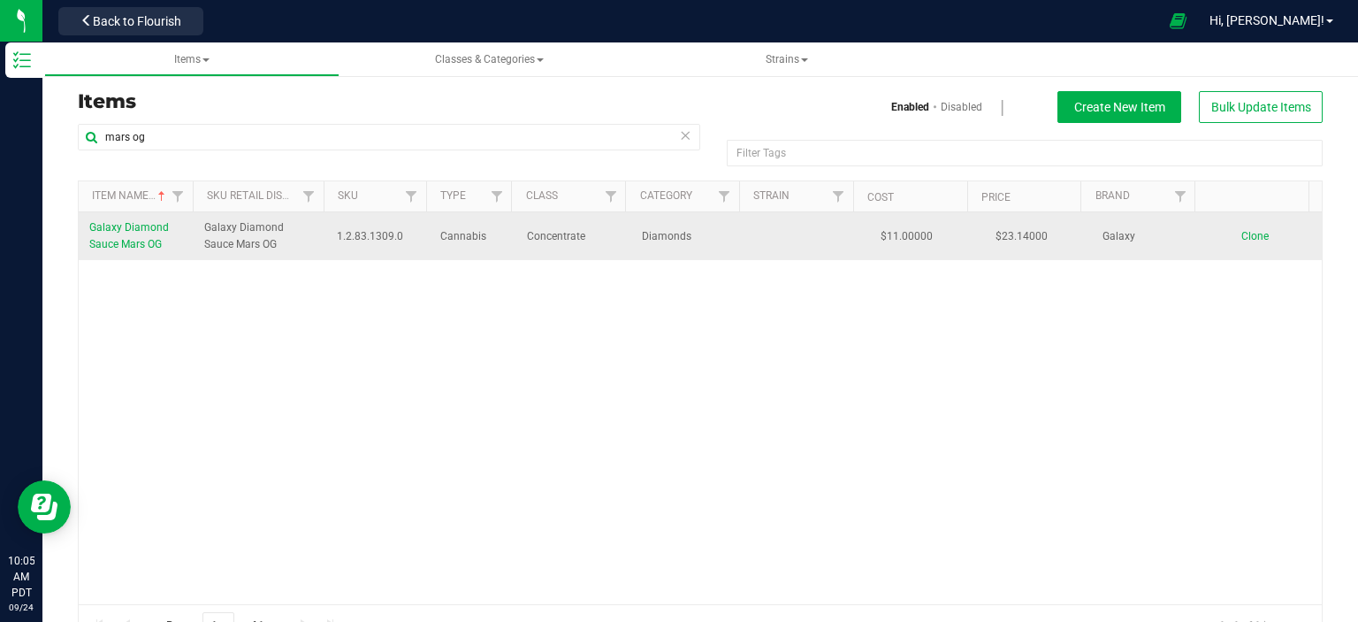
click at [117, 228] on span "Galaxy Diamond Sauce Mars OG" at bounding box center [129, 235] width 80 height 29
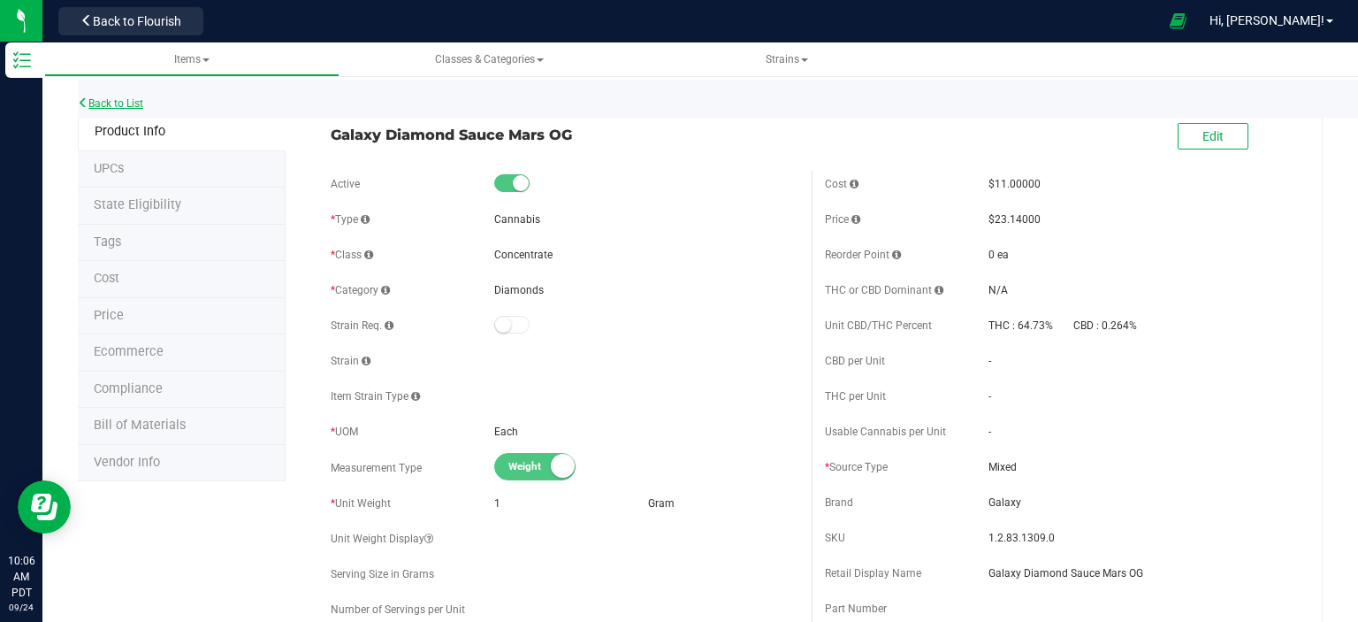
click at [137, 99] on link "Back to List" at bounding box center [110, 103] width 65 height 12
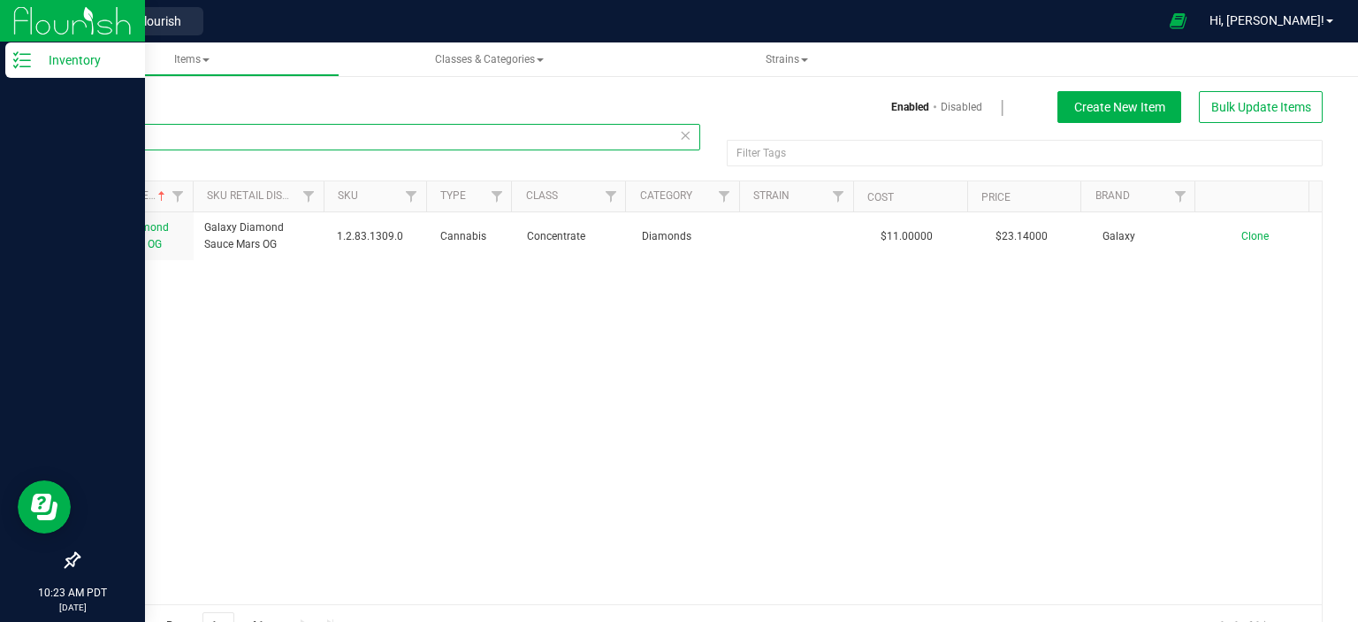
drag, startPoint x: 244, startPoint y: 134, endPoint x: 0, endPoint y: 134, distance: 244.1
click at [0, 134] on div "Inventory 10:23 AM PDT [DATE] 09/24 Retail Back to Flourish Hi, [PERSON_NAME]! …" at bounding box center [679, 311] width 1358 height 622
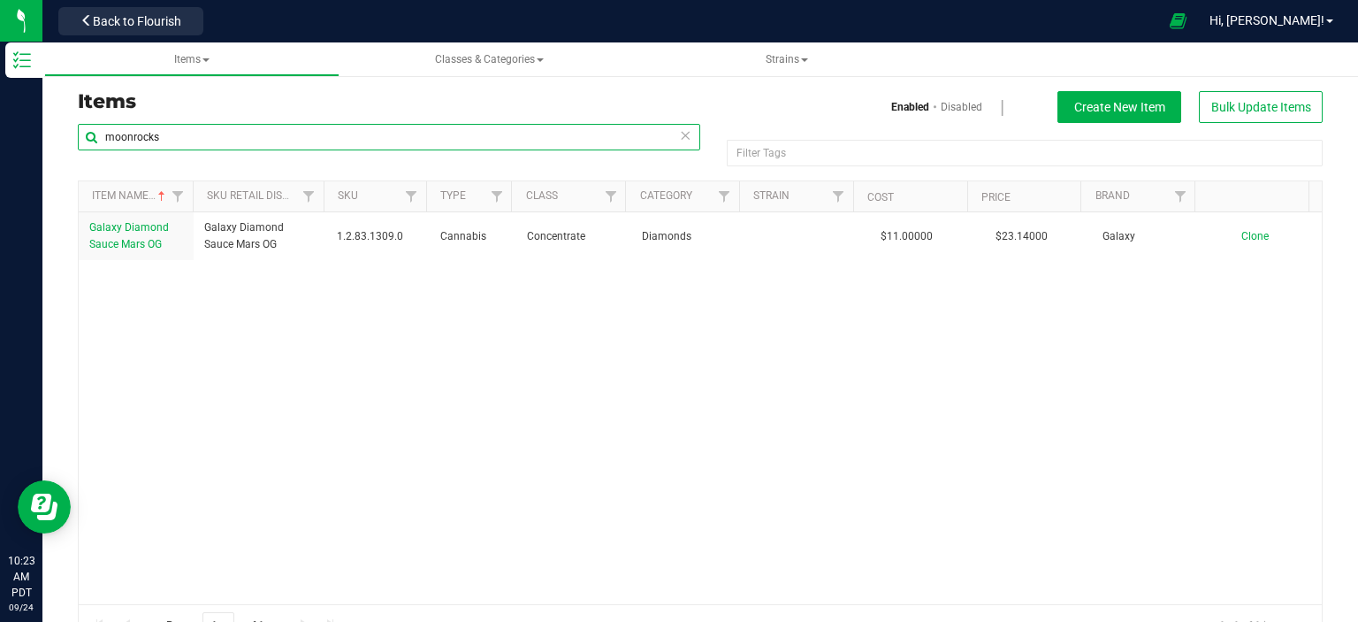
type input "moonrocks"
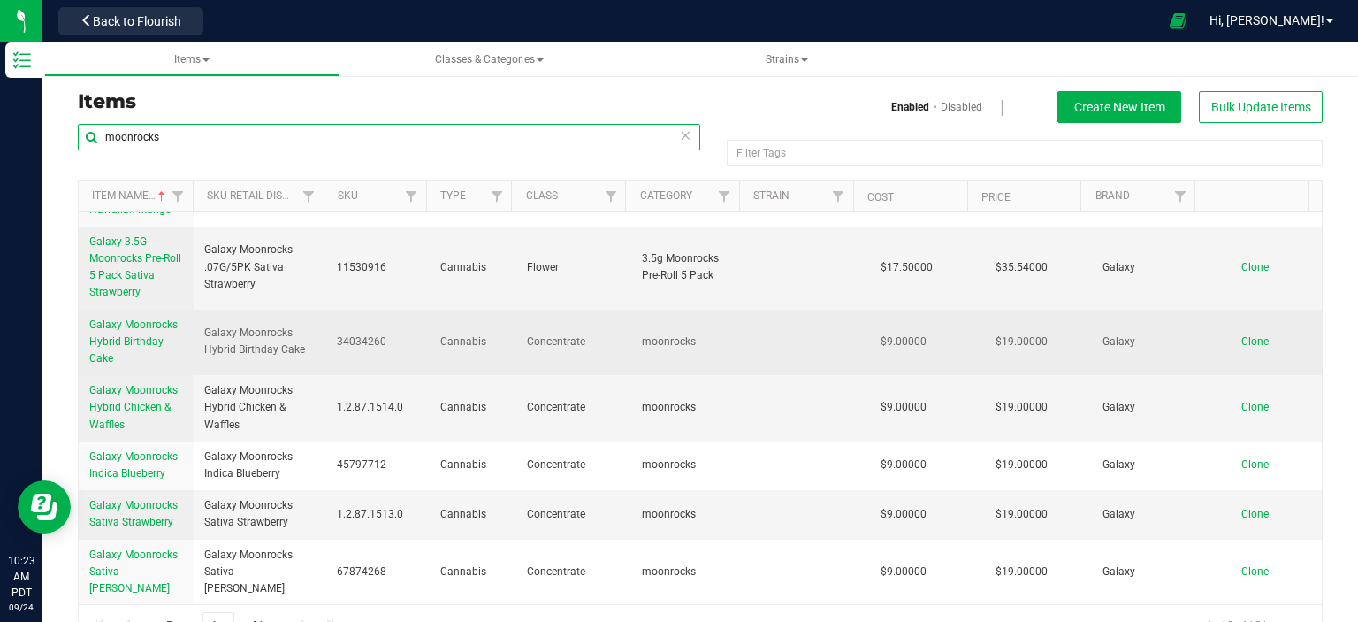
scroll to position [713, 0]
click at [103, 356] on span "Galaxy Moonrocks Hybrid Birthday Cake" at bounding box center [133, 341] width 88 height 46
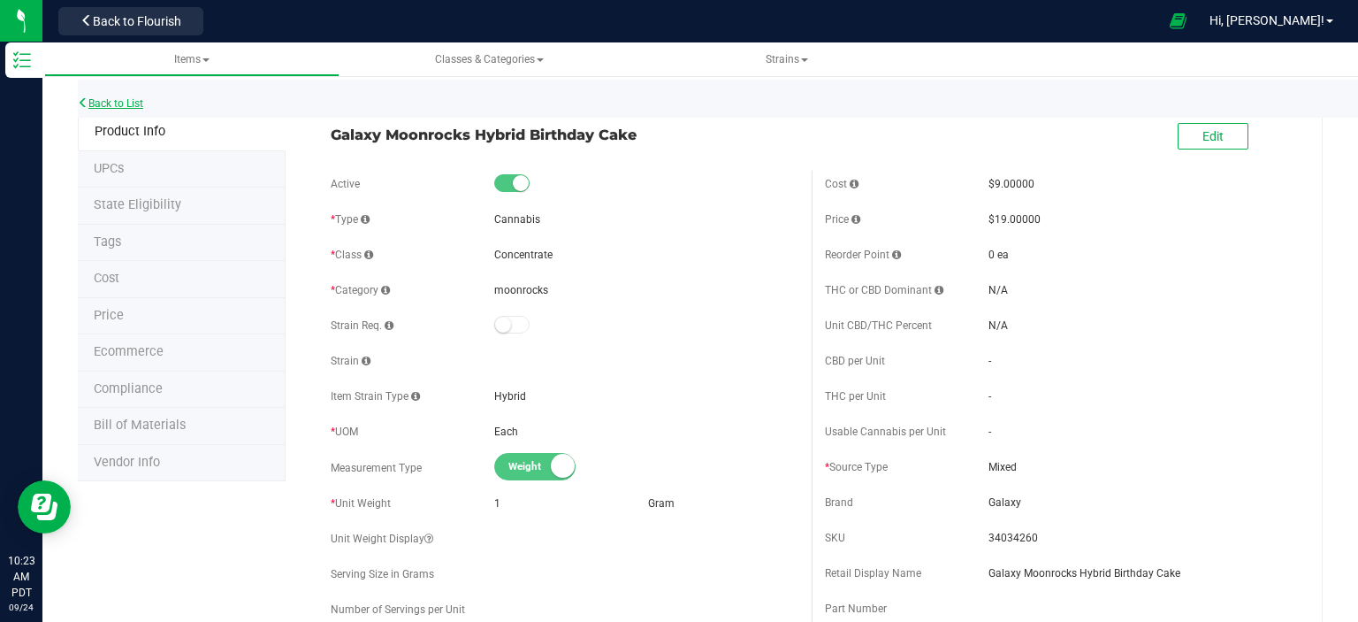
click at [143, 105] on link "Back to List" at bounding box center [110, 103] width 65 height 12
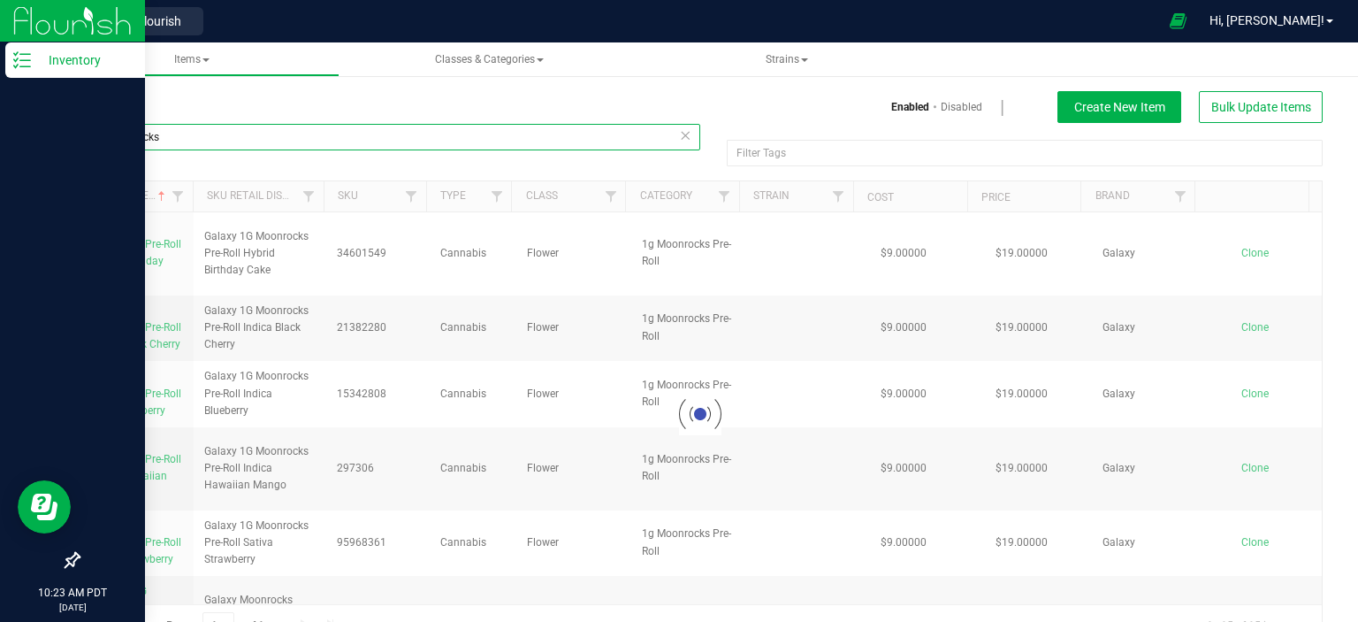
drag, startPoint x: 303, startPoint y: 135, endPoint x: 0, endPoint y: 130, distance: 303.4
click at [0, 130] on div "Inventory 10:23 AM PDT [DATE] 09/24 Retail Back to Flourish Hi, [PERSON_NAME]! …" at bounding box center [679, 311] width 1358 height 622
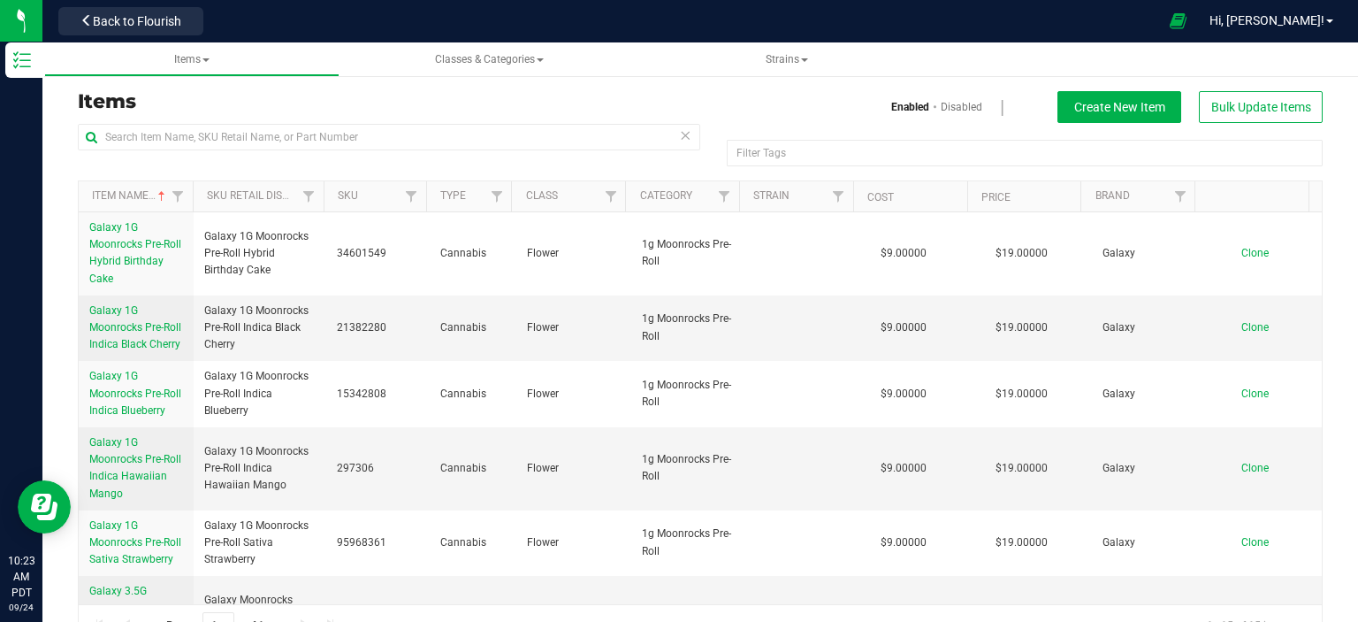
click at [428, 101] on h3 "Items" at bounding box center [382, 101] width 609 height 21
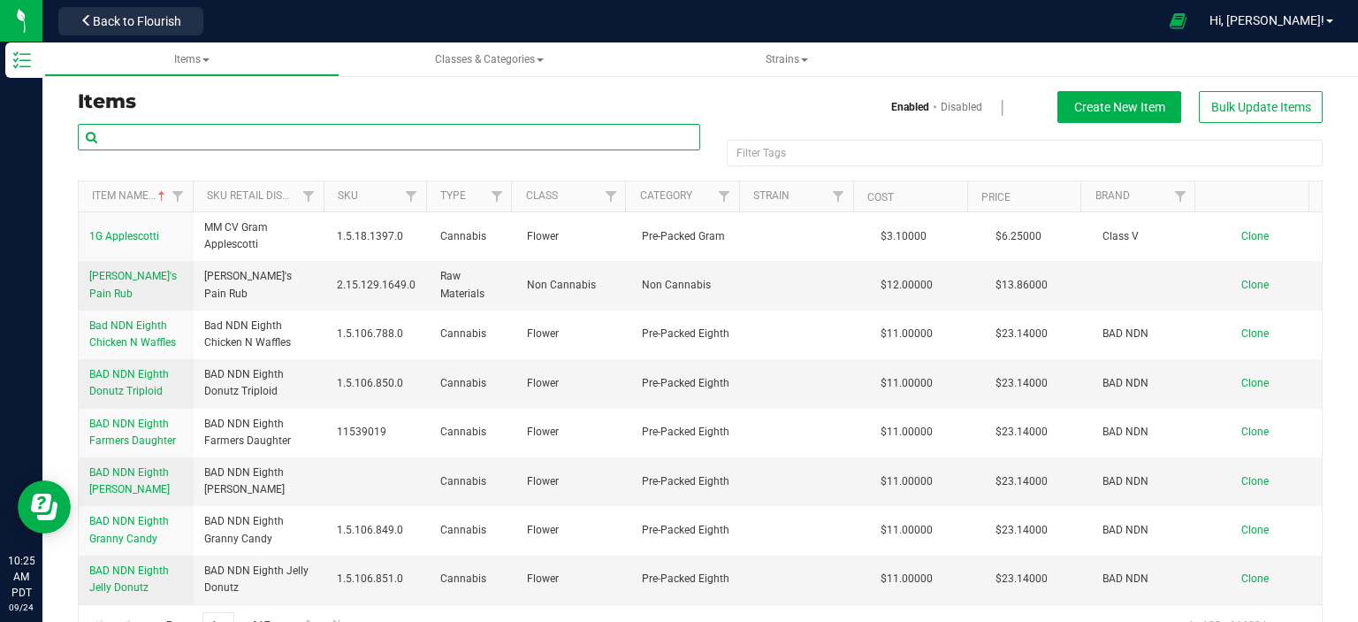
click at [270, 141] on input "text" at bounding box center [389, 137] width 623 height 27
type input "hash"
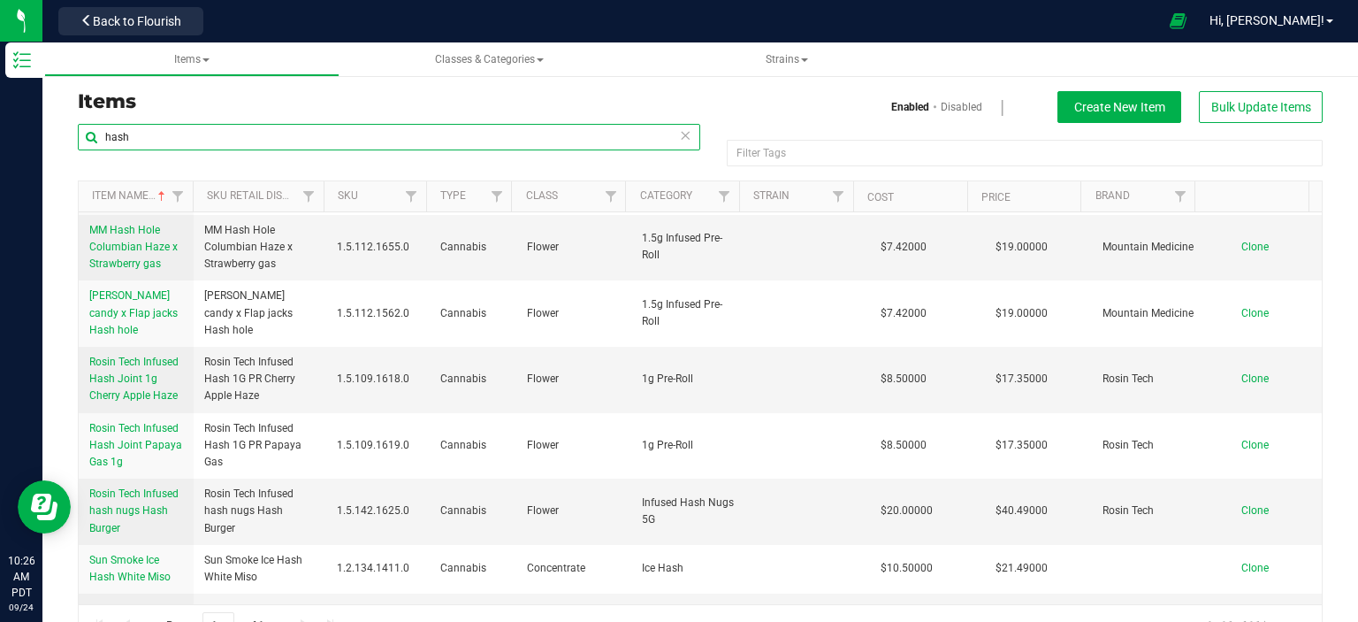
scroll to position [42, 0]
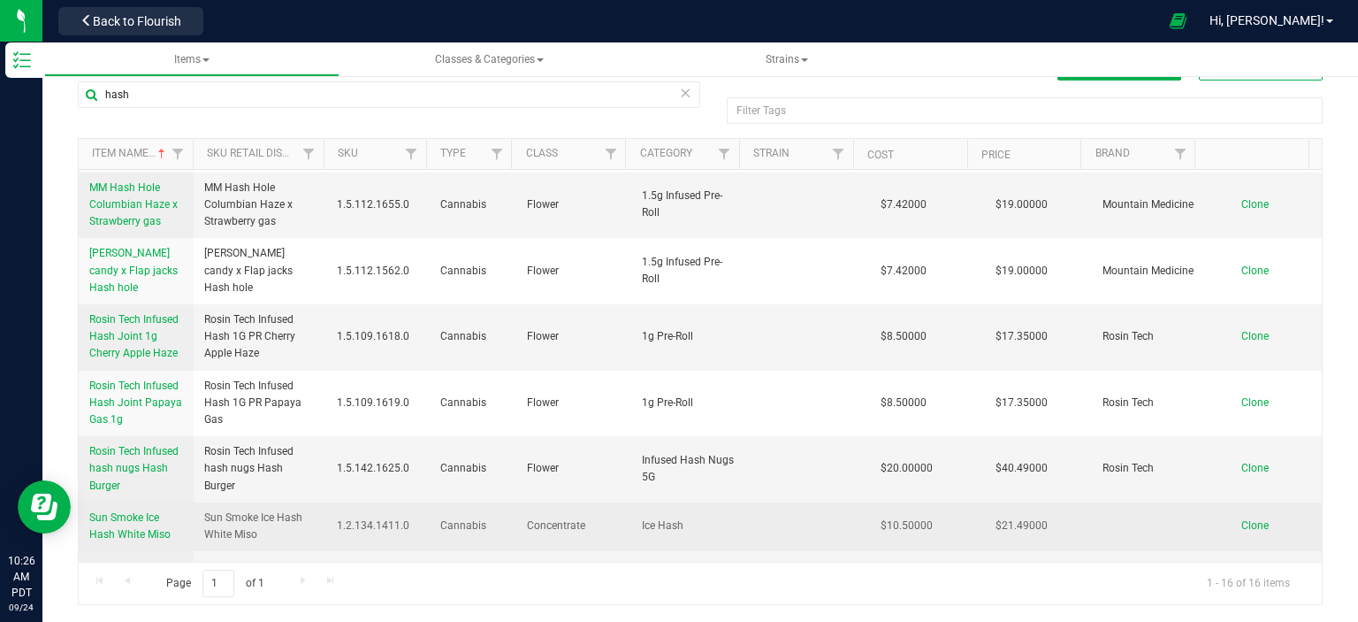
click at [123, 511] on span "Sun Smoke Ice Hash White Miso" at bounding box center [129, 525] width 81 height 29
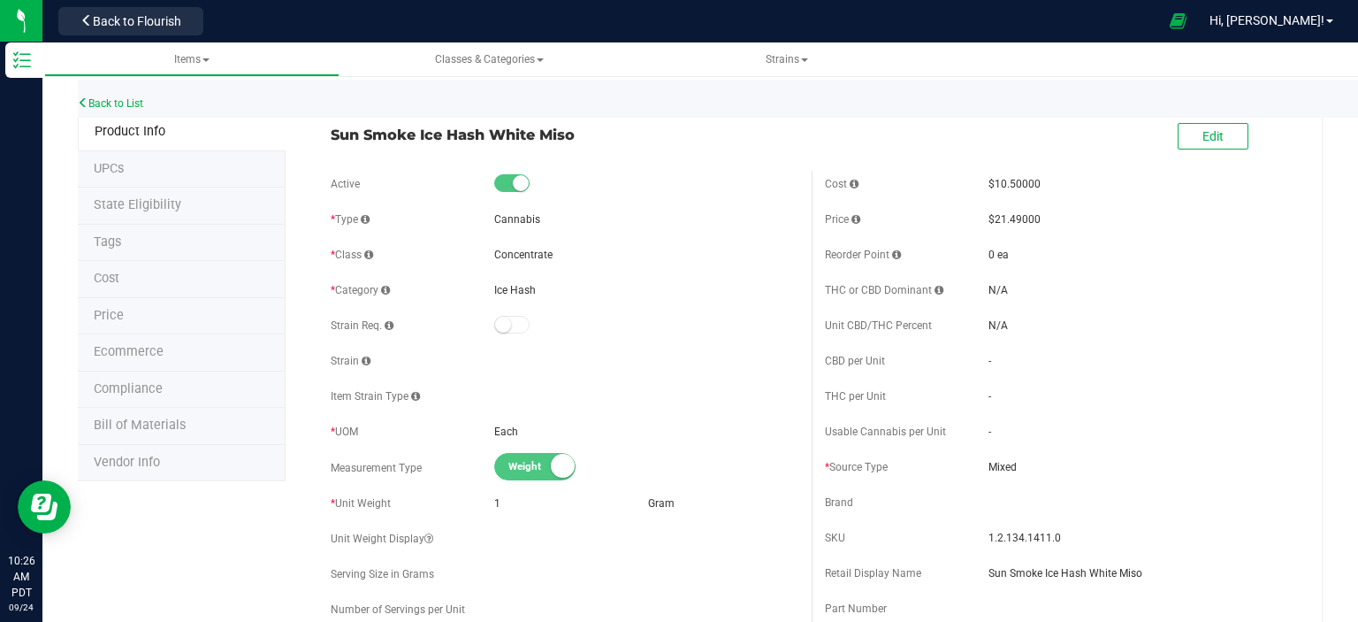
click at [114, 112] on div "Back to List" at bounding box center [757, 99] width 1358 height 38
click at [119, 106] on link "Back to List" at bounding box center [110, 103] width 65 height 12
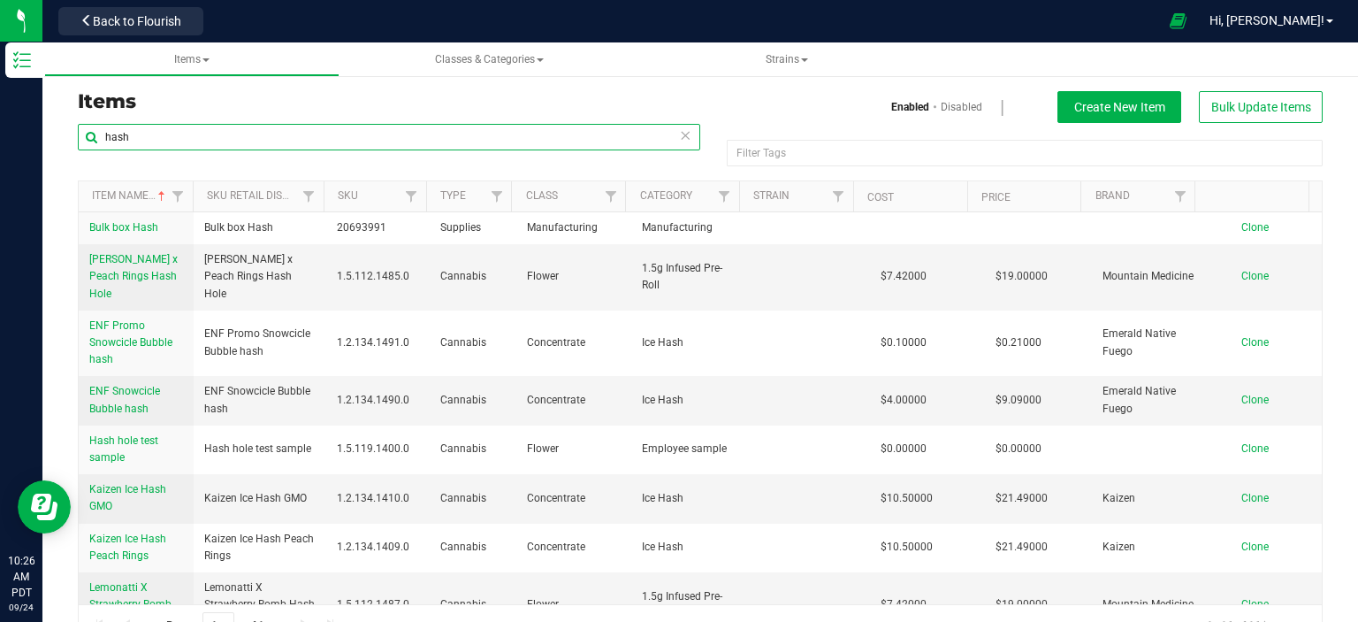
drag, startPoint x: 173, startPoint y: 134, endPoint x: 203, endPoint y: 147, distance: 32.9
click at [173, 134] on input "hash" at bounding box center [389, 137] width 623 height 27
click at [682, 134] on icon at bounding box center [685, 134] width 12 height 21
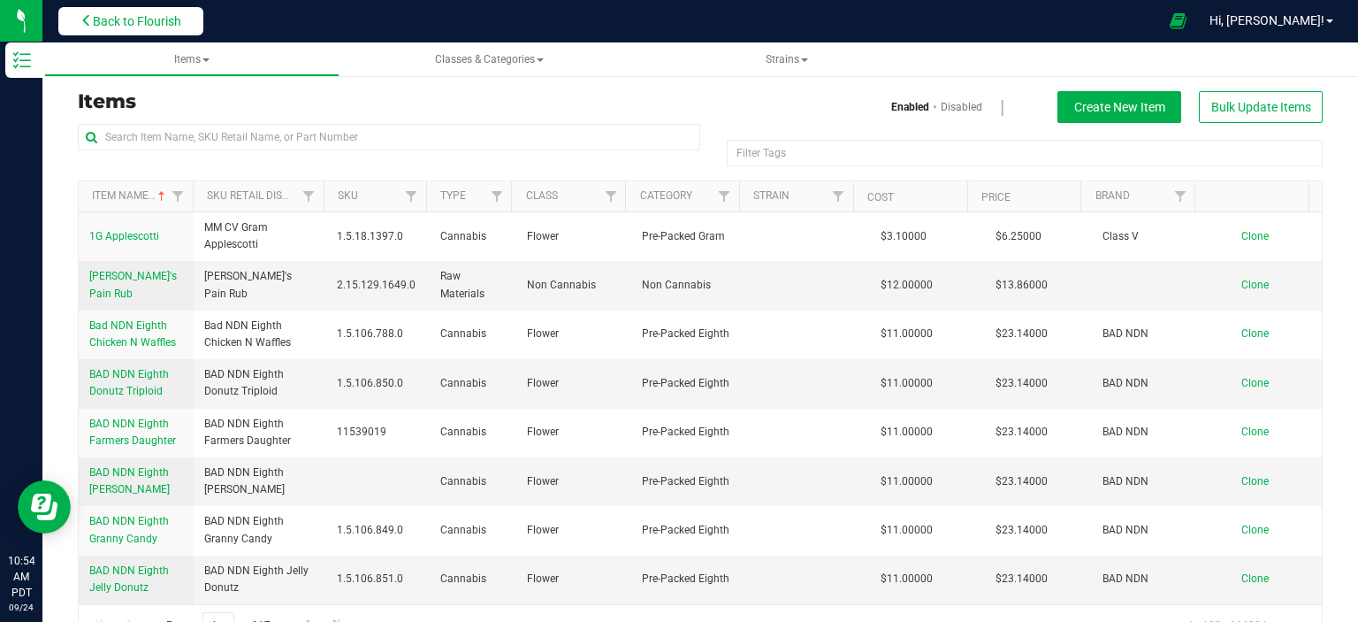
click at [172, 20] on span "Back to Flourish" at bounding box center [137, 21] width 88 height 14
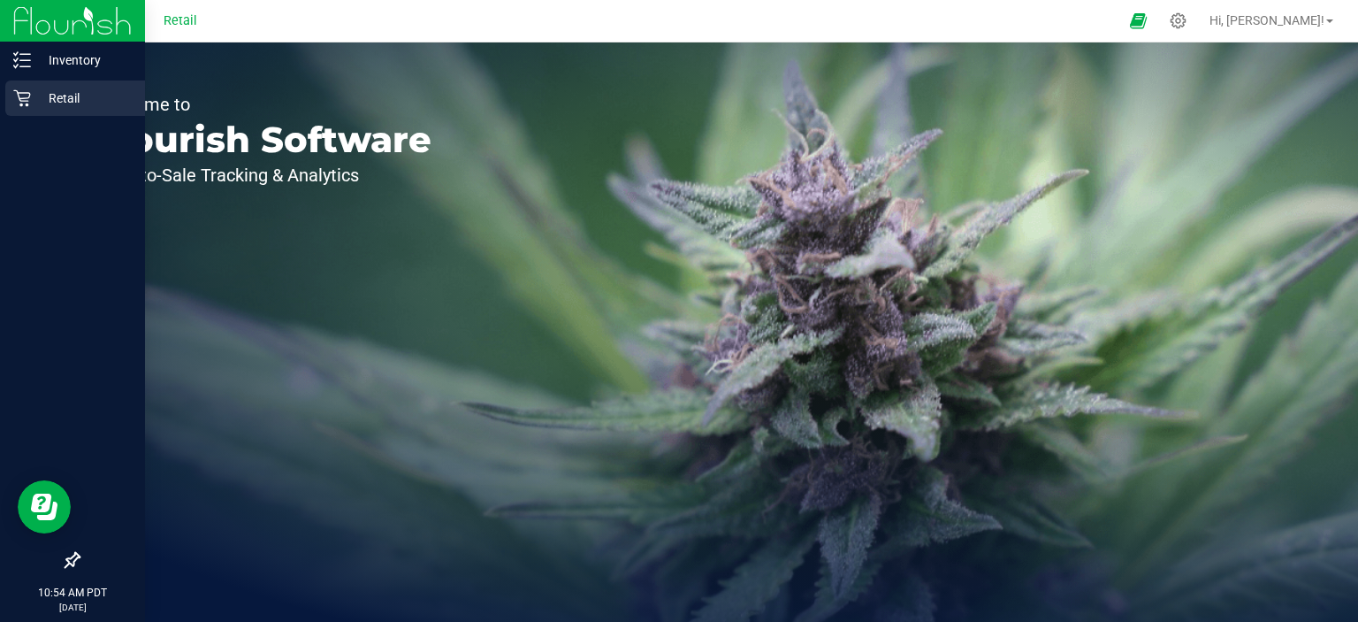
click at [40, 93] on p "Retail" at bounding box center [84, 98] width 106 height 21
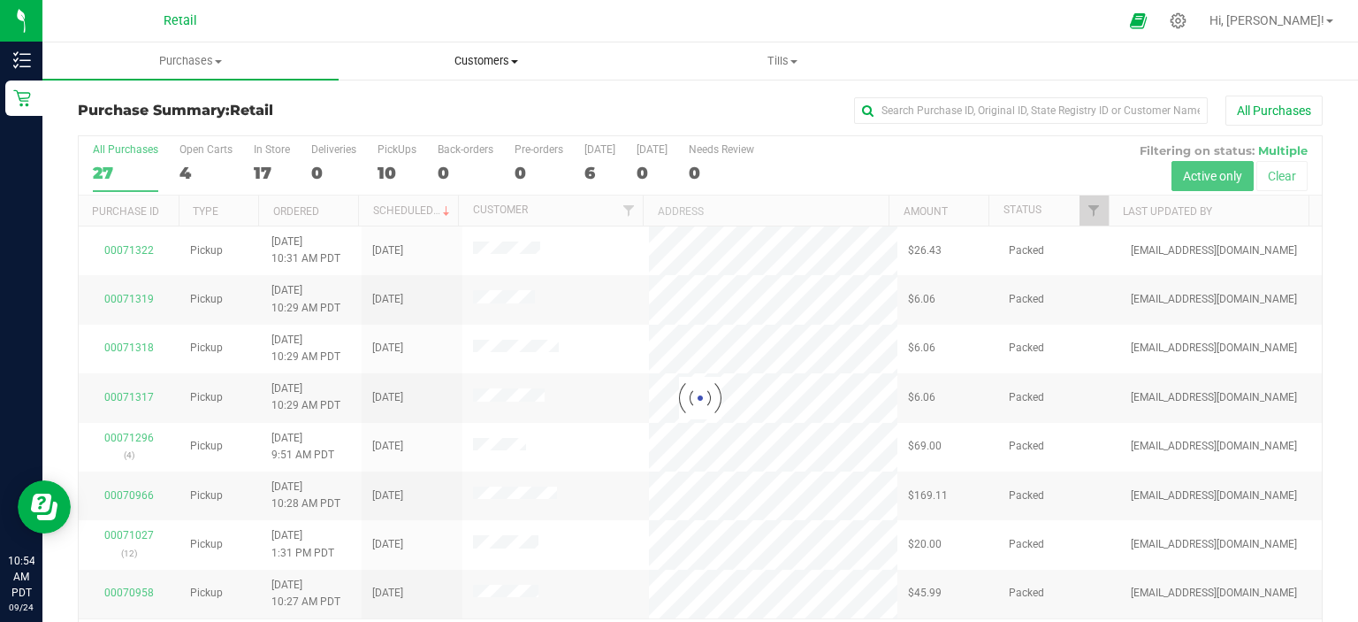
click at [515, 65] on span "Customers" at bounding box center [487, 61] width 294 height 16
click at [439, 111] on span "All customers" at bounding box center [402, 106] width 127 height 15
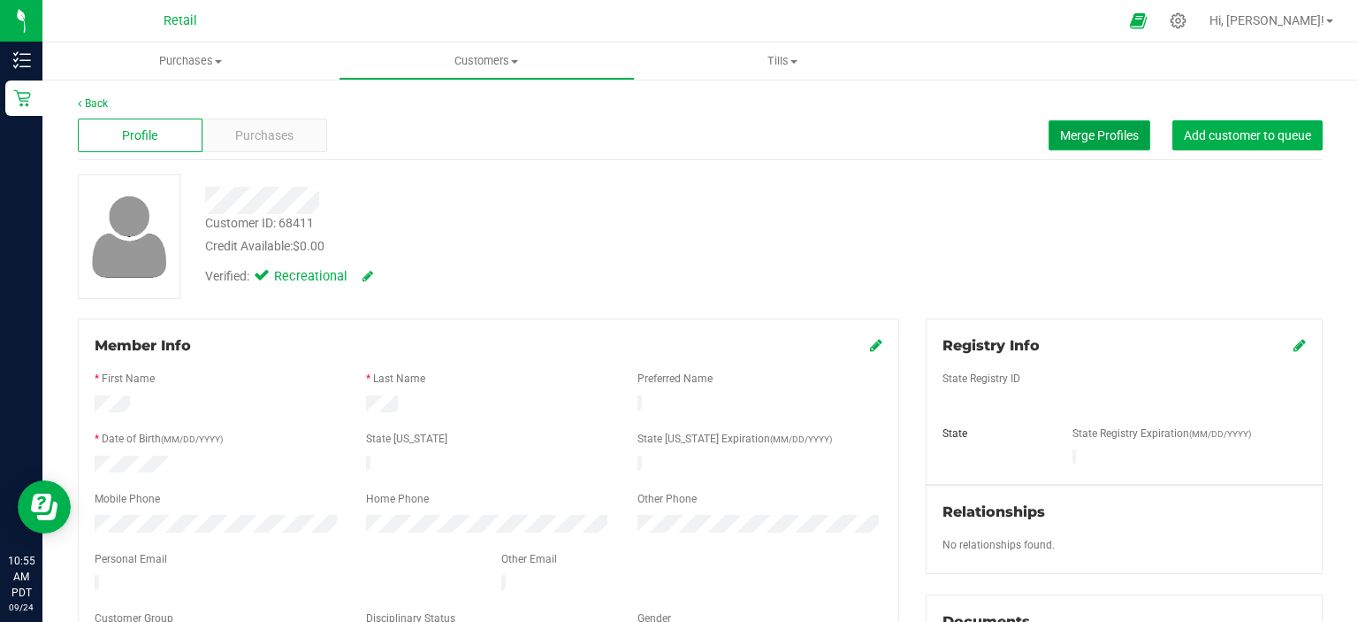
click at [1060, 141] on span "Merge Profiles" at bounding box center [1099, 135] width 79 height 14
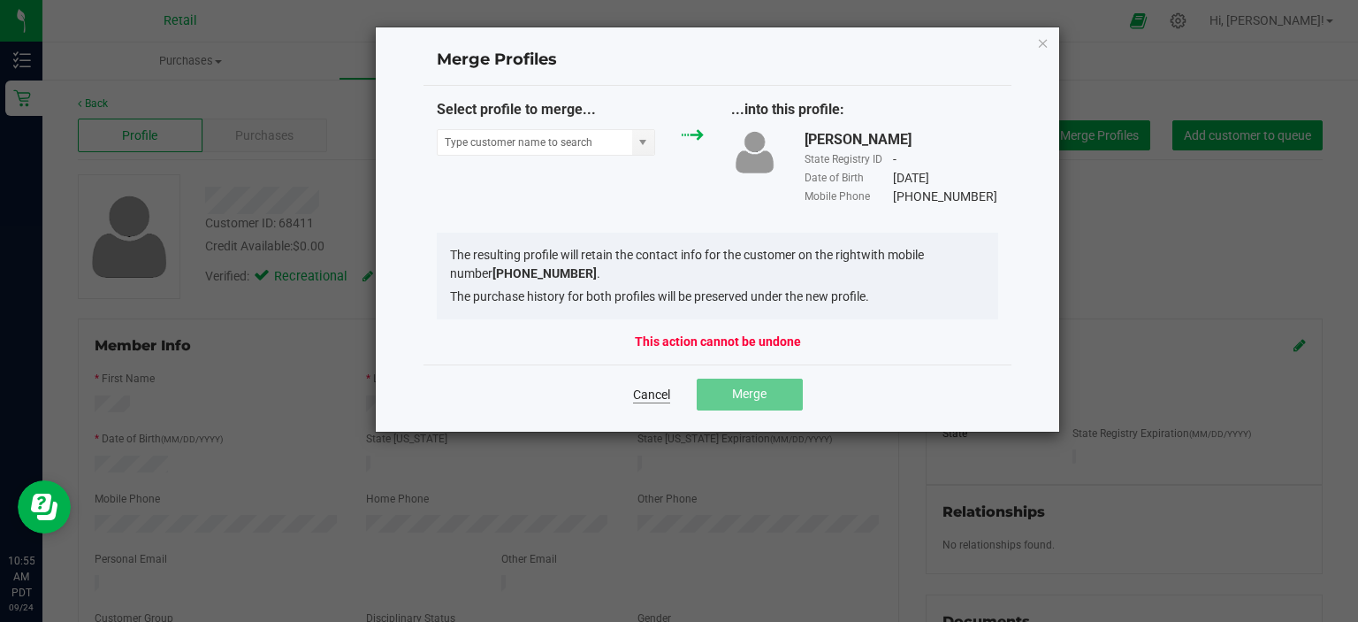
click at [657, 397] on link "Cancel" at bounding box center [651, 395] width 37 height 18
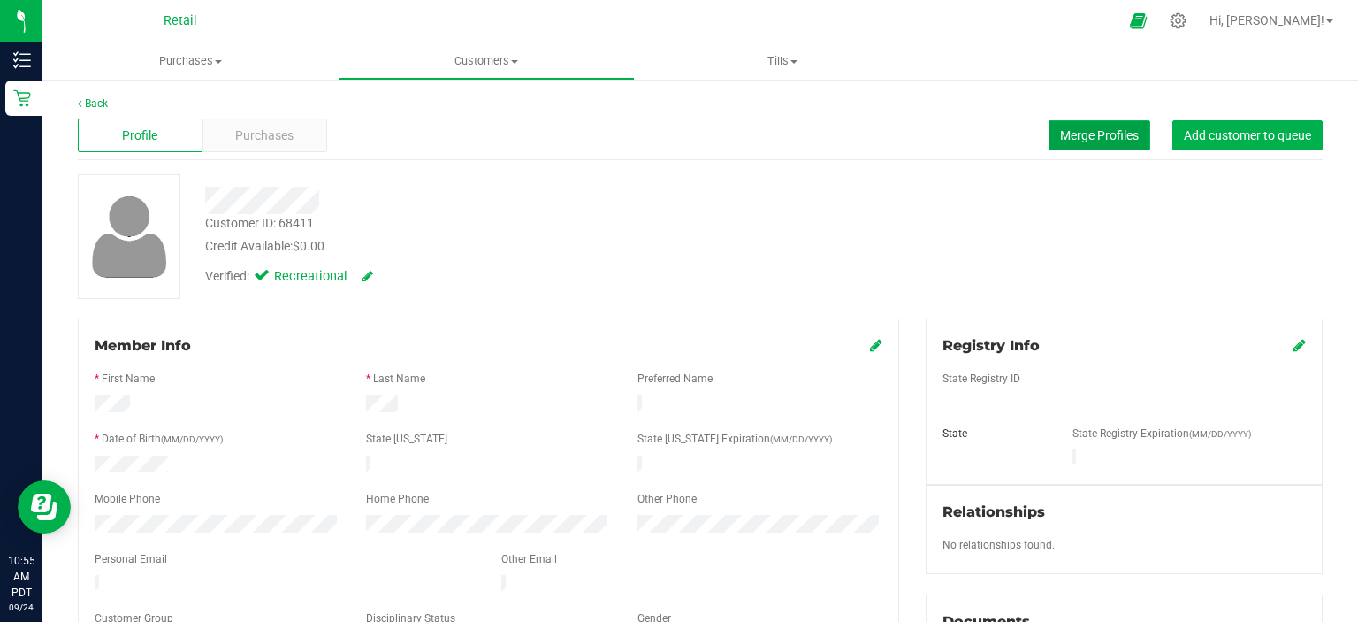
click at [1049, 123] on button "Merge Profiles" at bounding box center [1100, 135] width 102 height 30
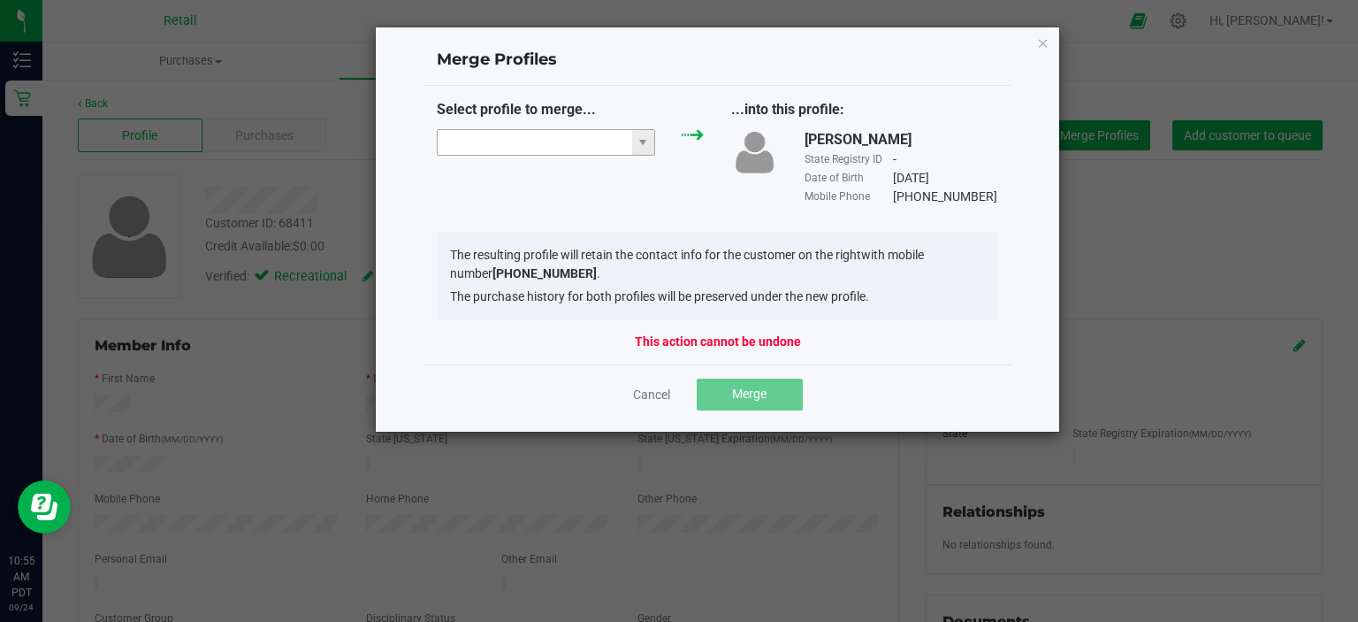
click at [480, 137] on input "NO DATA FOUND" at bounding box center [535, 142] width 195 height 25
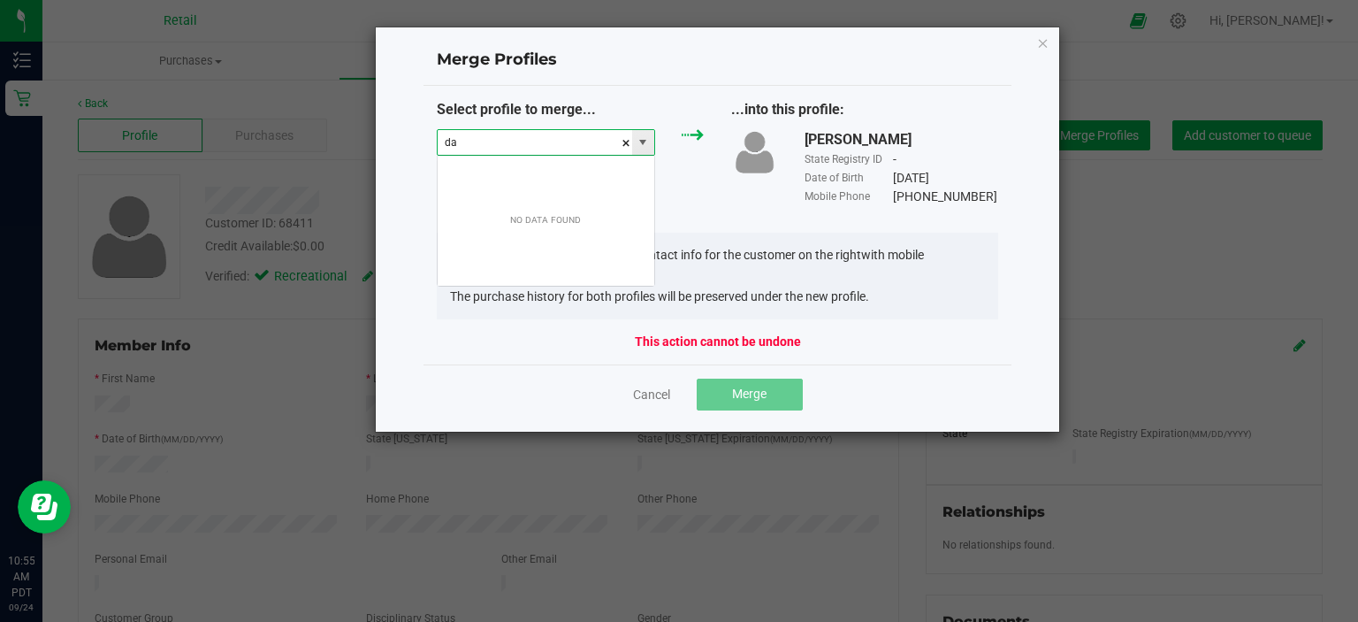
scroll to position [26, 219]
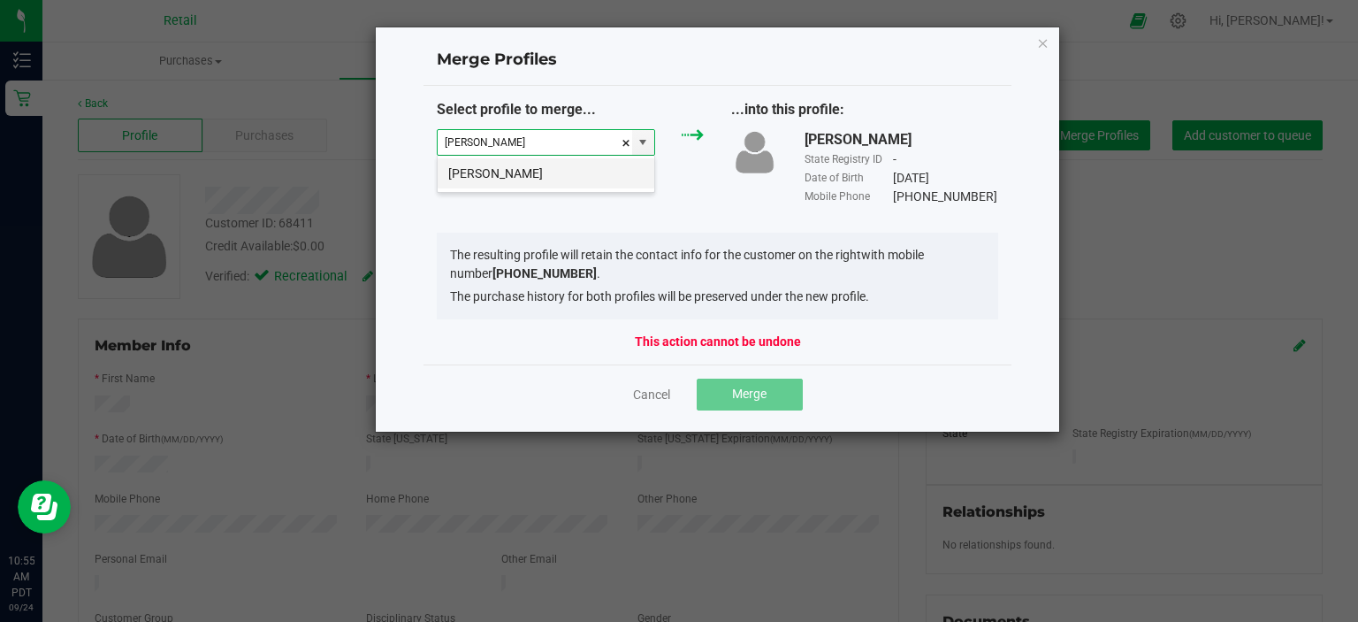
click at [485, 169] on li "[PERSON_NAME]" at bounding box center [546, 173] width 217 height 30
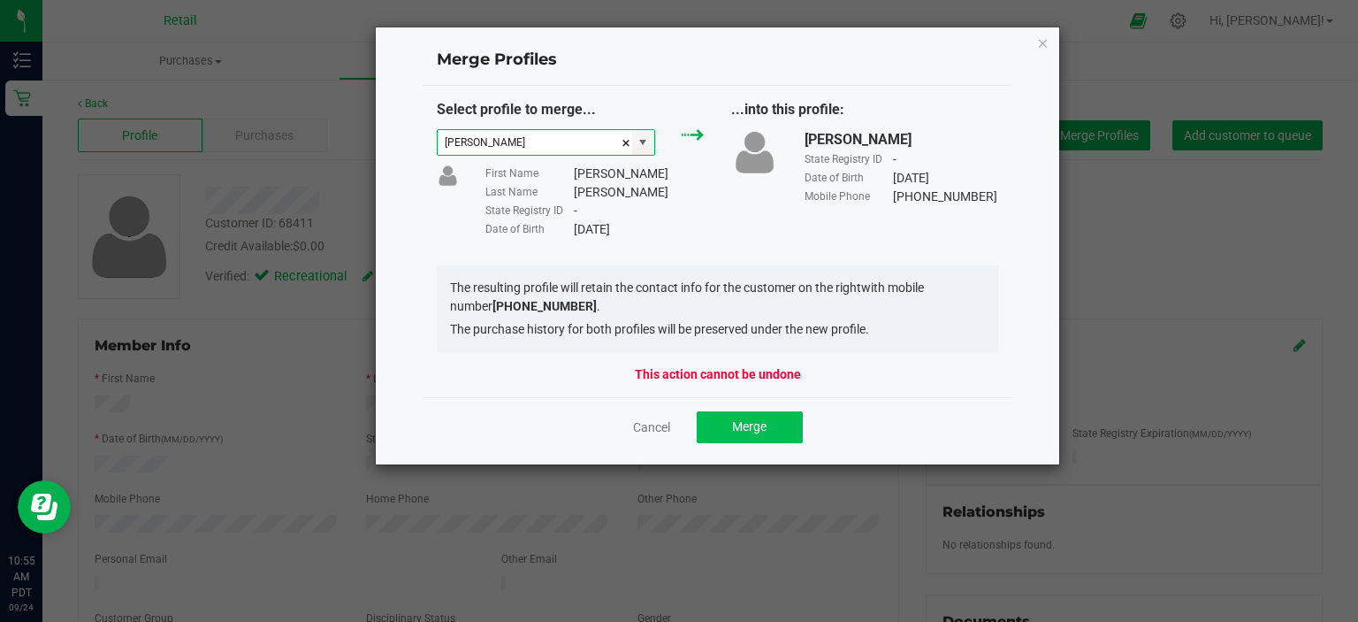
type input "[PERSON_NAME]"
click at [735, 431] on span "Merge" at bounding box center [749, 426] width 34 height 14
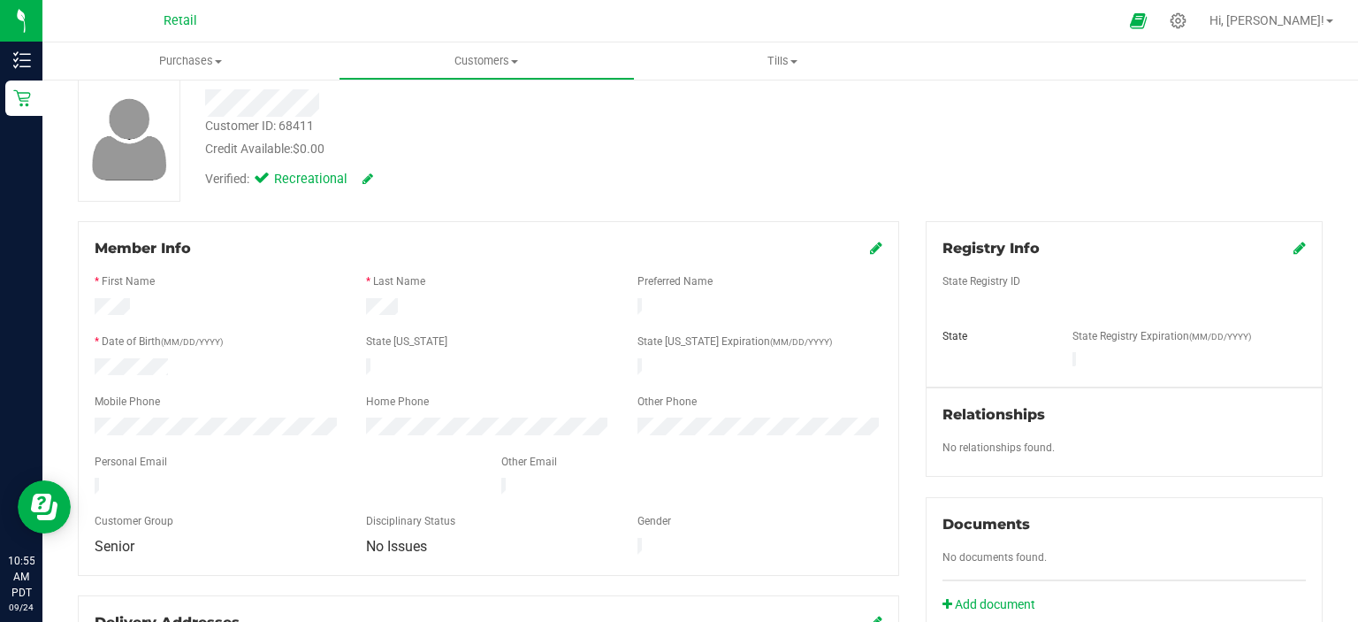
scroll to position [0, 0]
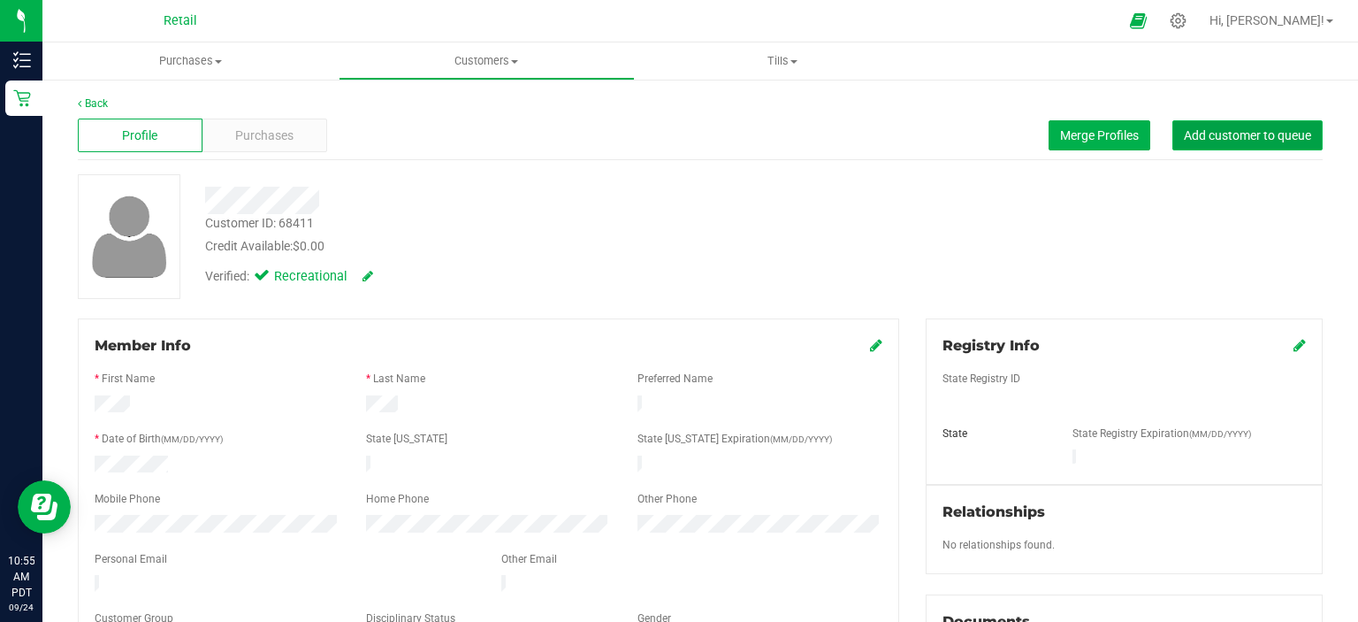
click at [1232, 141] on span "Add customer to queue" at bounding box center [1247, 135] width 127 height 14
